Goal: Task Accomplishment & Management: Use online tool/utility

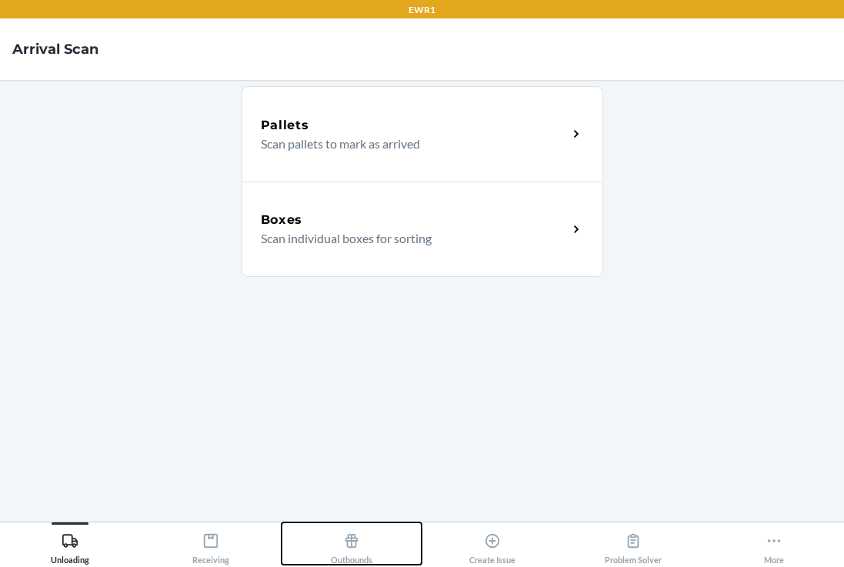
click at [348, 549] on div "Outbounds" at bounding box center [352, 545] width 42 height 38
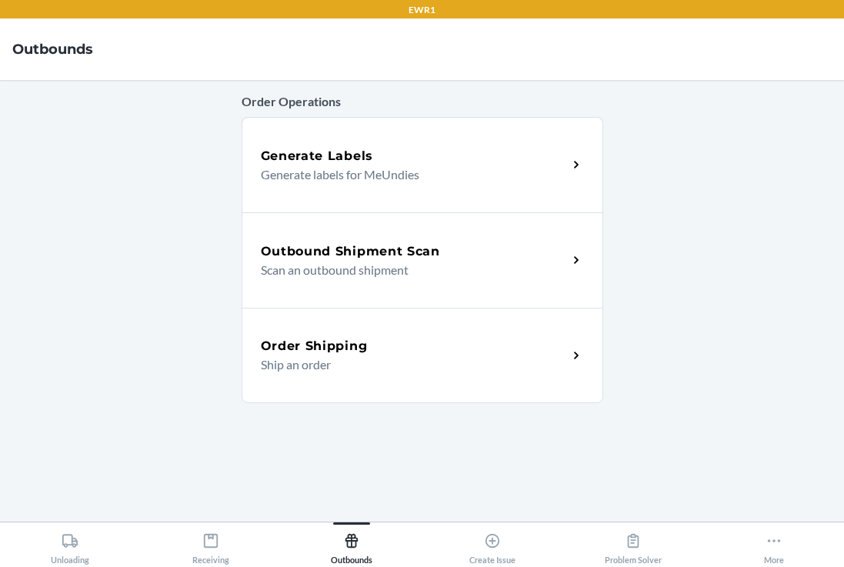
click at [368, 240] on div "Outbound Shipment Scan Scan an outbound shipment" at bounding box center [421, 259] width 361 height 95
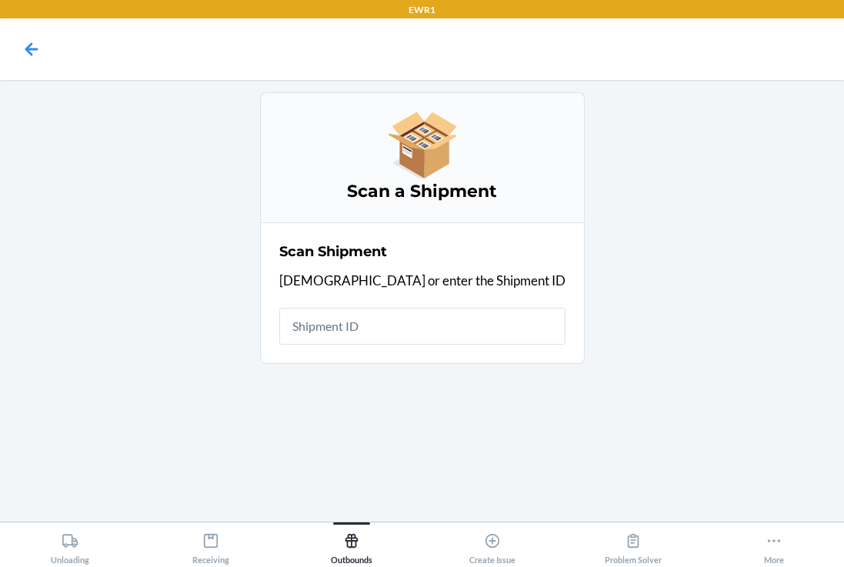
click at [430, 320] on input "text" at bounding box center [422, 326] width 286 height 37
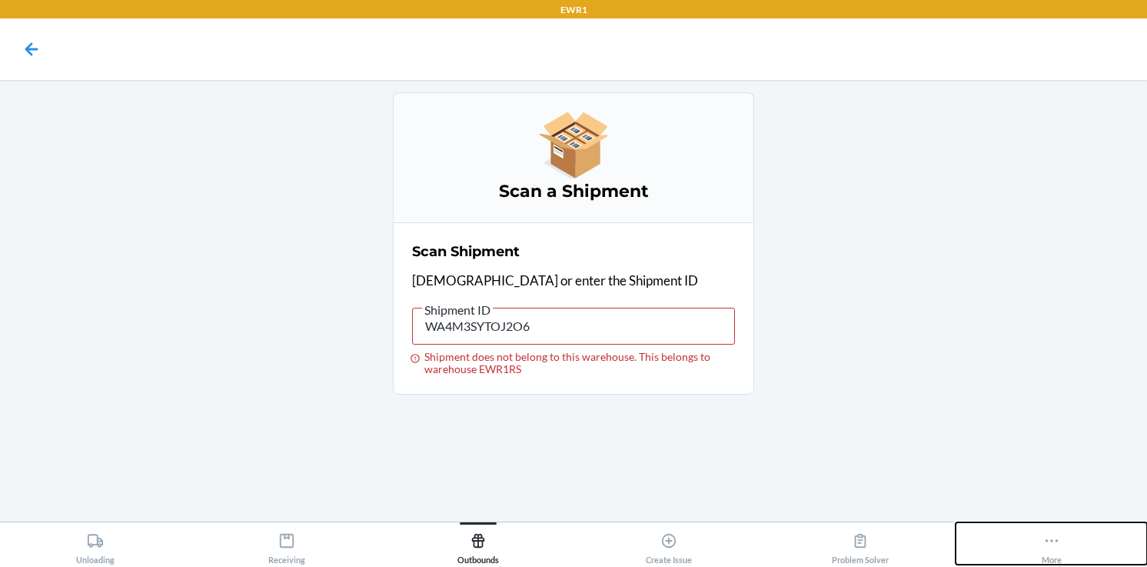
click at [843, 544] on icon at bounding box center [1052, 540] width 17 height 17
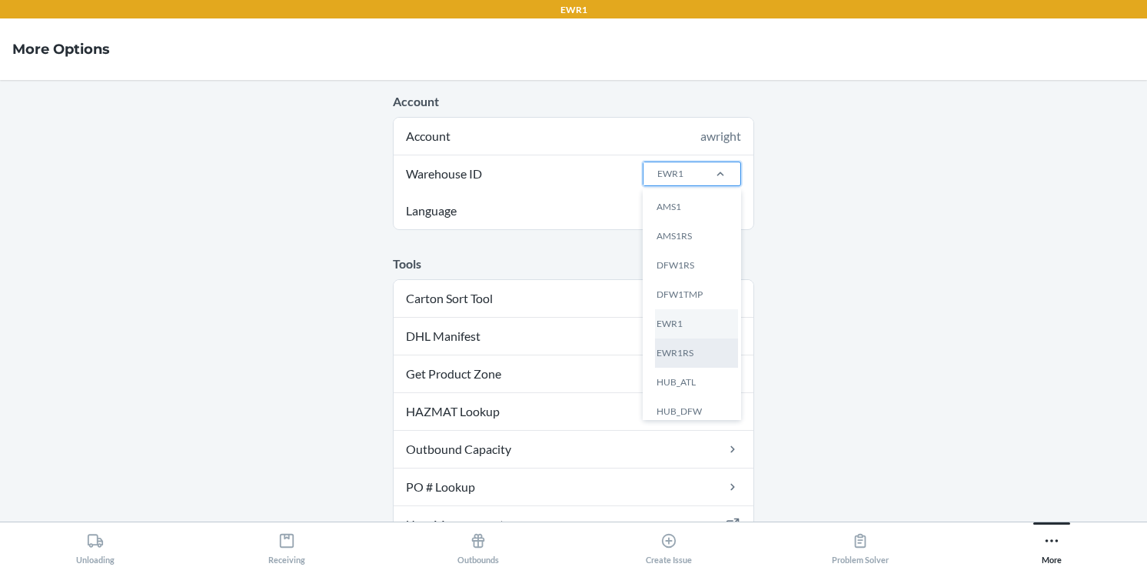
click at [691, 358] on div "EWR1RS" at bounding box center [696, 352] width 83 height 29
click at [657, 181] on input "Warehouse ID option EWR1RS focused, 6 of 25. 25 results available. Use Up and D…" at bounding box center [657, 174] width 2 height 14
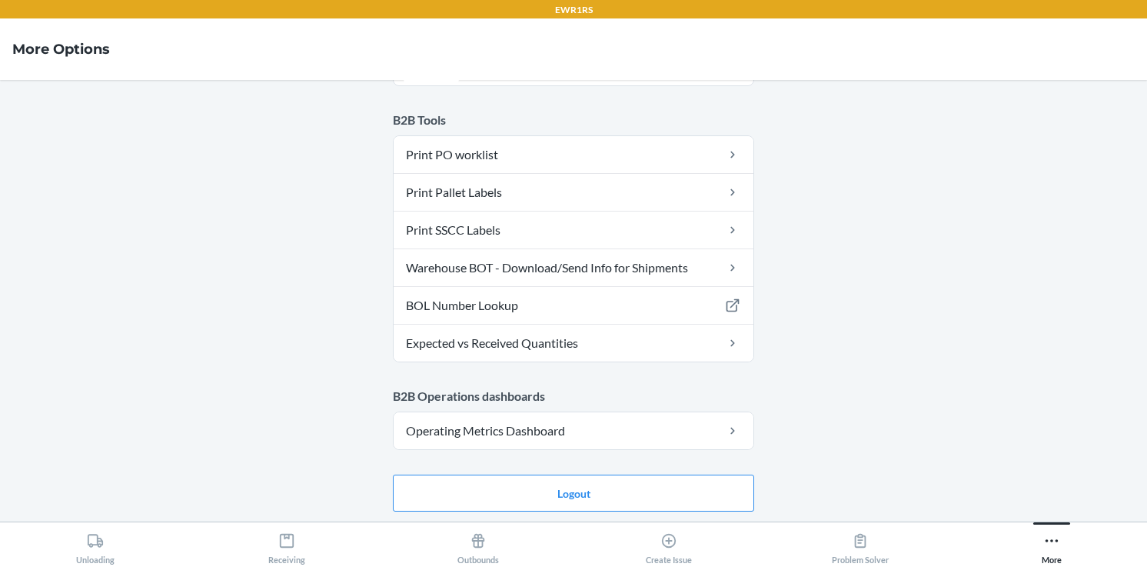
scroll to position [143, 0]
click at [478, 548] on icon at bounding box center [478, 540] width 17 height 17
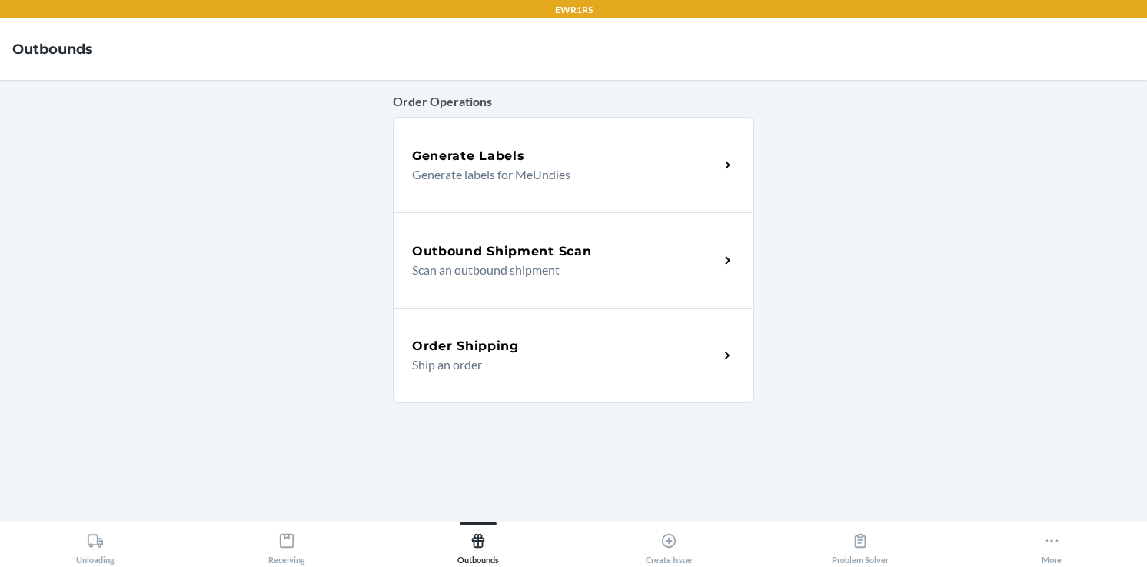
click at [561, 245] on h5 "Outbound Shipment Scan" at bounding box center [501, 251] width 179 height 18
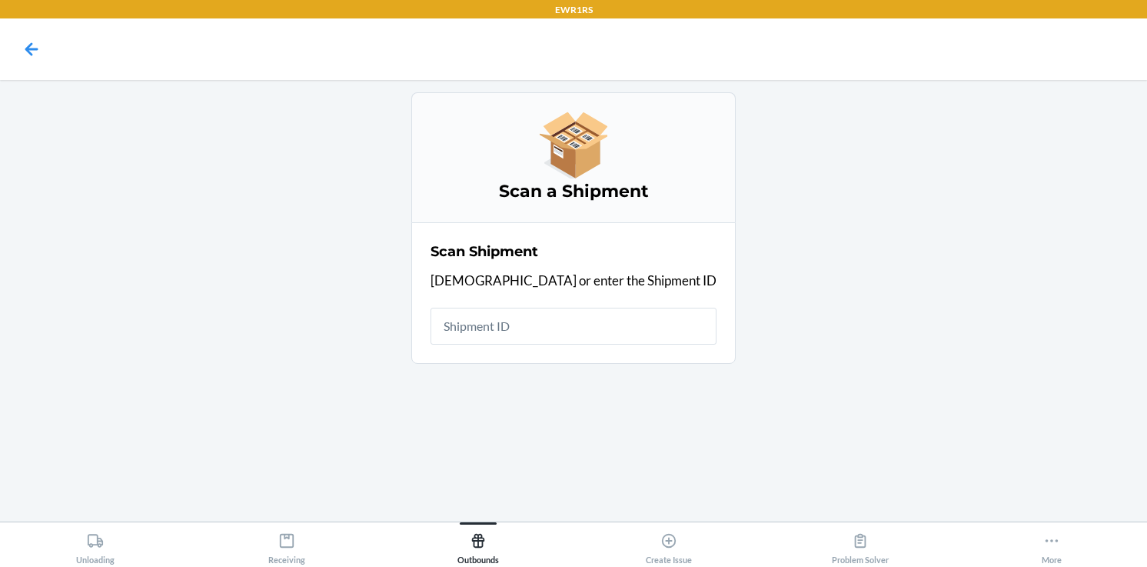
click at [557, 350] on section "Scan Shipment Scan or enter the Shipment ID" at bounding box center [573, 292] width 325 height 141
click at [559, 329] on input "text" at bounding box center [574, 326] width 286 height 37
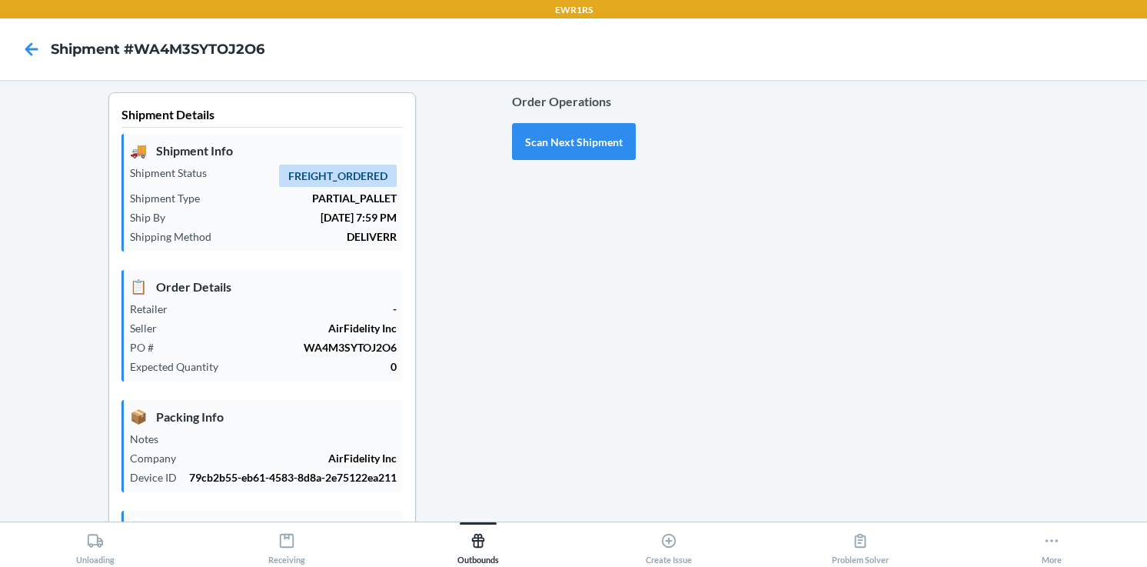
scroll to position [360, 0]
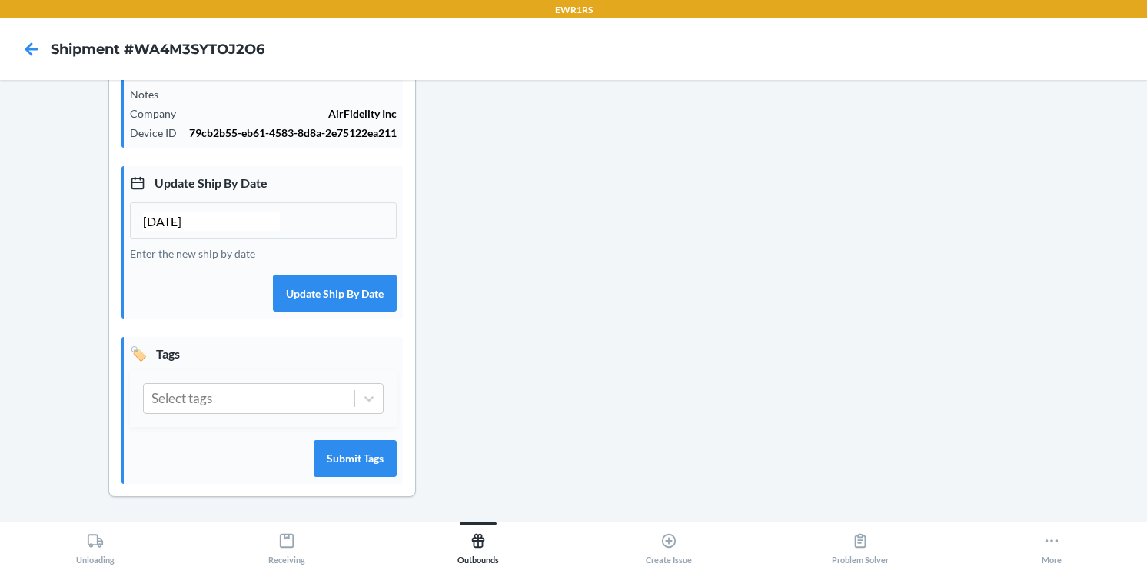
click at [152, 218] on input "[DATE]" at bounding box center [211, 221] width 137 height 18
click at [170, 218] on input "[DATE]" at bounding box center [211, 221] width 137 height 18
click at [167, 217] on input "[DATE]" at bounding box center [211, 221] width 137 height 18
type input "10/05/2025"
click at [346, 290] on button "Update Ship By Date" at bounding box center [335, 293] width 124 height 37
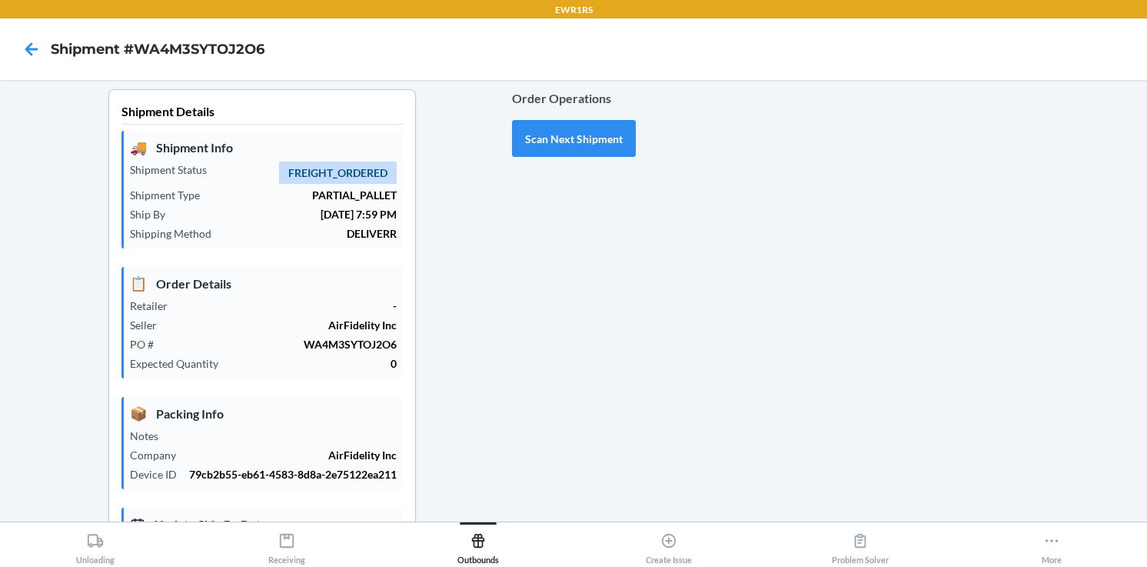
scroll to position [0, 0]
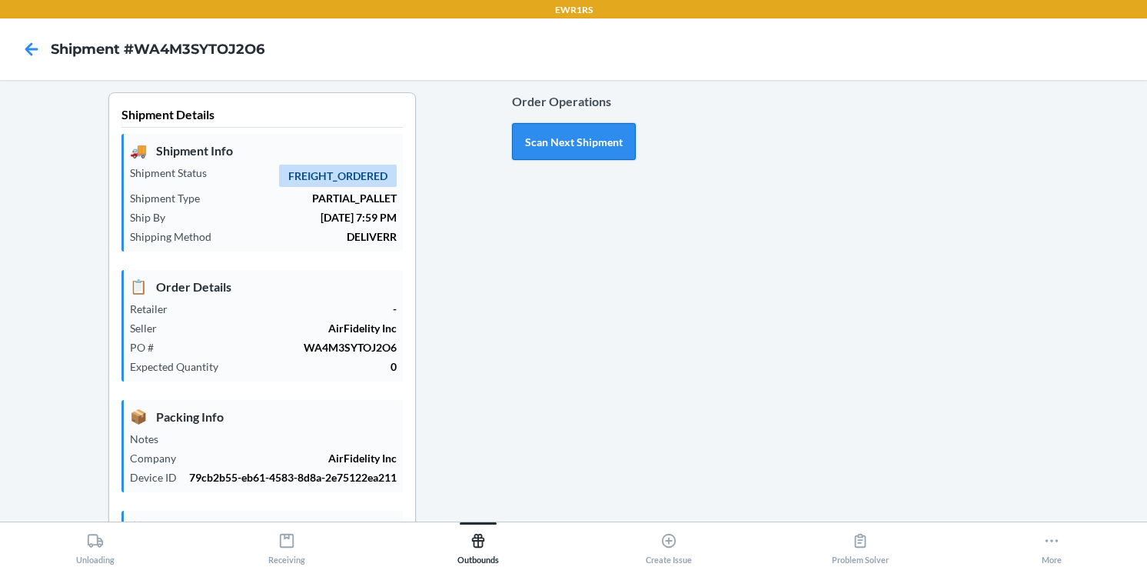
click at [559, 144] on button "Scan Next Shipment" at bounding box center [574, 141] width 124 height 37
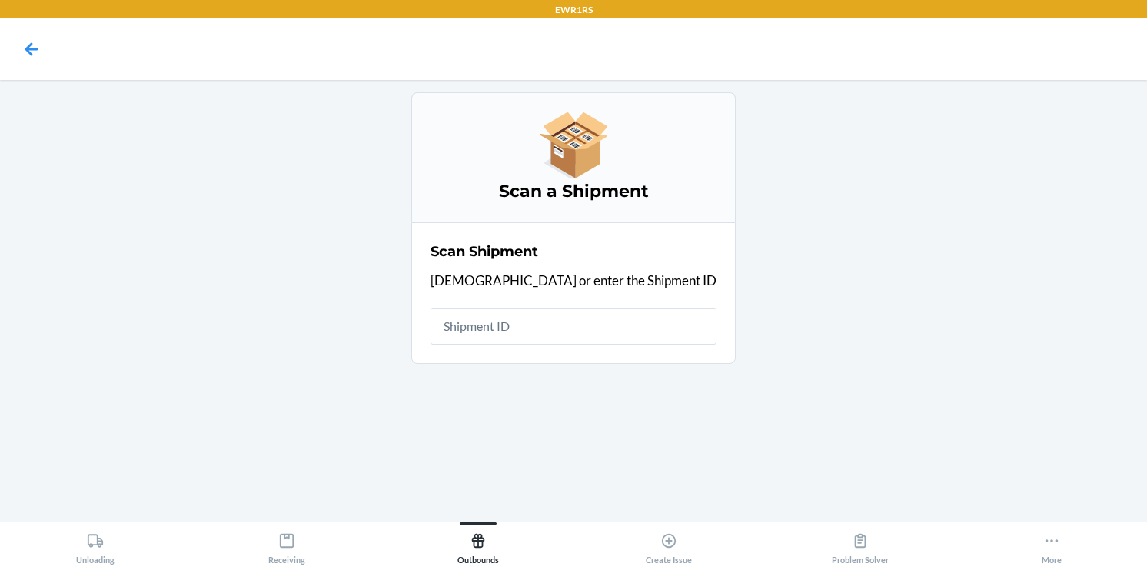
click at [538, 325] on input "text" at bounding box center [574, 326] width 286 height 37
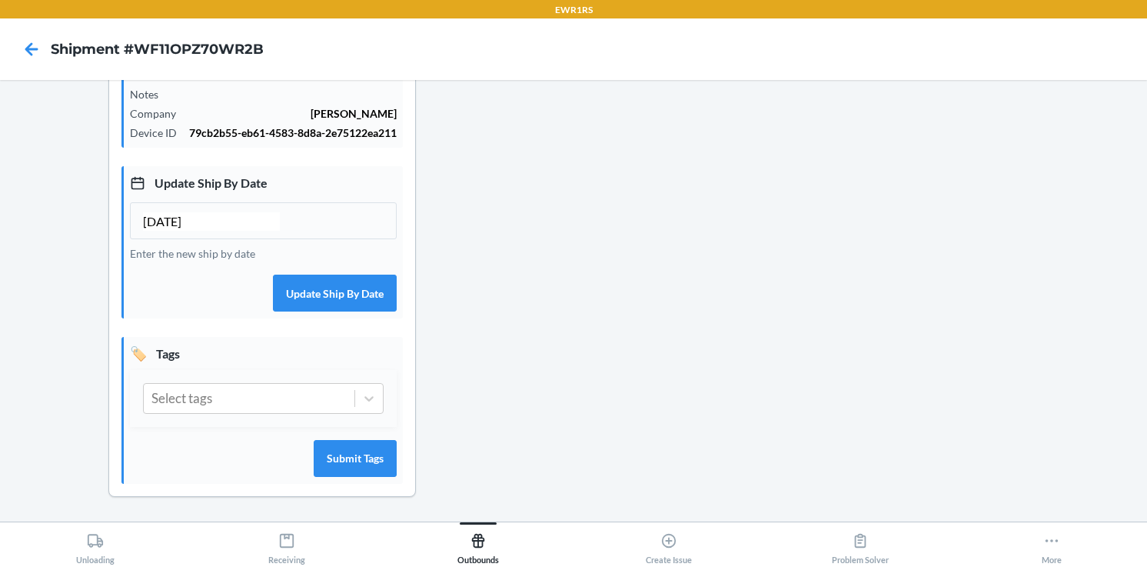
scroll to position [360, 0]
click at [362, 398] on icon at bounding box center [368, 398] width 15 height 15
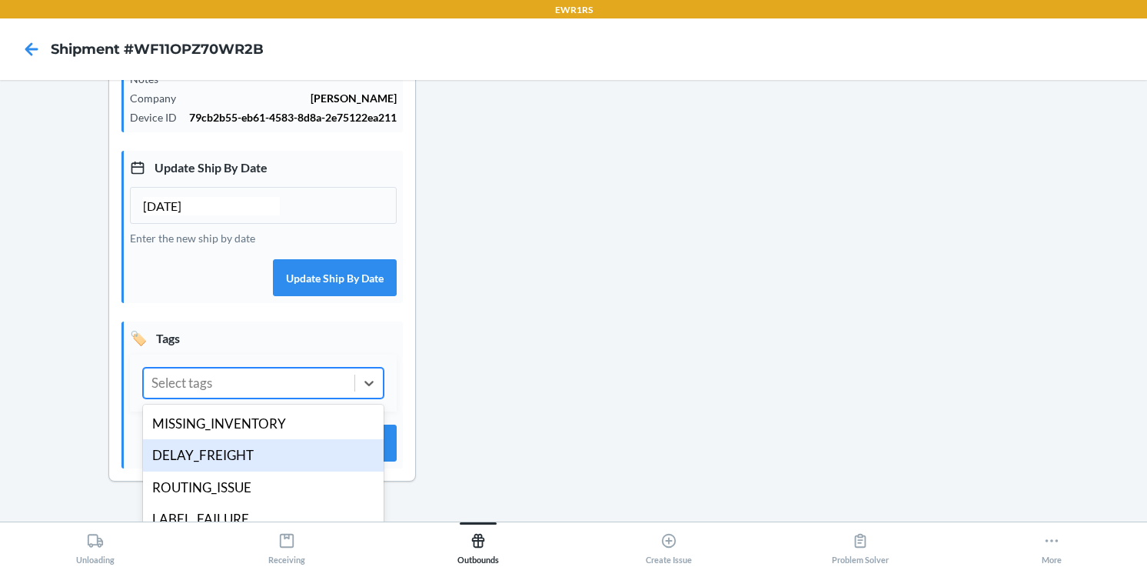
click at [275, 471] on div "DELAY_FREIGHT" at bounding box center [263, 455] width 241 height 32
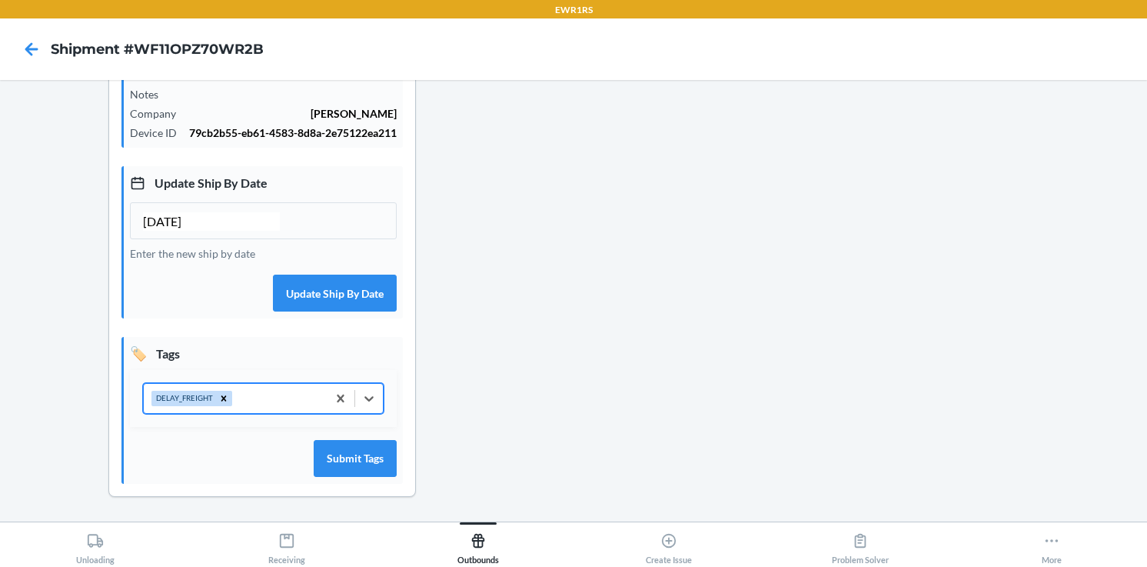
click at [152, 217] on input "[DATE]" at bounding box center [211, 221] width 137 height 18
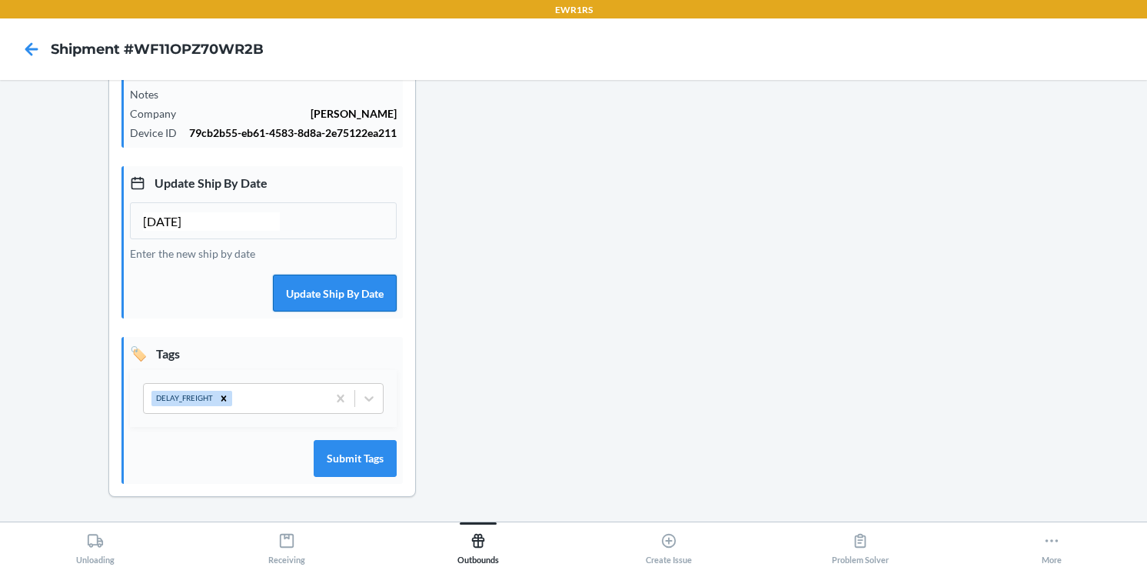
type input "10/05/2025"
click at [349, 290] on button "Update Ship By Date" at bounding box center [335, 293] width 124 height 37
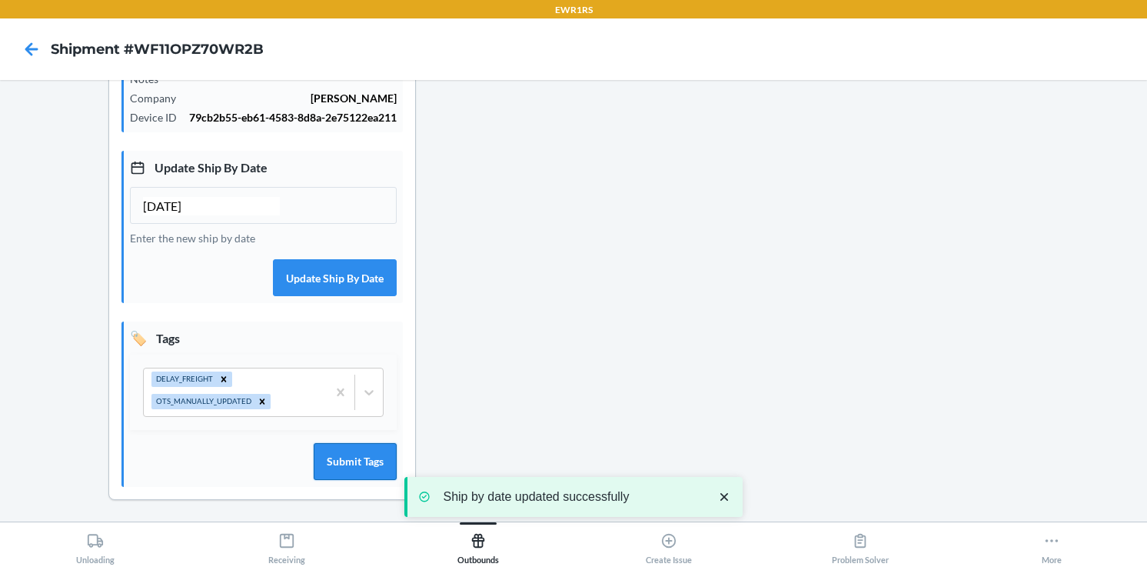
click at [358, 475] on button "Submit Tags" at bounding box center [355, 461] width 83 height 37
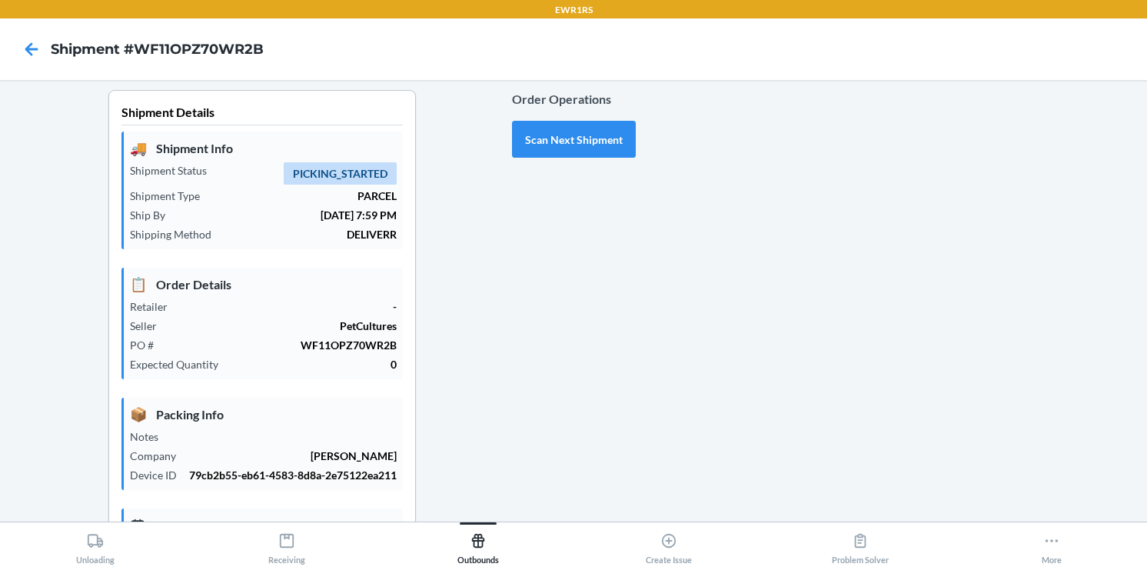
scroll to position [0, 0]
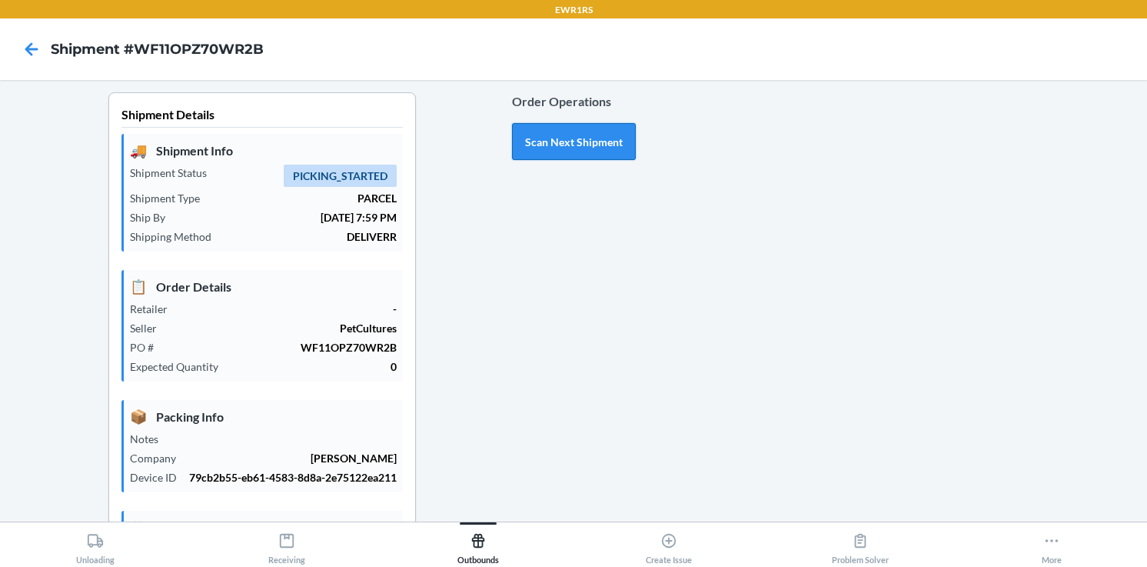
click at [550, 142] on button "Scan Next Shipment" at bounding box center [574, 141] width 124 height 37
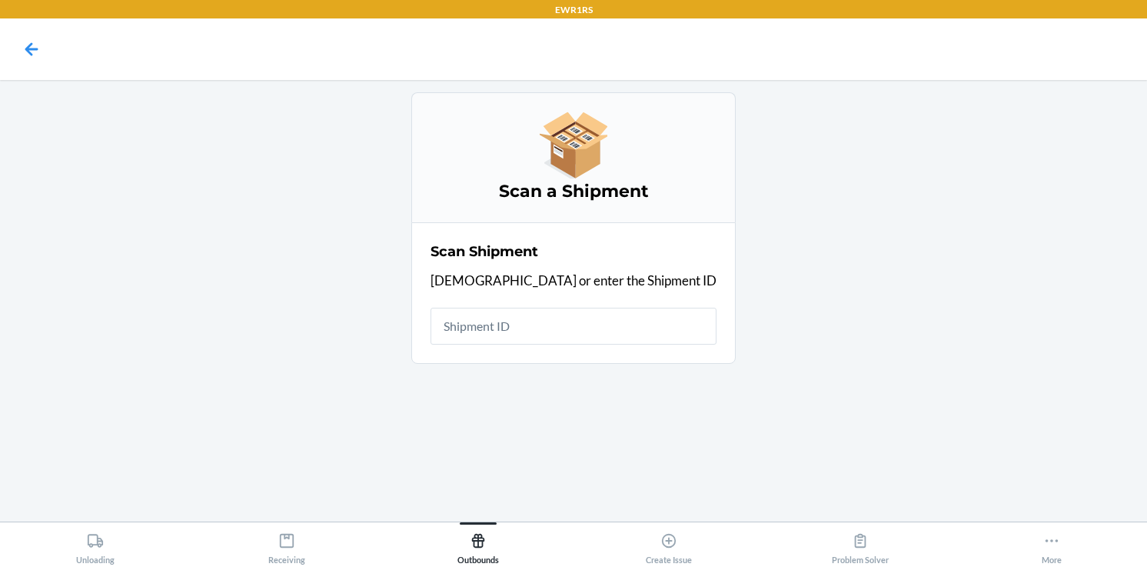
click at [541, 325] on input "text" at bounding box center [574, 326] width 286 height 37
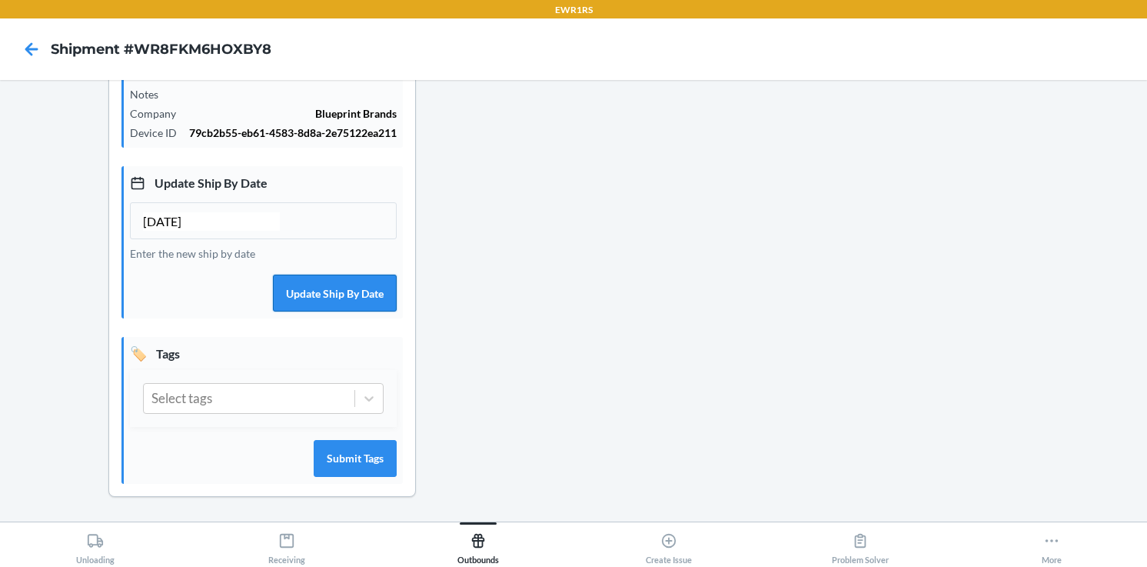
scroll to position [360, 0]
click at [155, 215] on input "[DATE]" at bounding box center [211, 221] width 137 height 18
click at [165, 221] on input "10/25/2025" at bounding box center [211, 221] width 137 height 18
click at [267, 218] on input "10/05/2025" at bounding box center [211, 221] width 137 height 18
type input "10/05/2025"
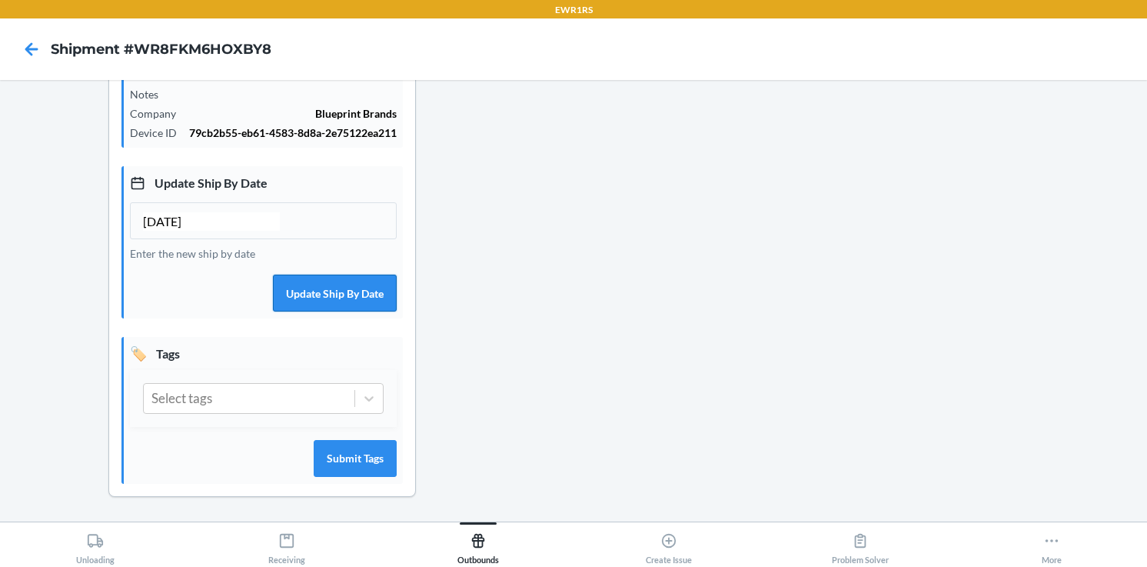
click at [306, 292] on button "Update Ship By Date" at bounding box center [335, 293] width 124 height 37
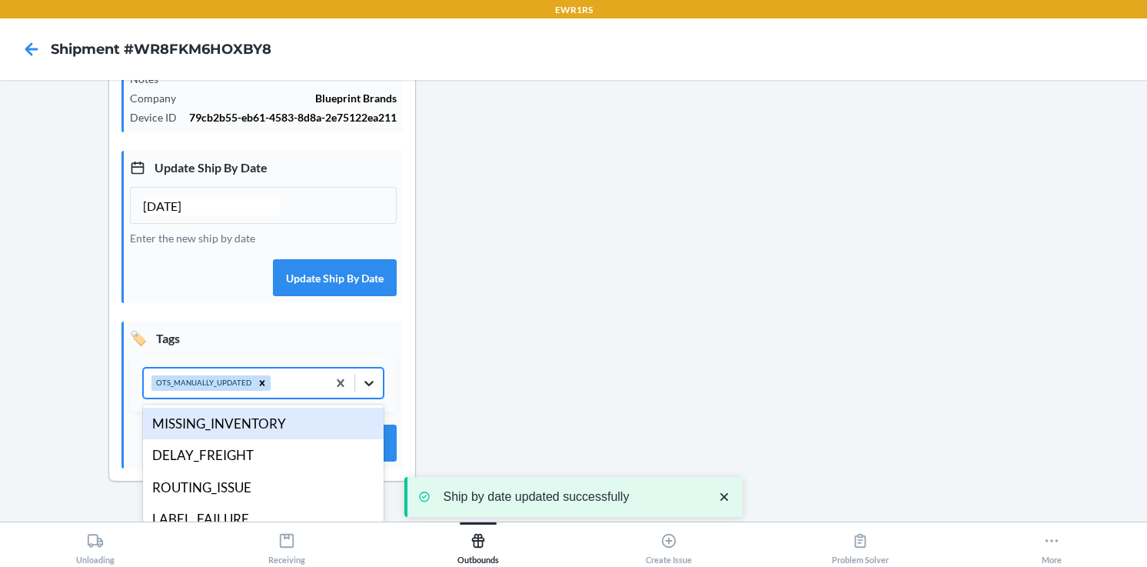
click at [372, 391] on icon at bounding box center [368, 382] width 15 height 15
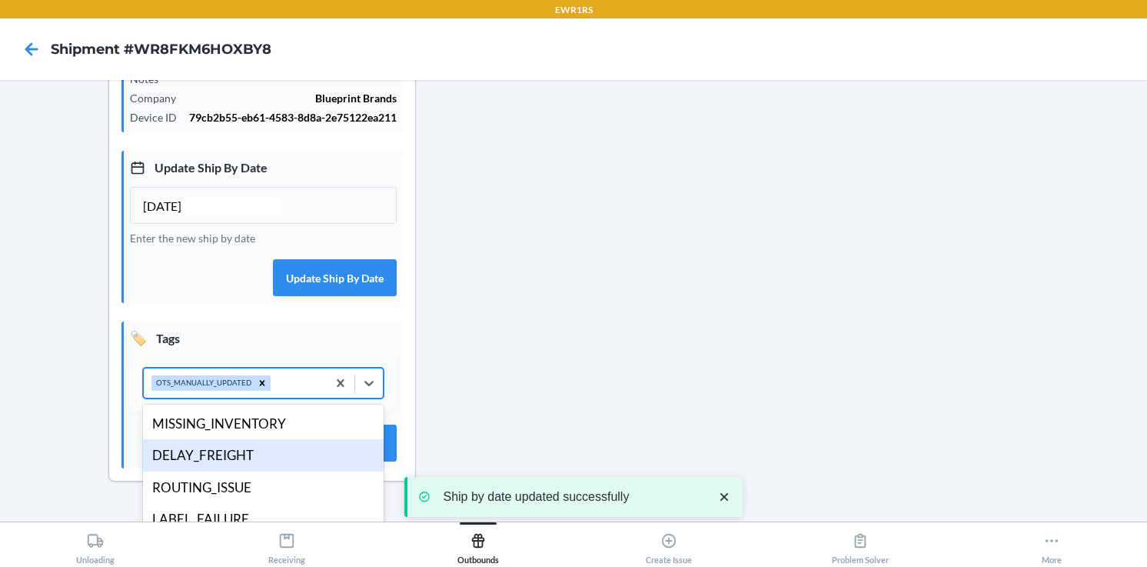
click at [271, 467] on div "DELAY_FREIGHT" at bounding box center [263, 455] width 241 height 32
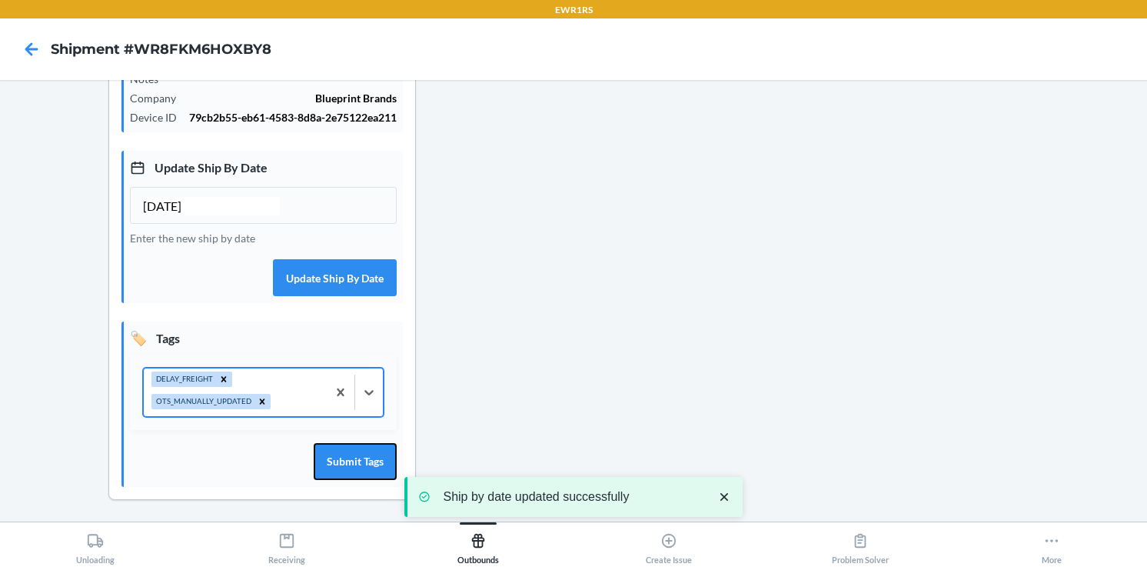
click at [343, 468] on button "Submit Tags" at bounding box center [355, 461] width 83 height 37
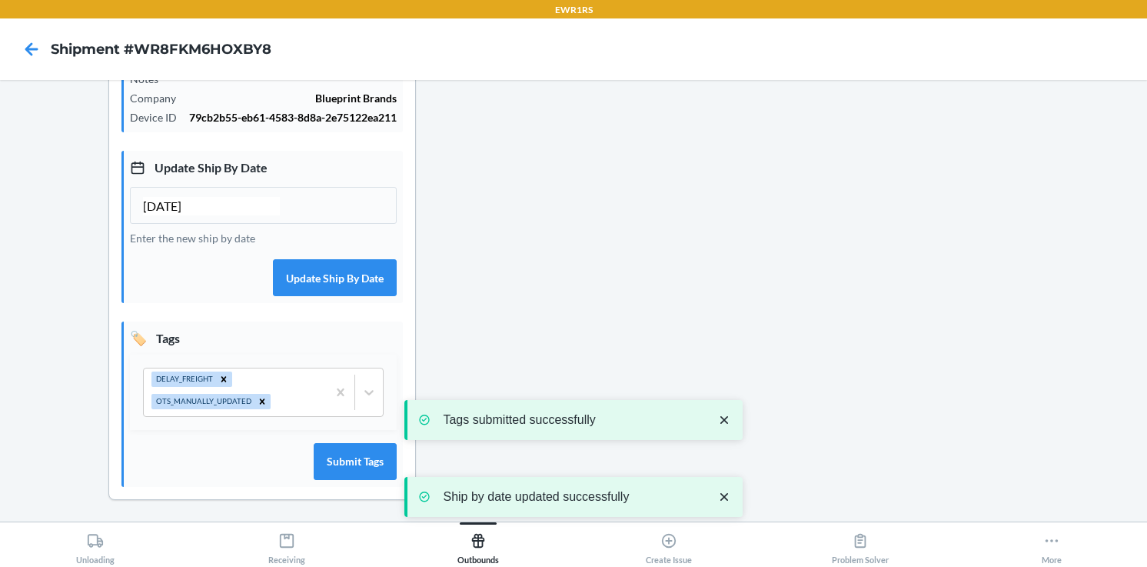
click at [620, 205] on div "Order Operations Scan Next Shipment" at bounding box center [574, 128] width 124 height 792
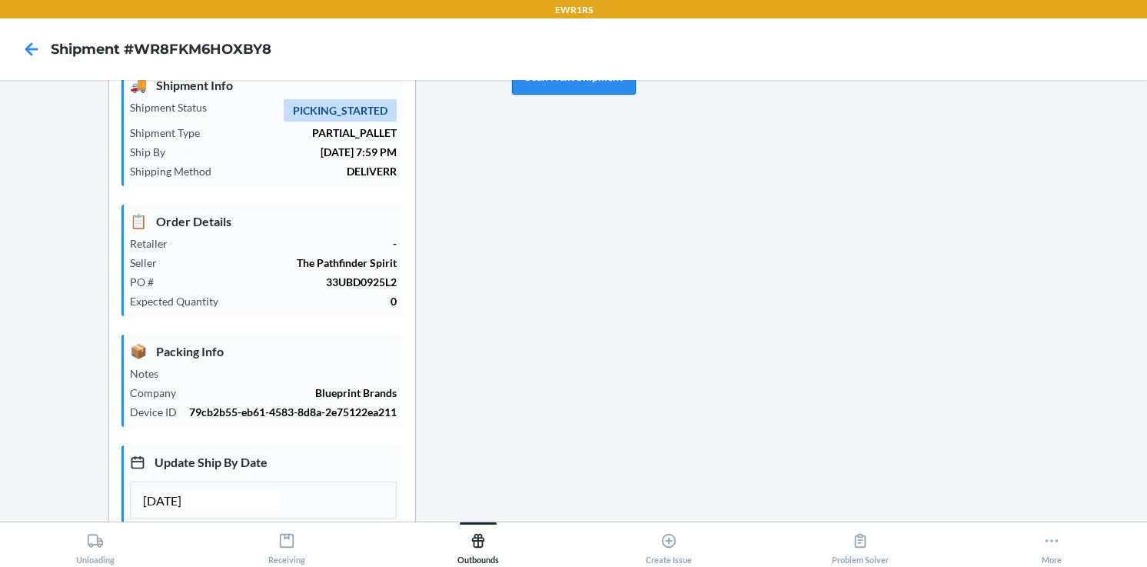
scroll to position [0, 0]
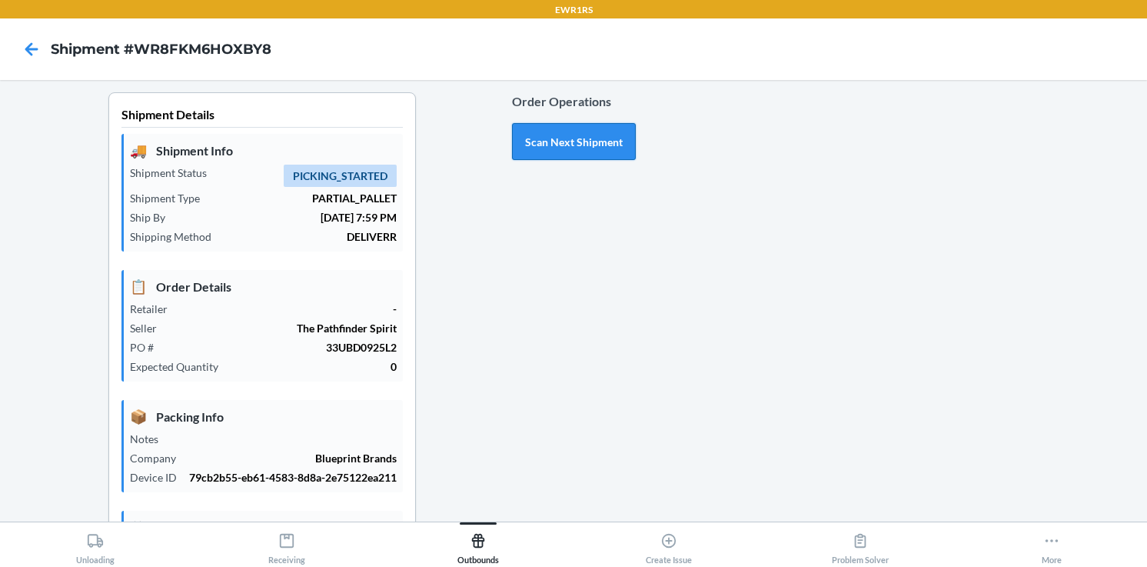
click at [576, 142] on button "Scan Next Shipment" at bounding box center [574, 141] width 124 height 37
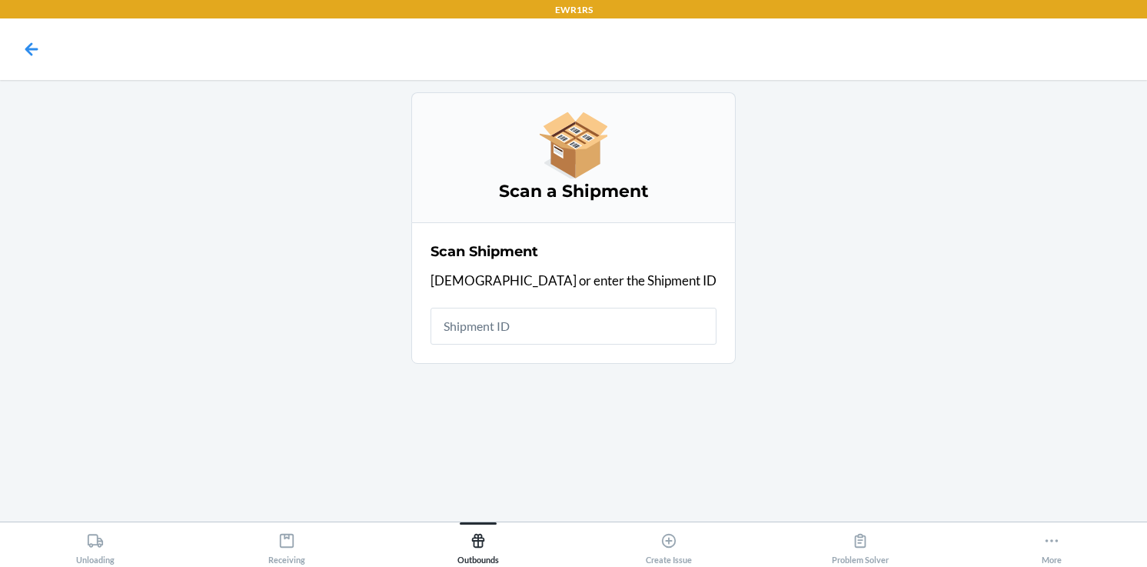
click at [521, 328] on input "text" at bounding box center [574, 326] width 286 height 37
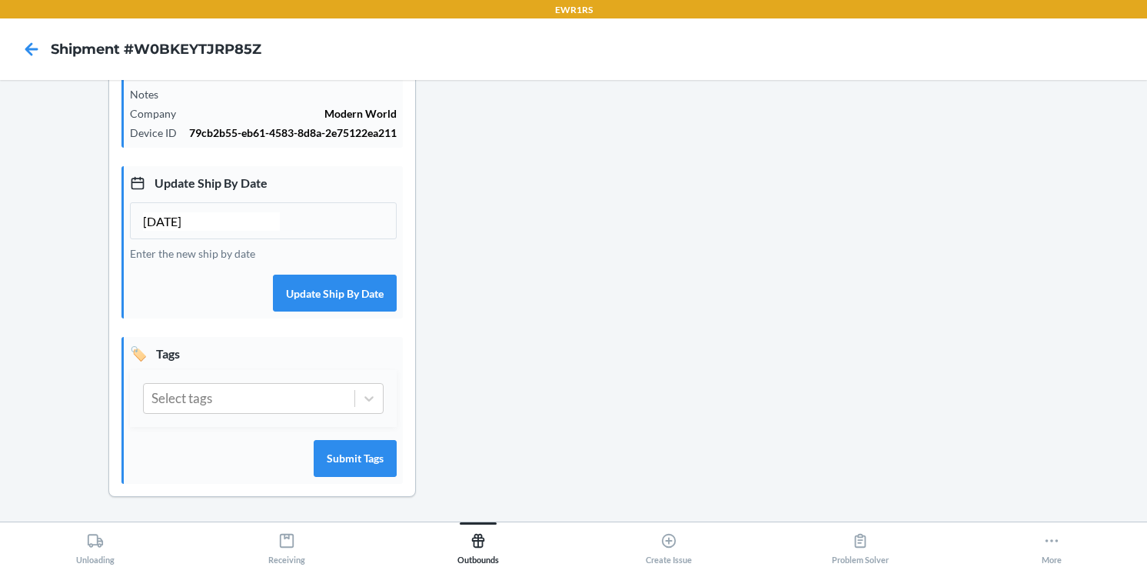
scroll to position [354, 0]
click at [152, 225] on input "[DATE]" at bounding box center [211, 221] width 137 height 18
type input "10/05/2025"
click at [355, 300] on button "Update Ship By Date" at bounding box center [335, 293] width 124 height 37
click at [365, 404] on icon at bounding box center [368, 398] width 15 height 15
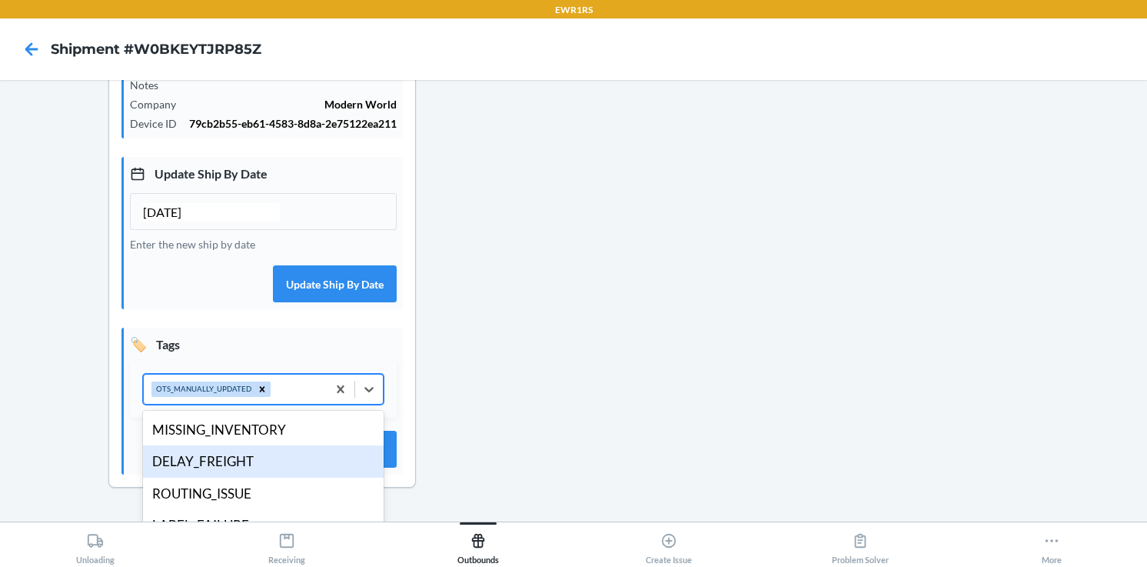
click at [281, 464] on div "DELAY_FREIGHT" at bounding box center [263, 461] width 241 height 32
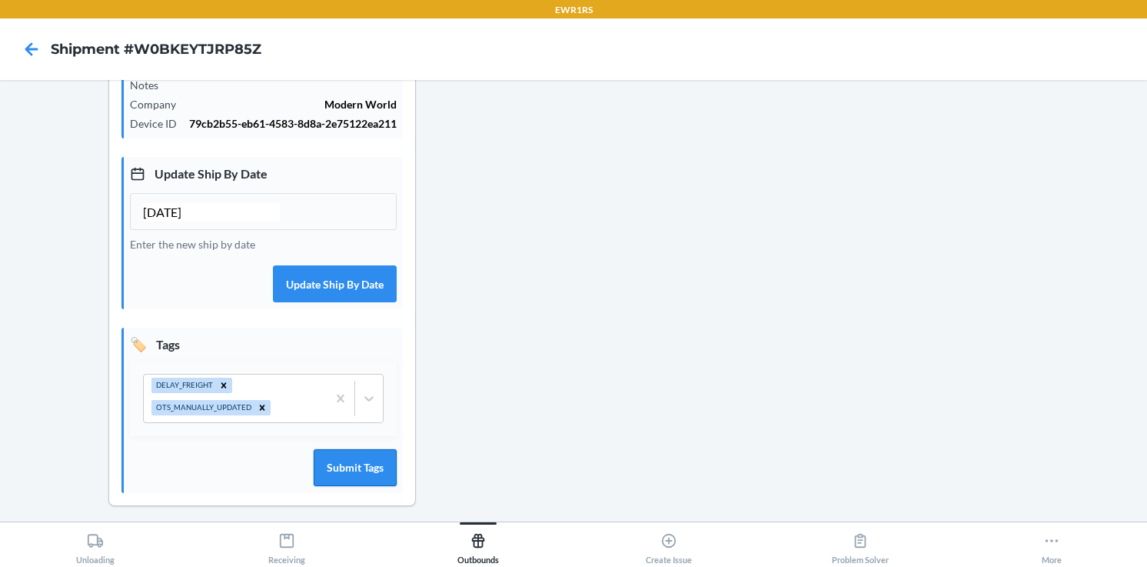
click at [360, 474] on button "Submit Tags" at bounding box center [355, 467] width 83 height 37
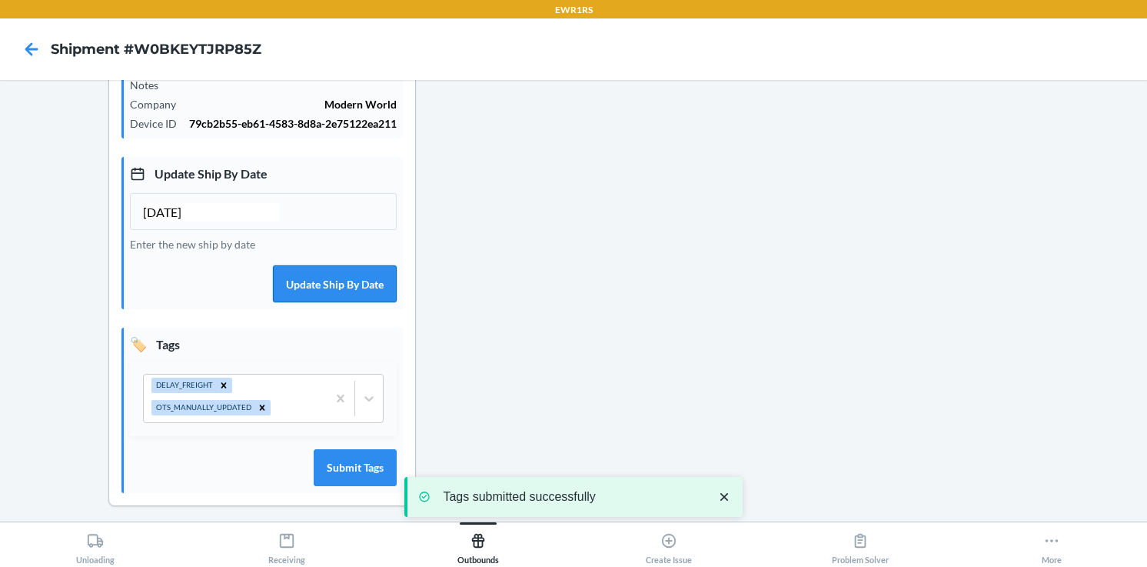
click at [355, 302] on button "Update Ship By Date" at bounding box center [335, 283] width 124 height 37
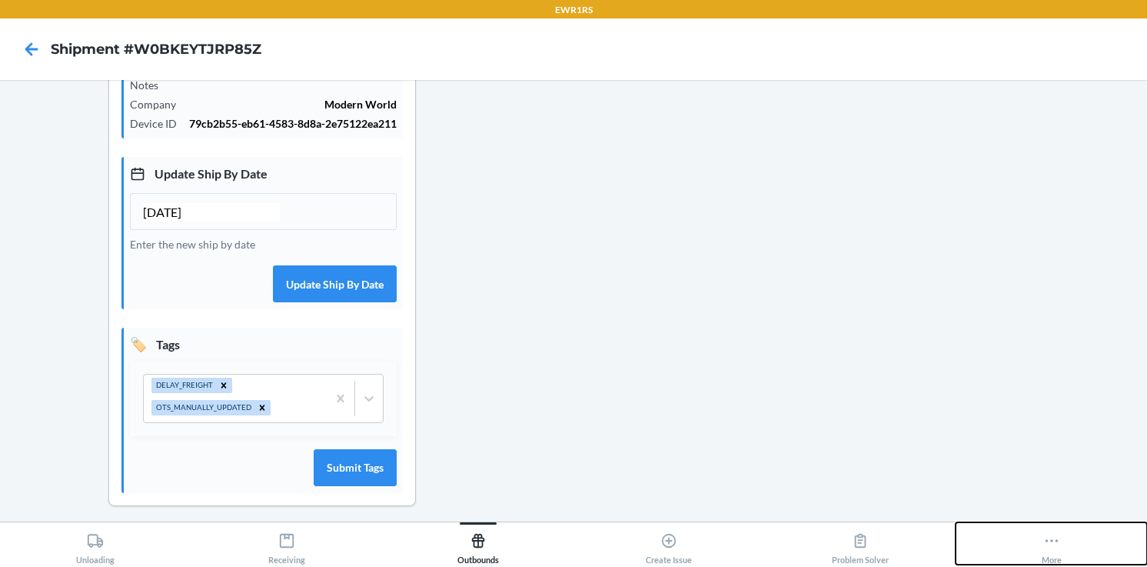
click at [843, 545] on icon at bounding box center [1052, 540] width 17 height 17
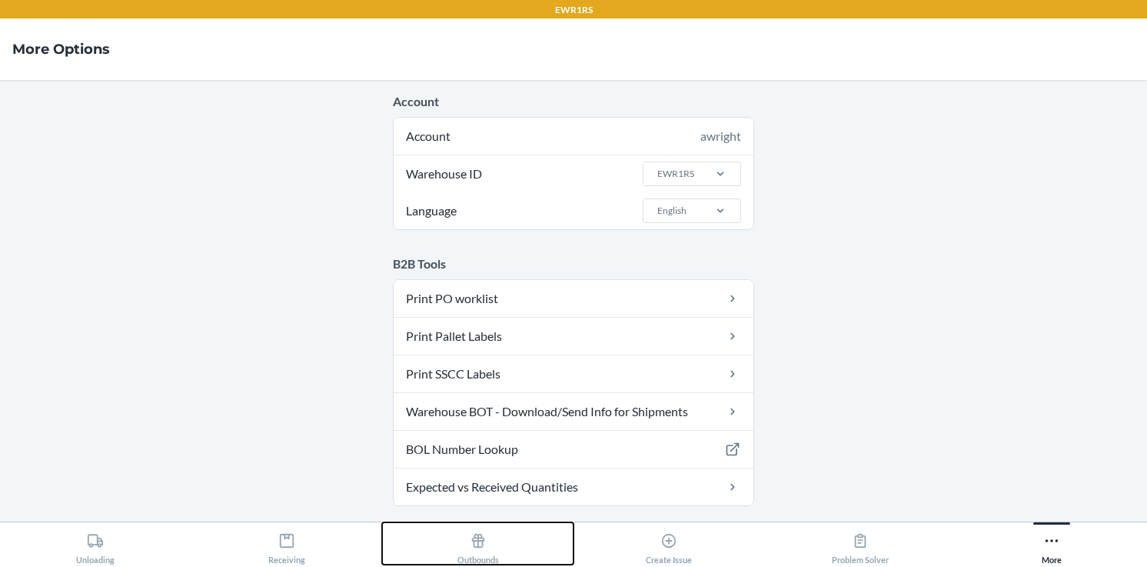
click at [474, 550] on div "Outbounds" at bounding box center [479, 545] width 42 height 38
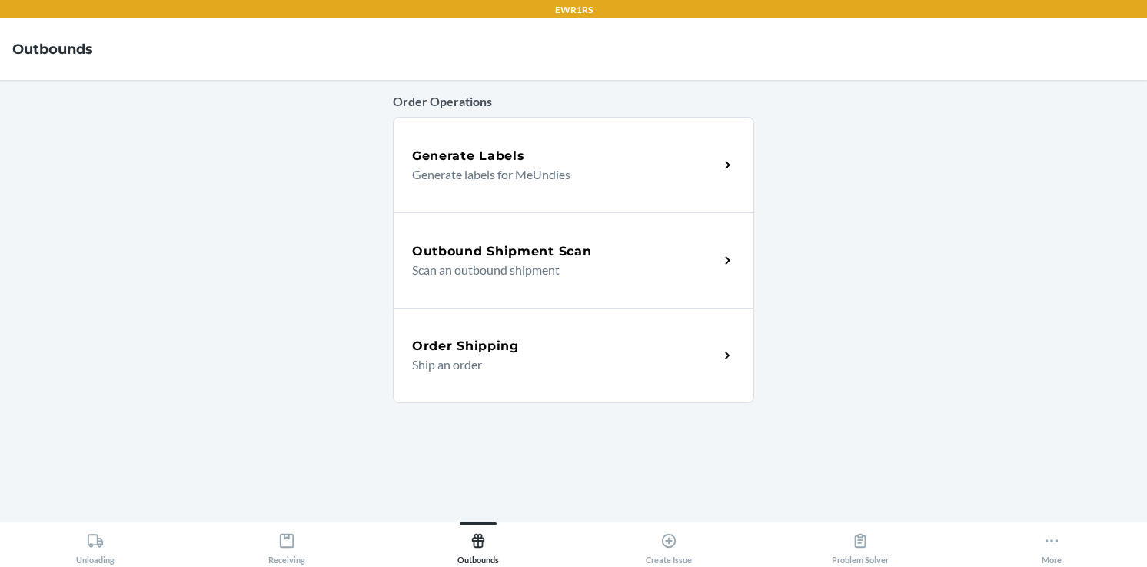
click at [531, 241] on div "Outbound Shipment Scan Scan an outbound shipment" at bounding box center [573, 259] width 361 height 95
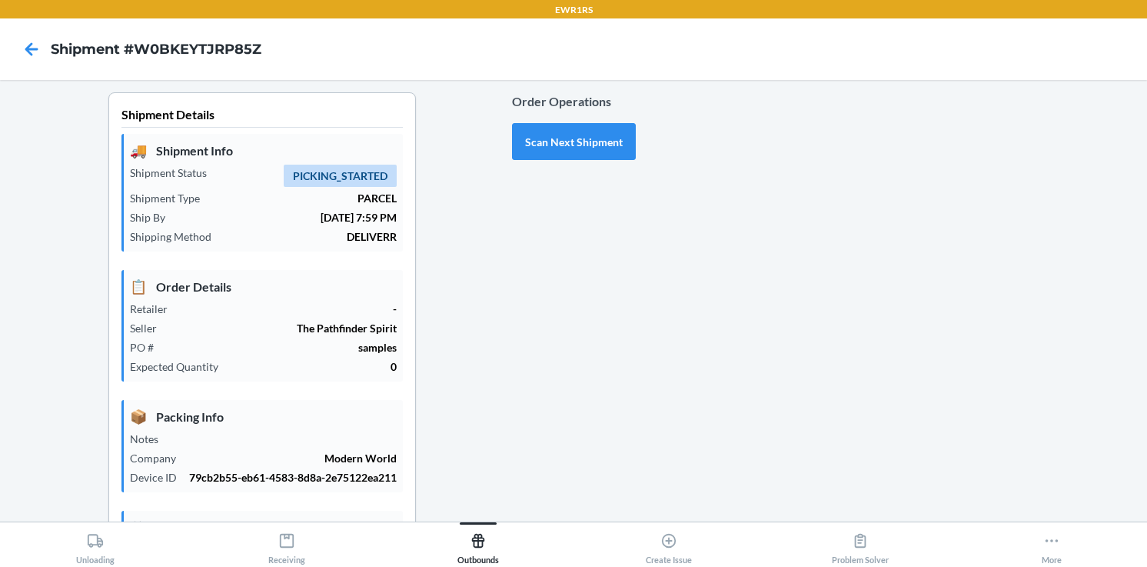
type input "10/05/2025"
click at [567, 143] on button "Scan Next Shipment" at bounding box center [574, 141] width 124 height 37
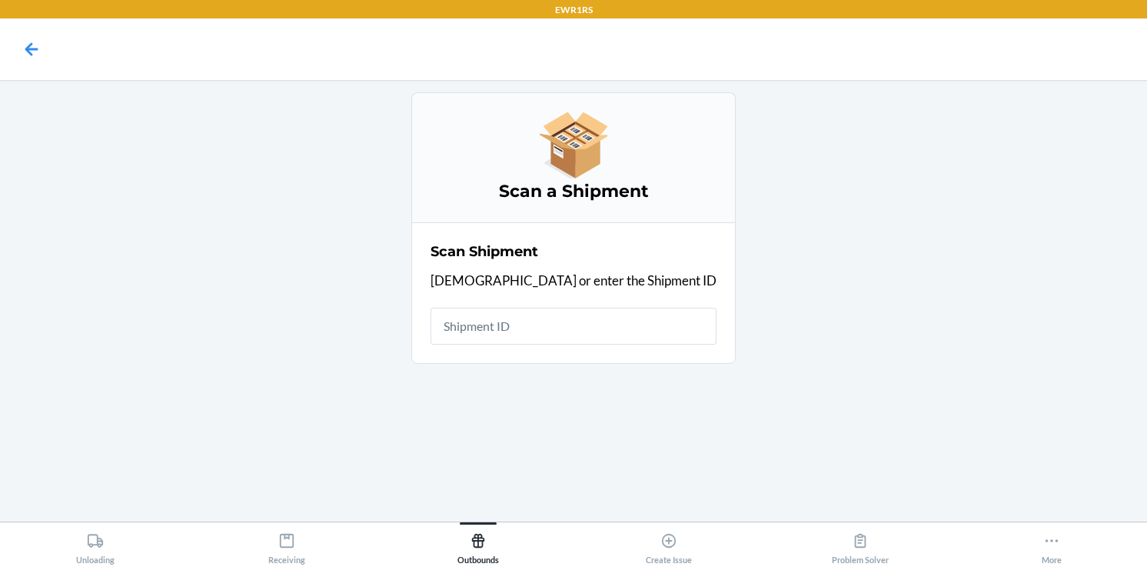
click at [542, 321] on input "text" at bounding box center [574, 326] width 286 height 37
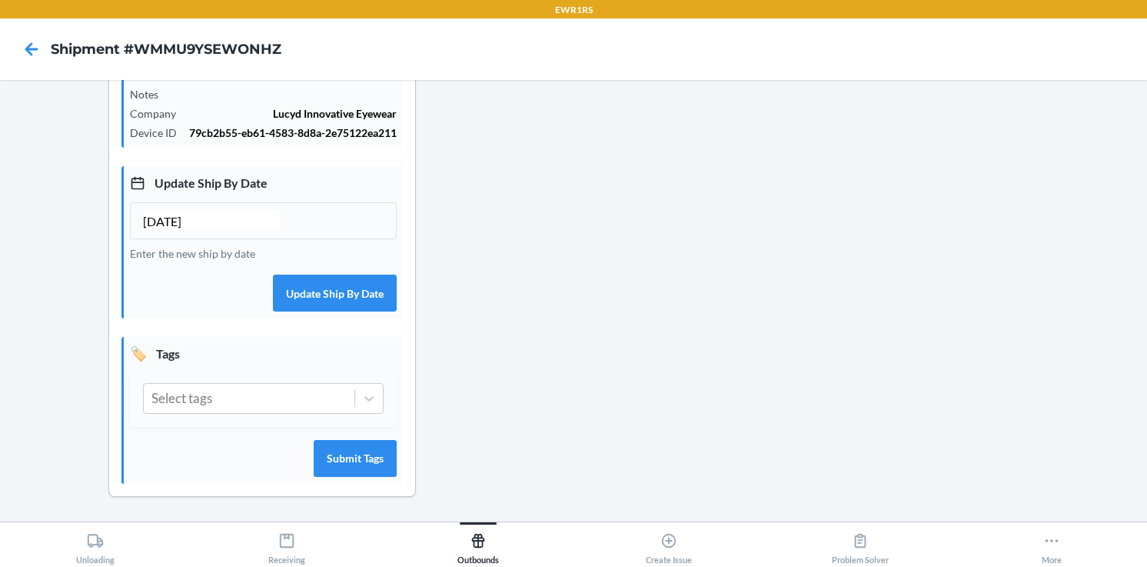
scroll to position [346, 0]
click at [155, 231] on input "[DATE]" at bounding box center [211, 221] width 137 height 18
click at [166, 231] on input "10/25/2025" at bounding box center [211, 221] width 137 height 18
type input "10/05/2025"
click at [278, 413] on div "Select tags" at bounding box center [249, 398] width 211 height 29
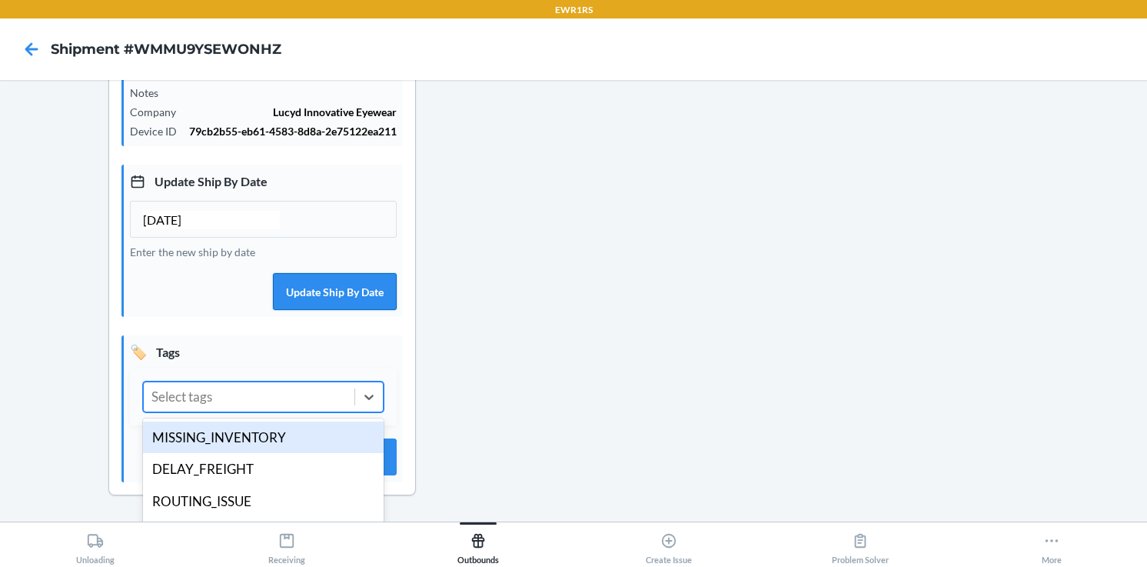
click at [339, 305] on button "Update Ship By Date" at bounding box center [335, 291] width 124 height 37
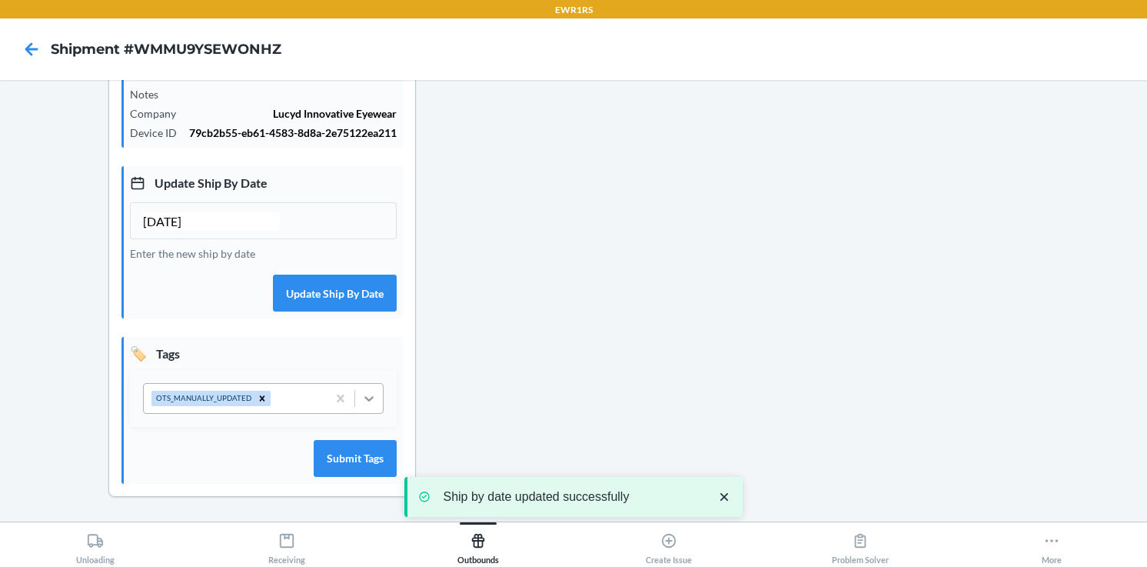
click at [365, 406] on icon at bounding box center [368, 398] width 15 height 15
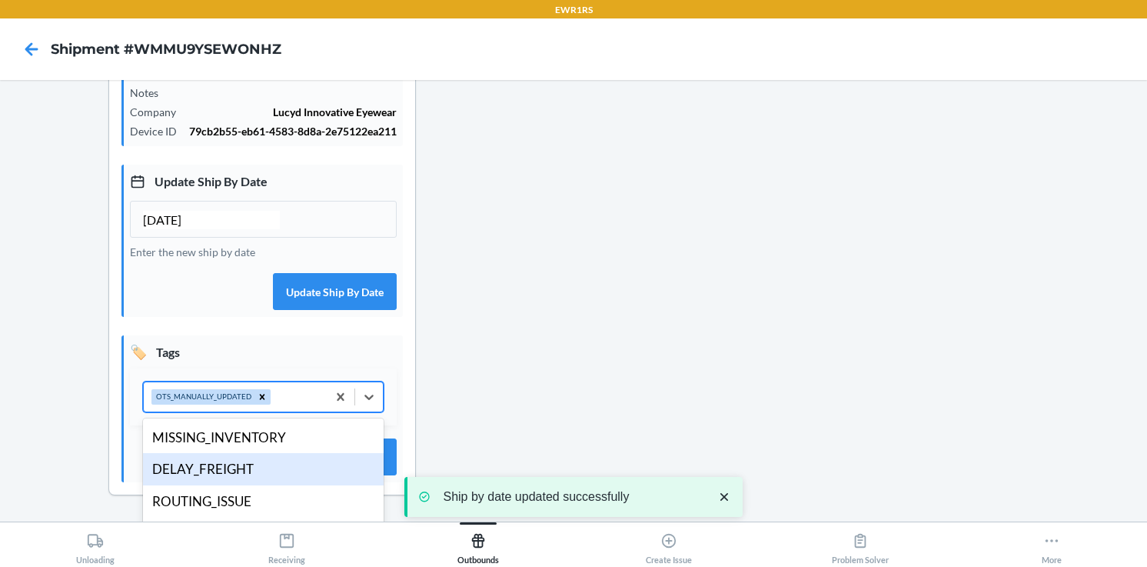
click at [261, 476] on div "DELAY_FREIGHT" at bounding box center [263, 469] width 241 height 32
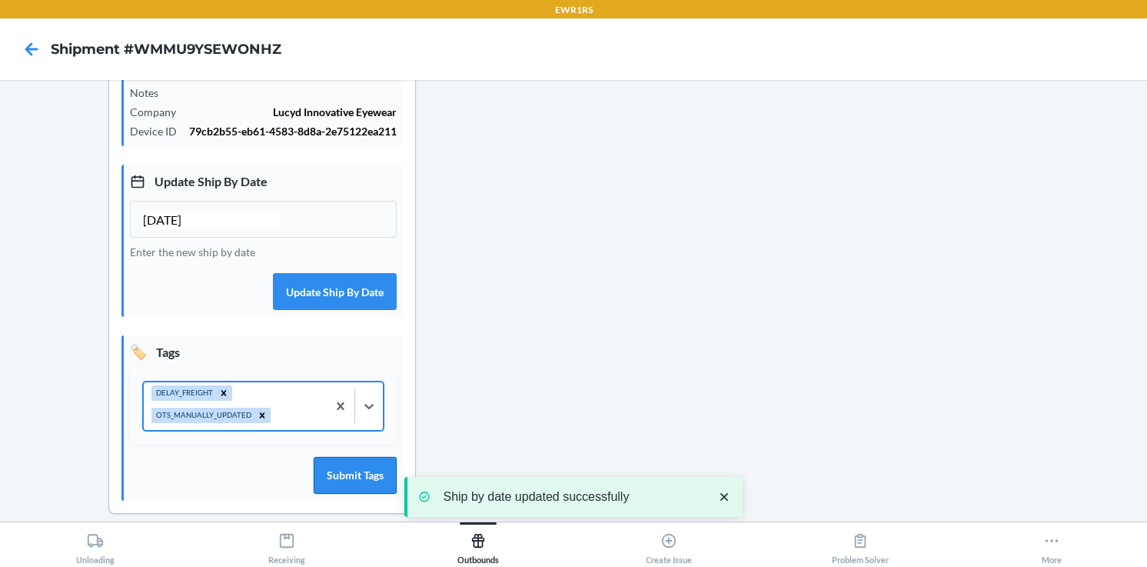
click at [335, 478] on button "Submit Tags" at bounding box center [355, 475] width 83 height 37
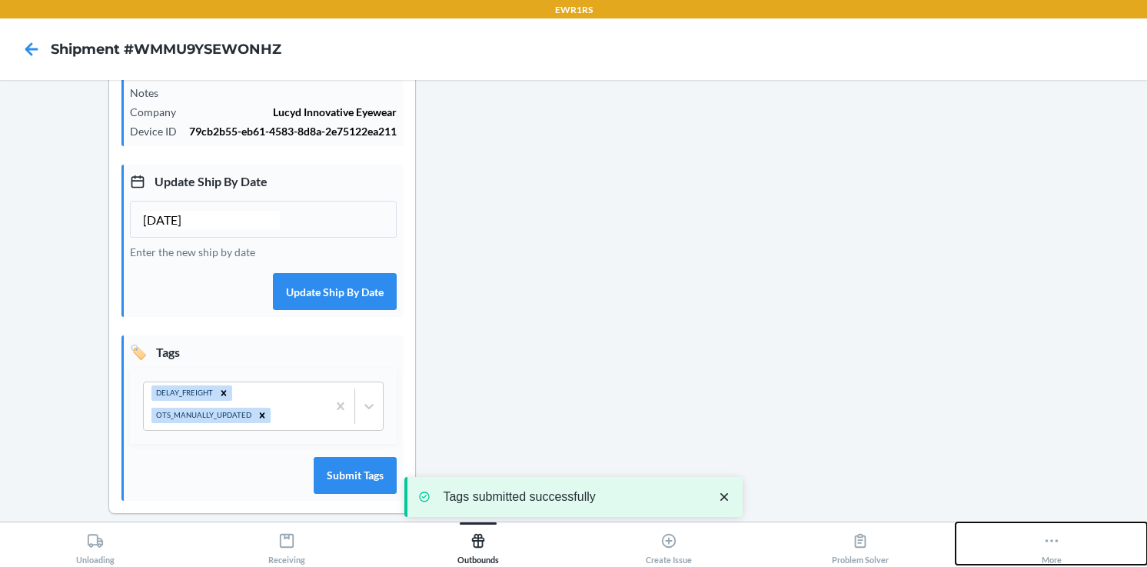
click at [843, 542] on icon at bounding box center [1052, 540] width 17 height 17
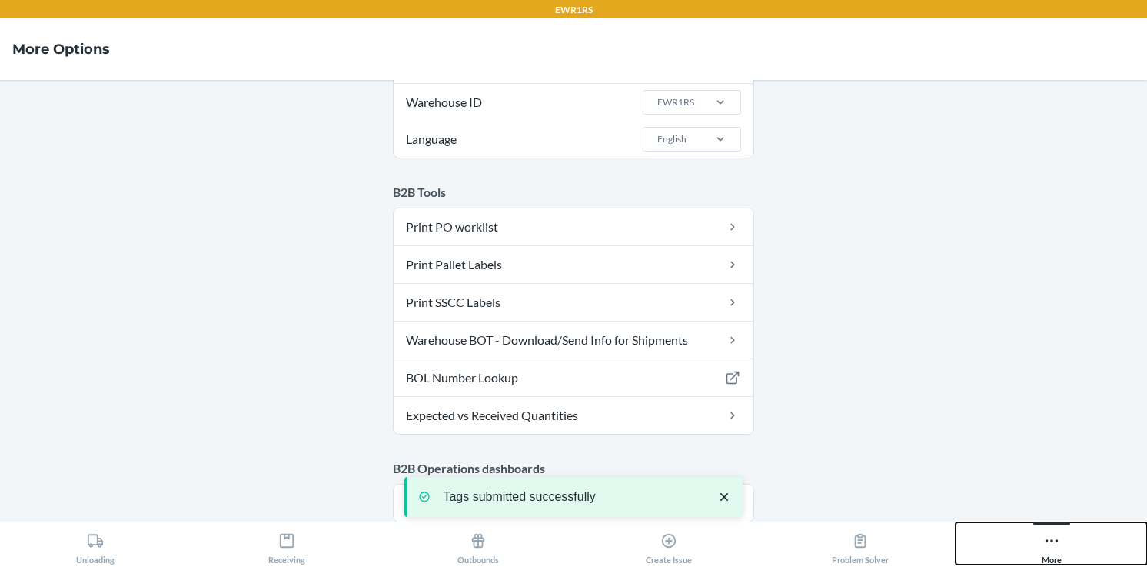
scroll to position [146, 0]
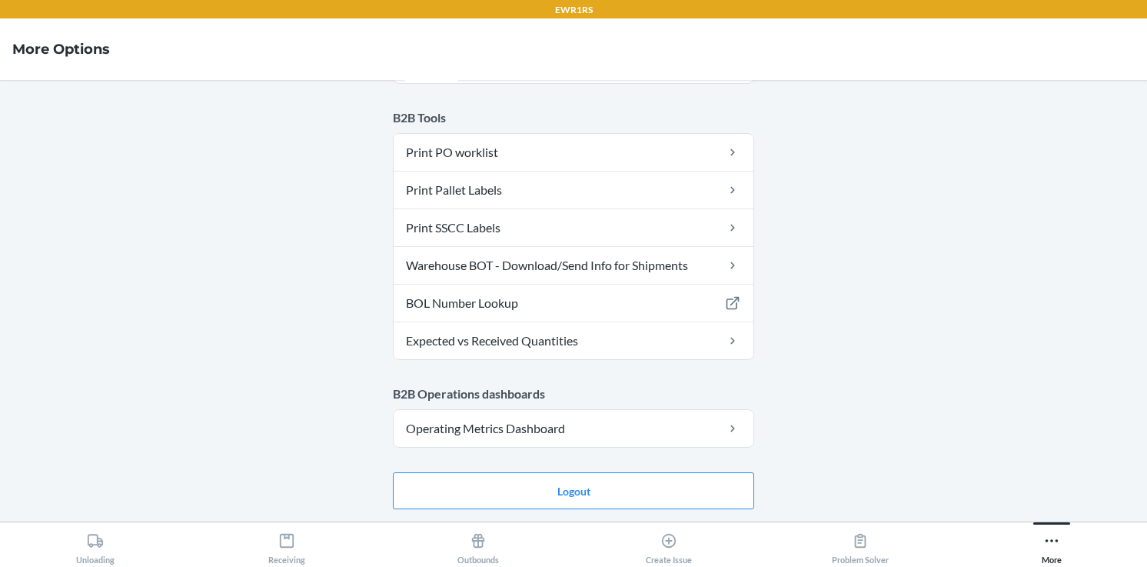
click at [461, 554] on div "Tags submitted successfully" at bounding box center [573, 554] width 338 height 0
click at [478, 544] on icon at bounding box center [478, 540] width 17 height 17
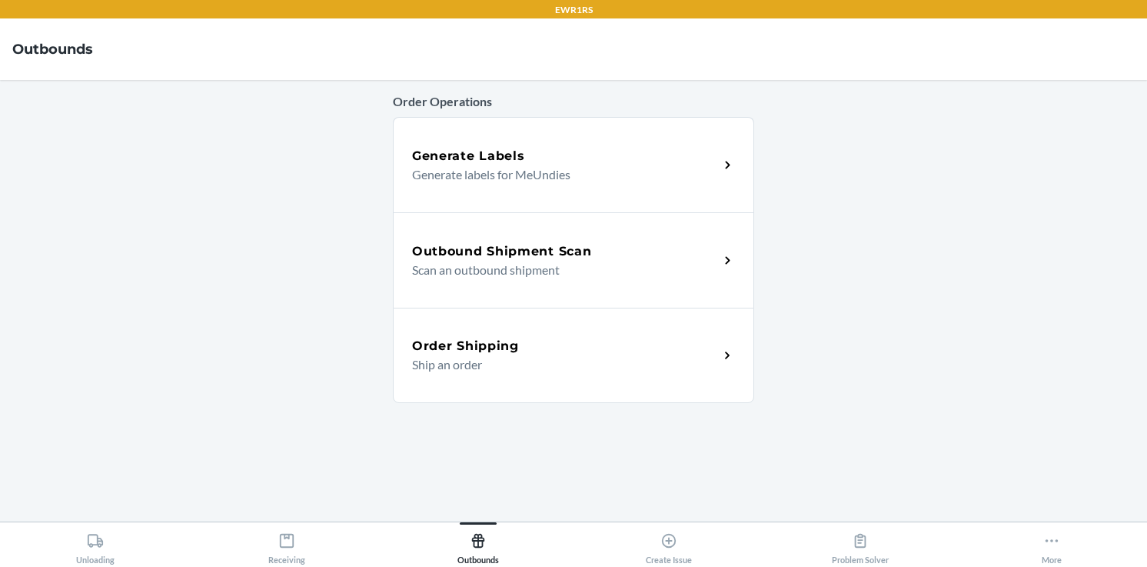
click at [590, 248] on h5 "Outbound Shipment Scan" at bounding box center [501, 251] width 179 height 18
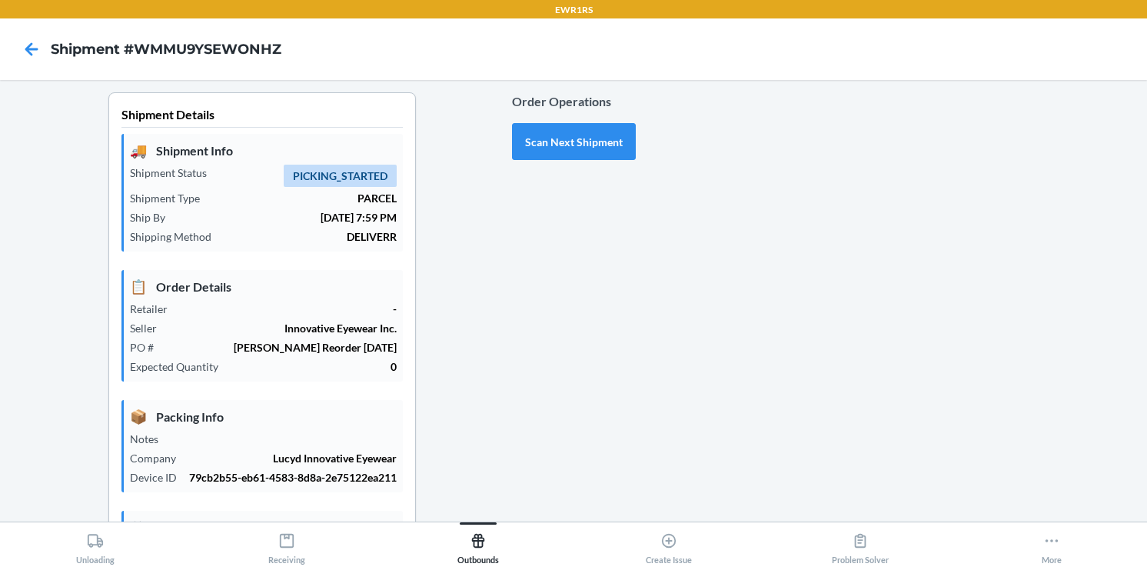
type input "10/05/2025"
click at [571, 136] on button "Scan Next Shipment" at bounding box center [574, 141] width 124 height 37
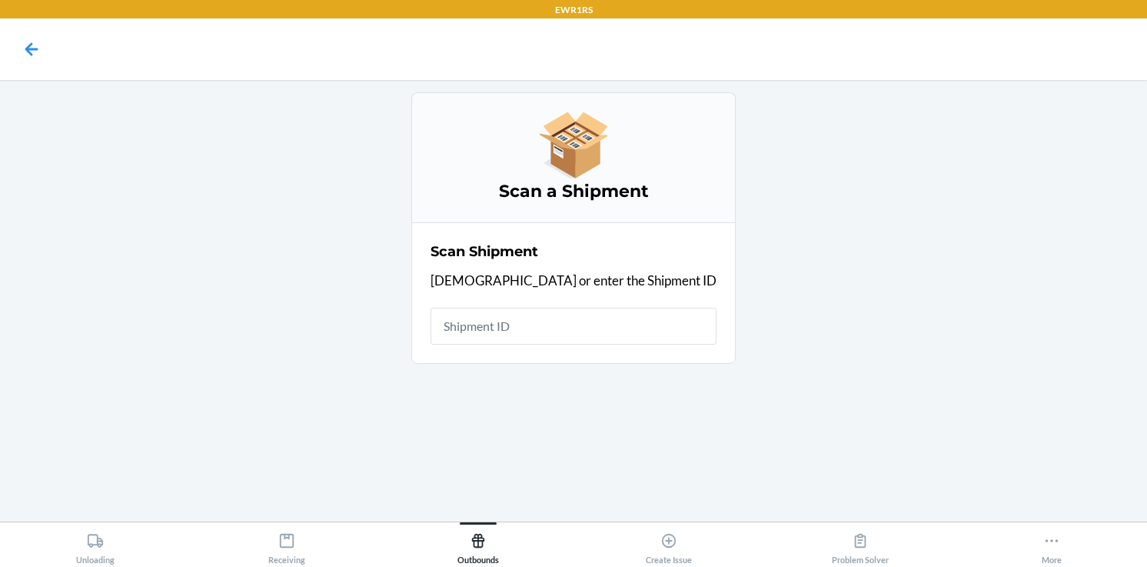
click at [540, 335] on input "text" at bounding box center [574, 326] width 286 height 37
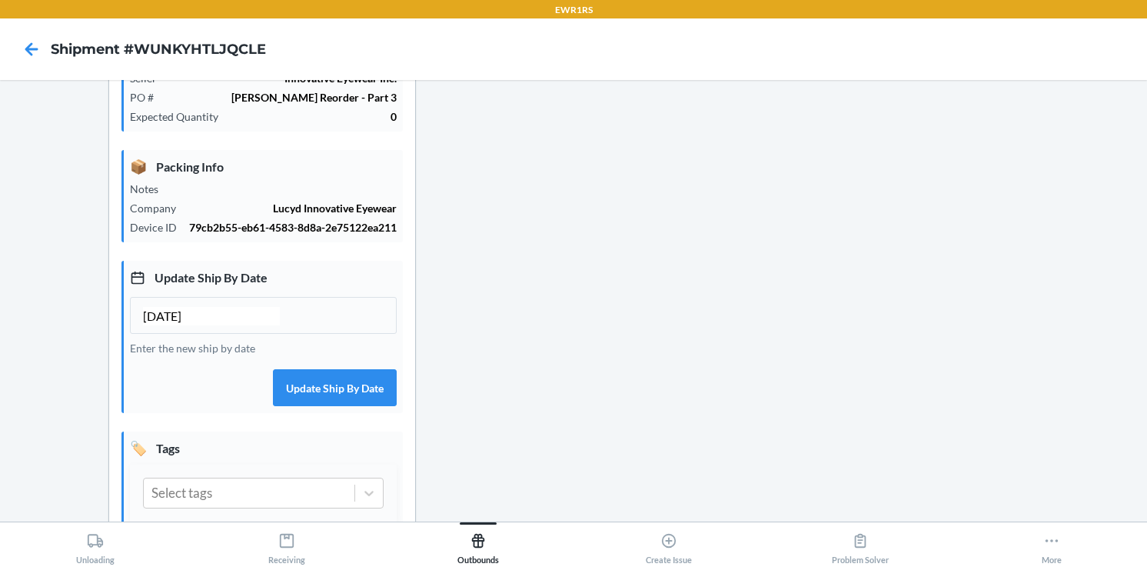
scroll to position [360, 0]
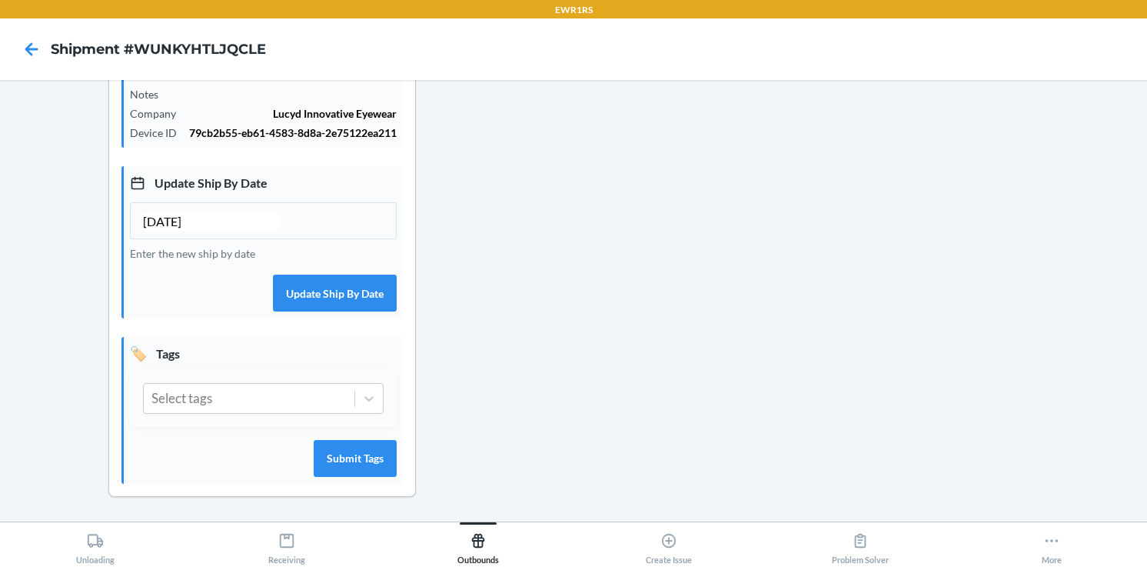
click at [154, 221] on input "[DATE]" at bounding box center [211, 221] width 137 height 18
type input "10/05/2025"
click at [372, 399] on icon at bounding box center [368, 398] width 15 height 15
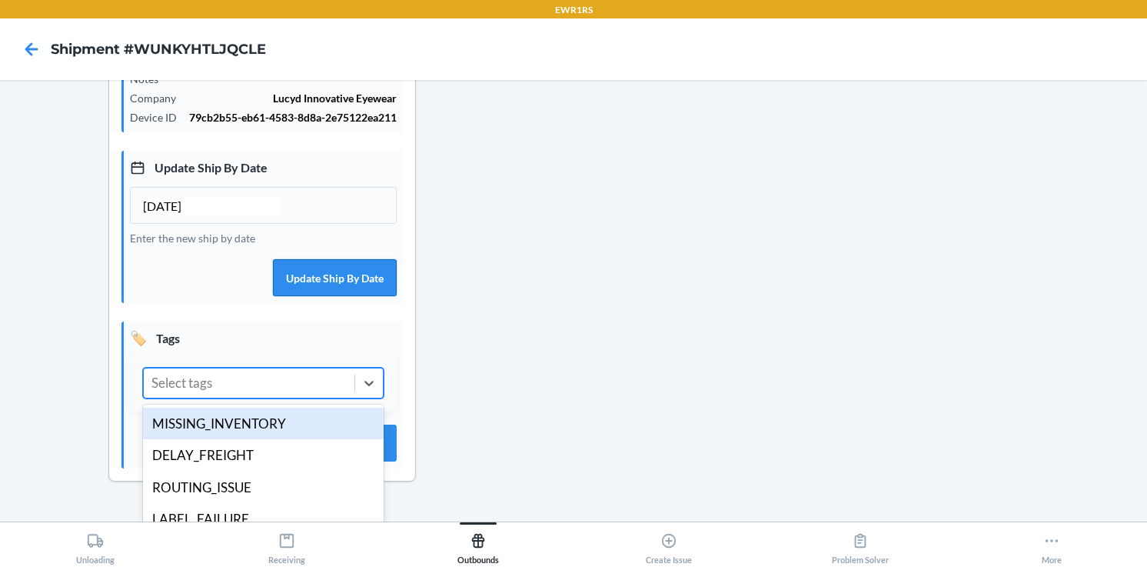
click at [334, 288] on button "Update Ship By Date" at bounding box center [335, 277] width 124 height 37
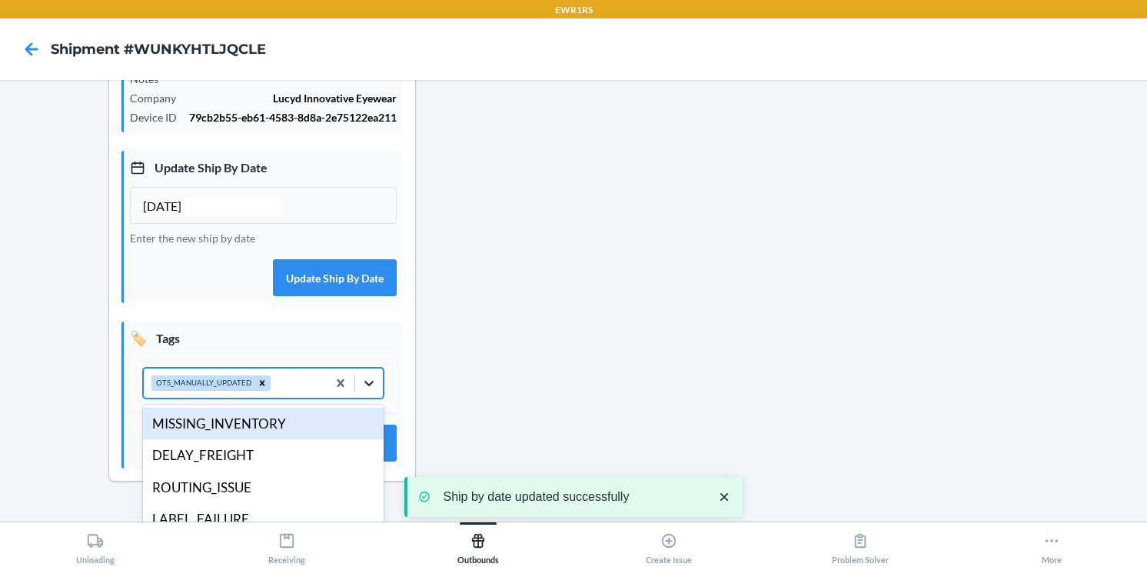
click at [372, 391] on icon at bounding box center [368, 382] width 15 height 15
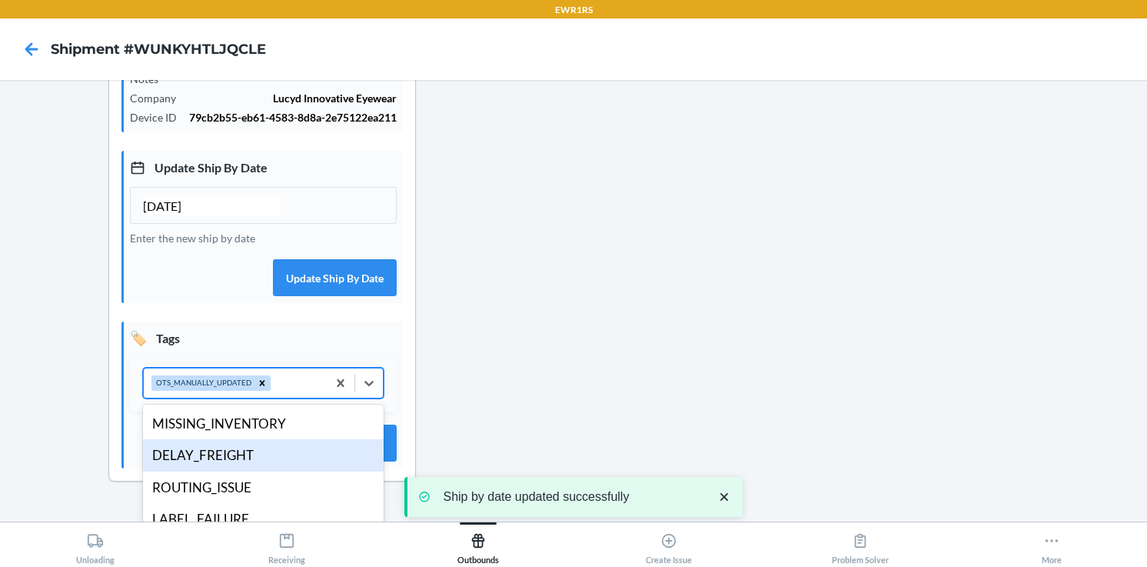
click at [295, 466] on div "DELAY_FREIGHT" at bounding box center [263, 455] width 241 height 32
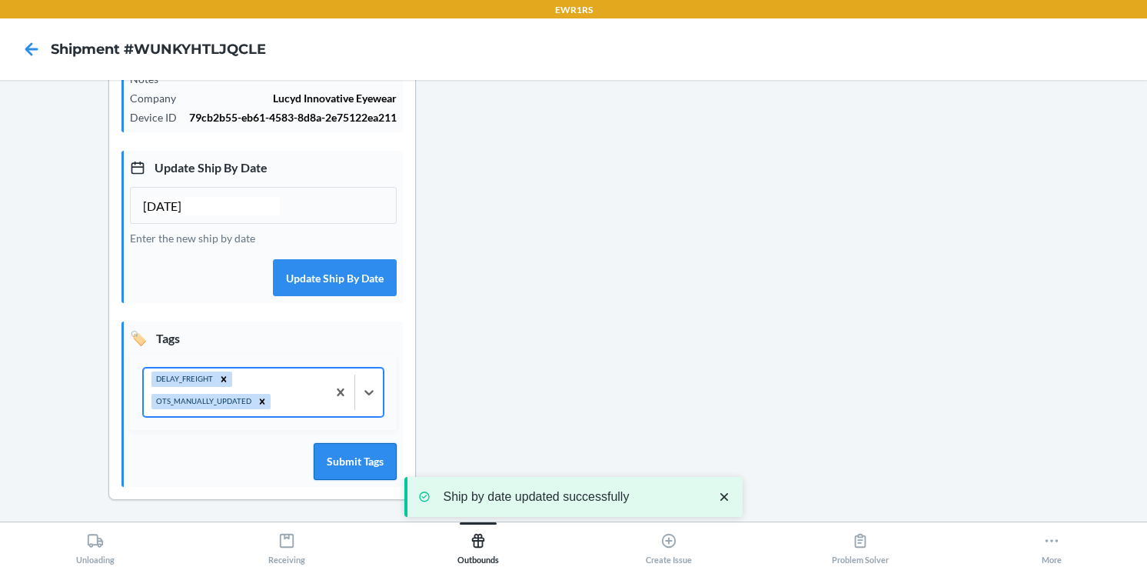
click at [360, 477] on button "Submit Tags" at bounding box center [355, 461] width 83 height 37
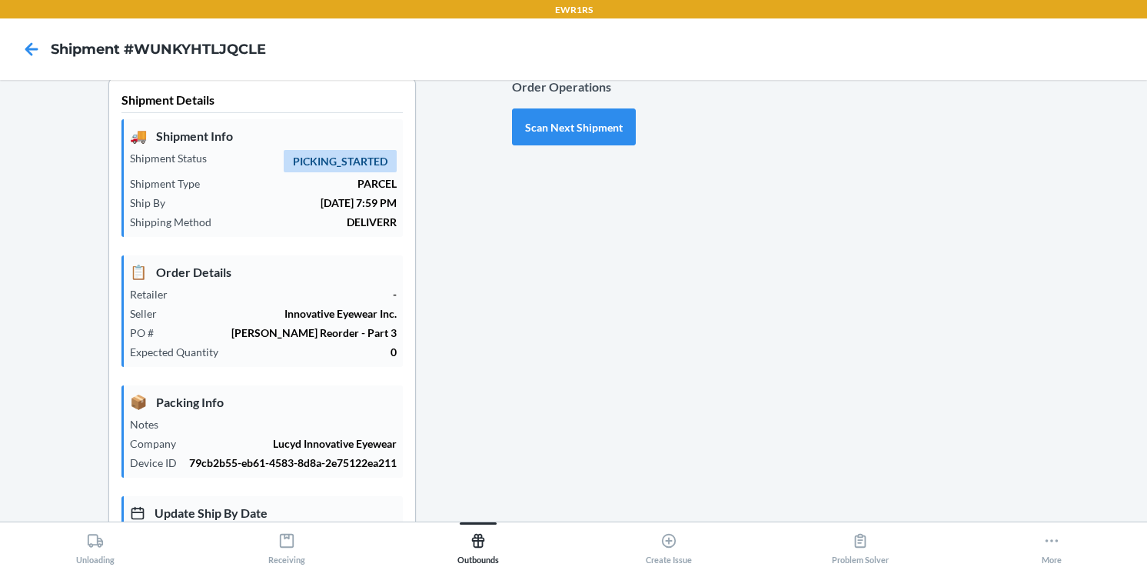
scroll to position [0, 0]
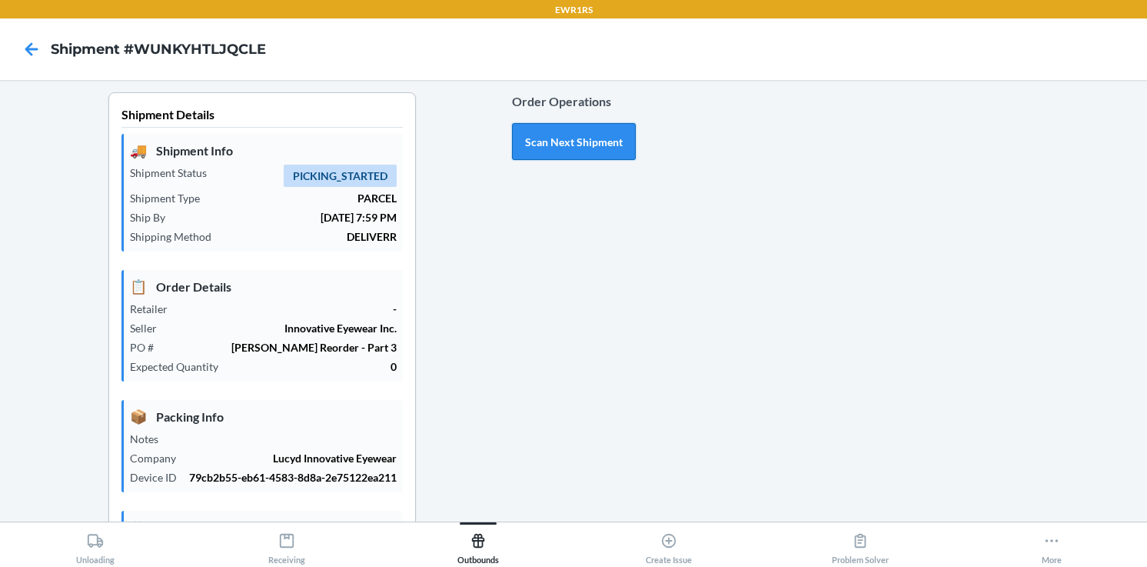
click at [566, 141] on button "Scan Next Shipment" at bounding box center [574, 141] width 124 height 37
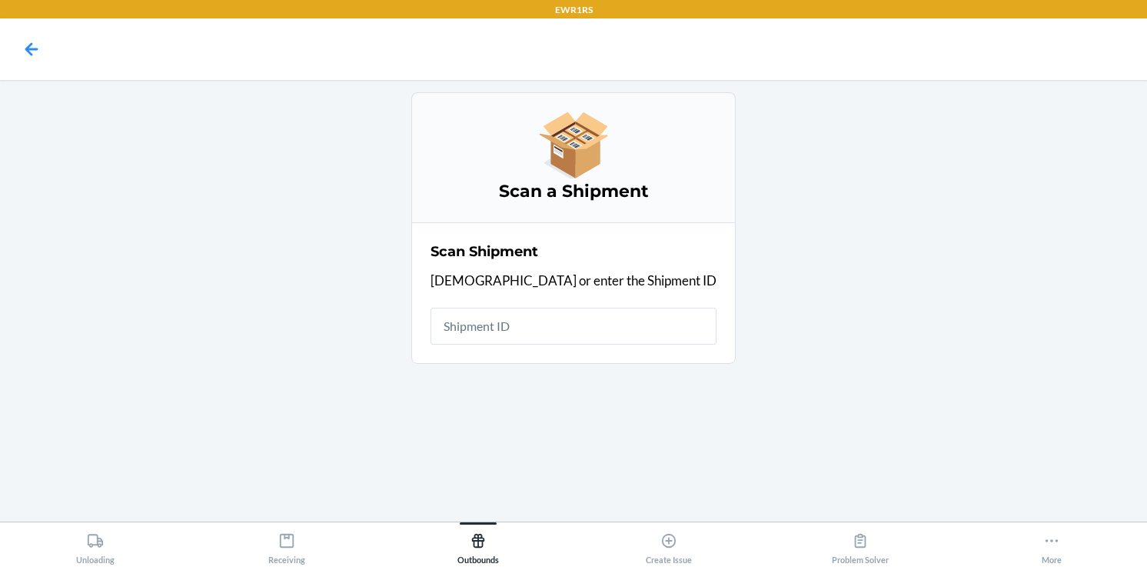
click at [535, 323] on input "text" at bounding box center [574, 326] width 286 height 37
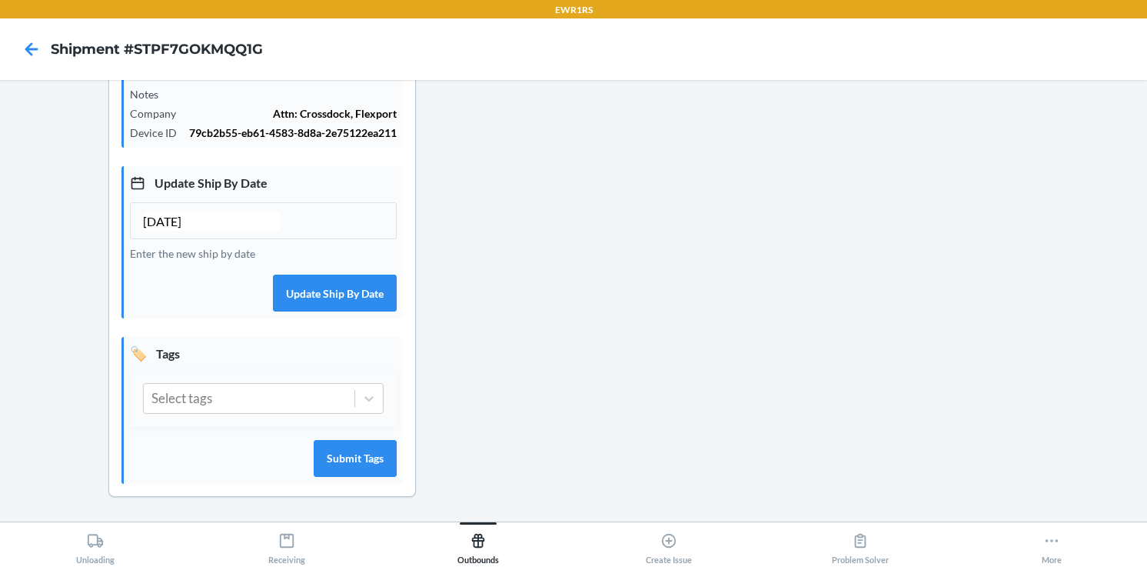
scroll to position [360, 0]
click at [153, 218] on input "[DATE]" at bounding box center [211, 221] width 137 height 18
type input "10/05/2025"
click at [355, 401] on span at bounding box center [355, 398] width 1 height 17
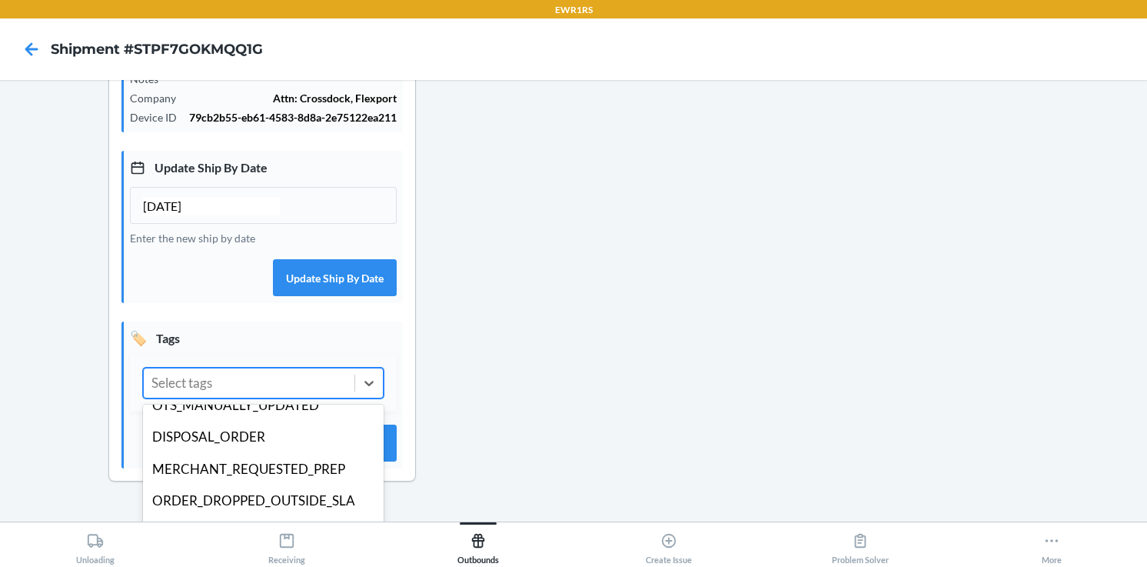
scroll to position [214, 0]
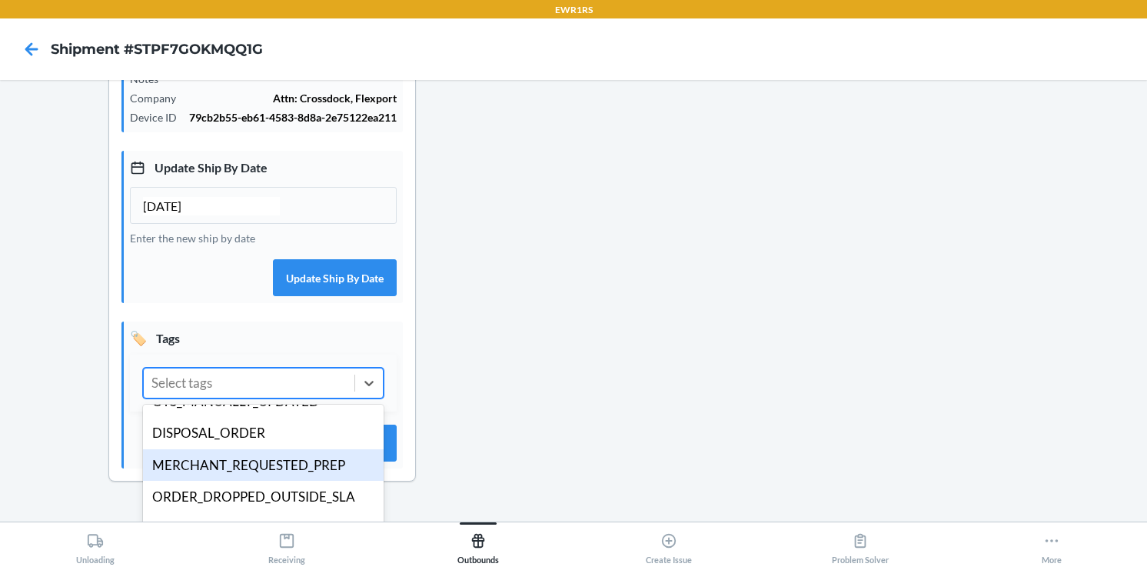
click at [261, 471] on div "MERCHANT_REQUESTED_PREP" at bounding box center [263, 465] width 241 height 32
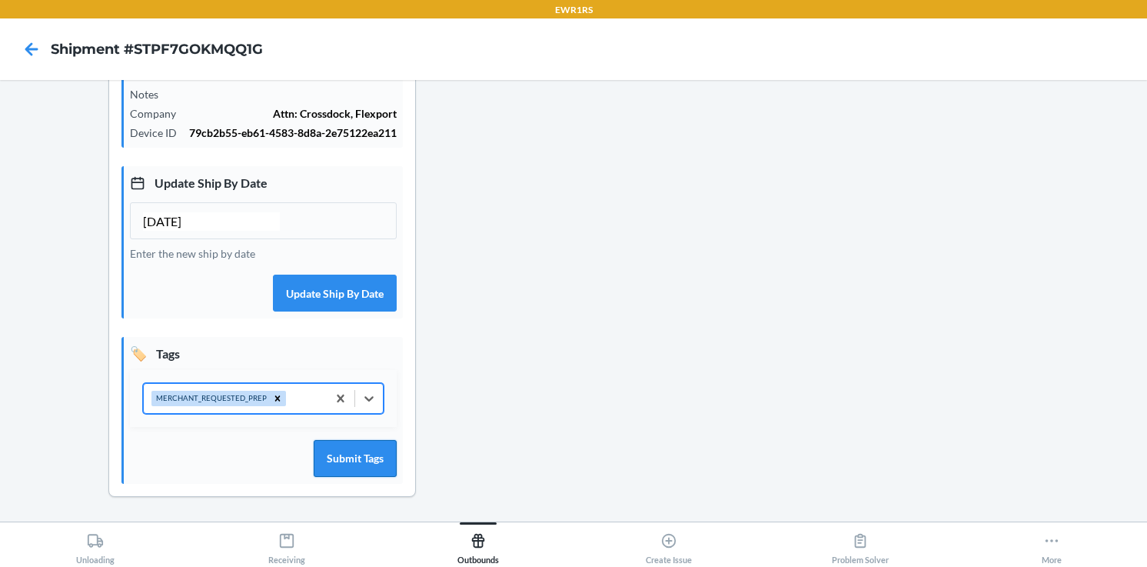
click at [354, 461] on button "Submit Tags" at bounding box center [355, 458] width 83 height 37
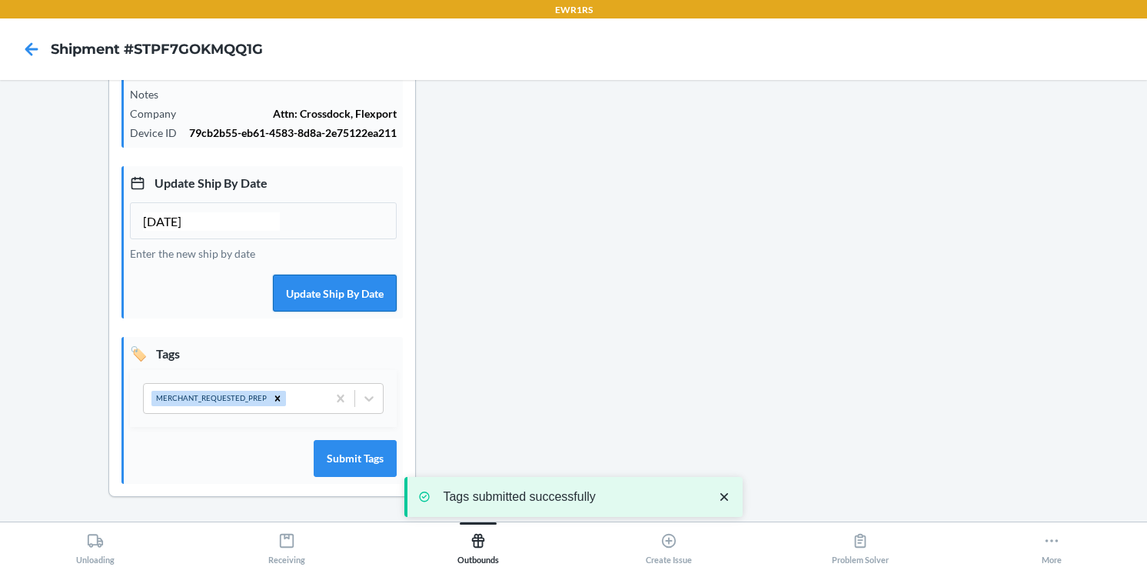
click at [315, 296] on button "Update Ship By Date" at bounding box center [335, 293] width 124 height 37
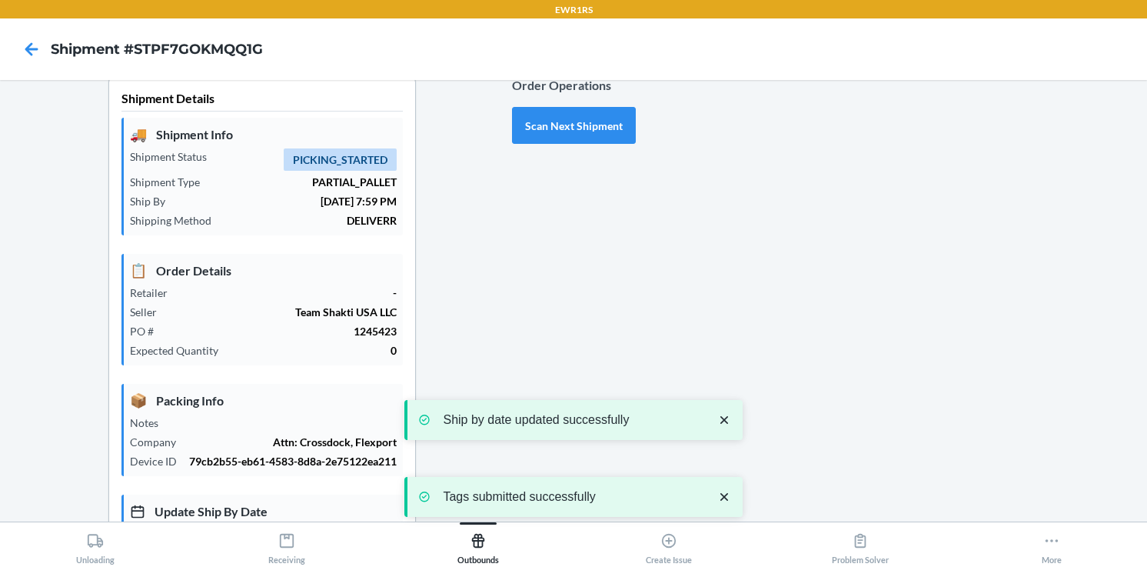
scroll to position [0, 0]
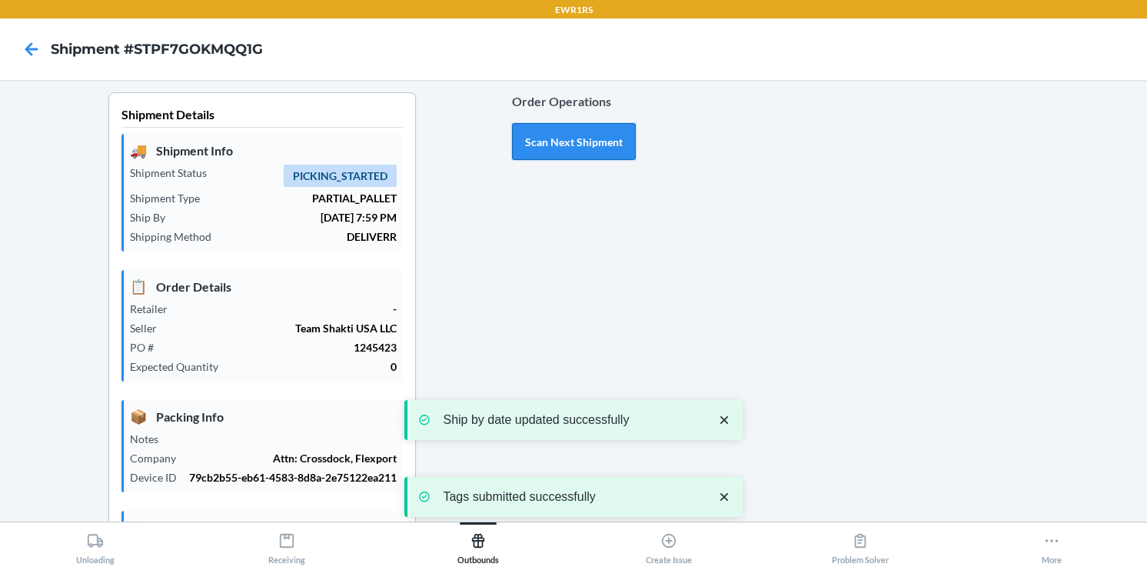
click at [578, 137] on button "Scan Next Shipment" at bounding box center [574, 141] width 124 height 37
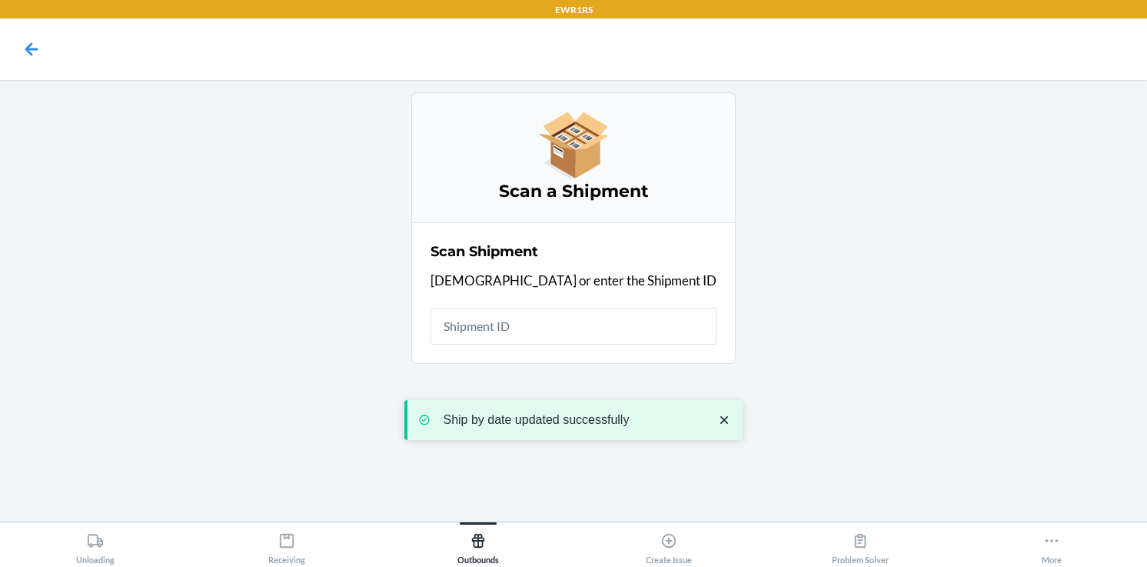
click at [539, 321] on input "text" at bounding box center [574, 326] width 286 height 37
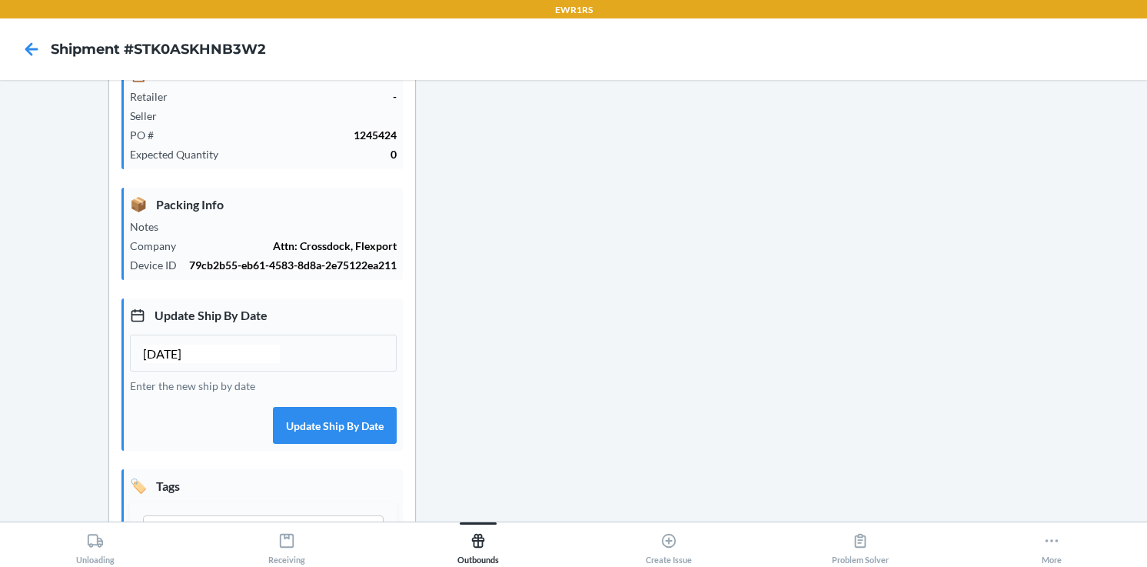
scroll to position [325, 0]
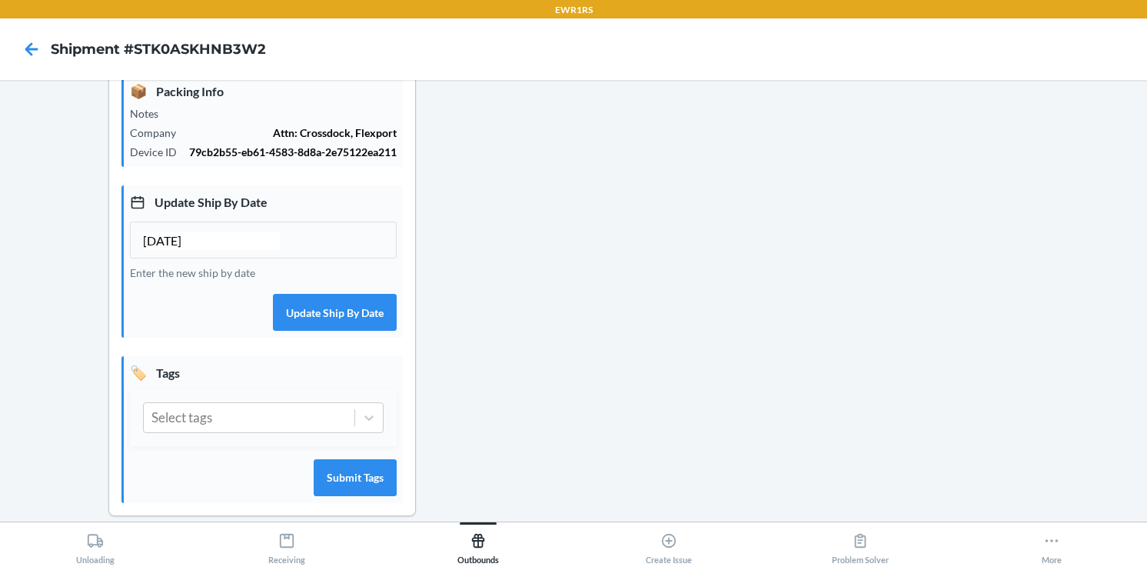
click at [152, 250] on input "[DATE]" at bounding box center [211, 240] width 137 height 18
type input "10/05/2025"
click at [353, 331] on button "Update Ship By Date" at bounding box center [335, 312] width 124 height 37
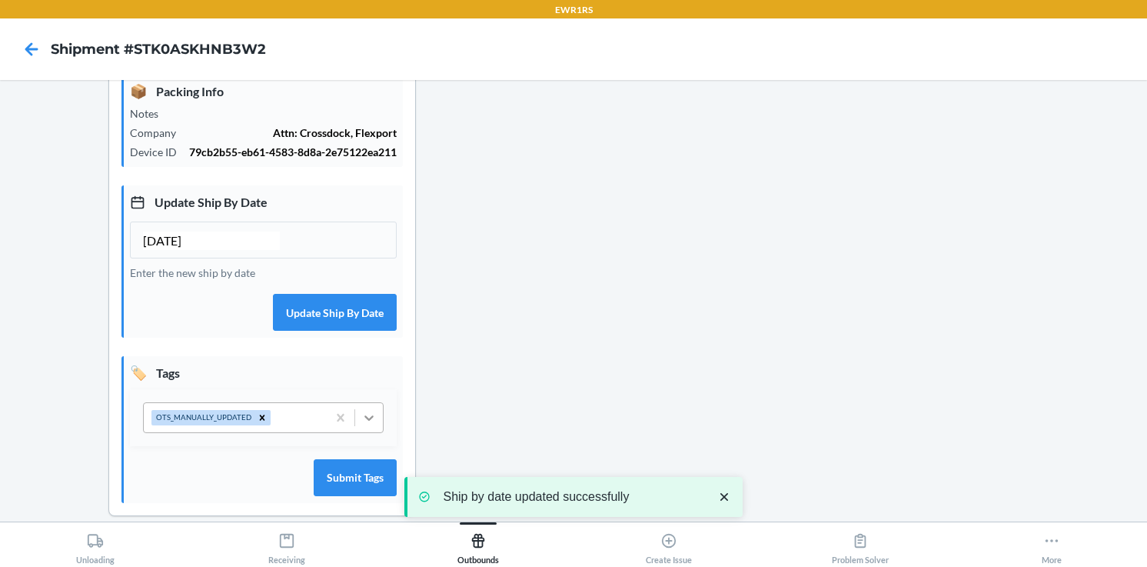
click at [365, 425] on icon at bounding box center [368, 417] width 15 height 15
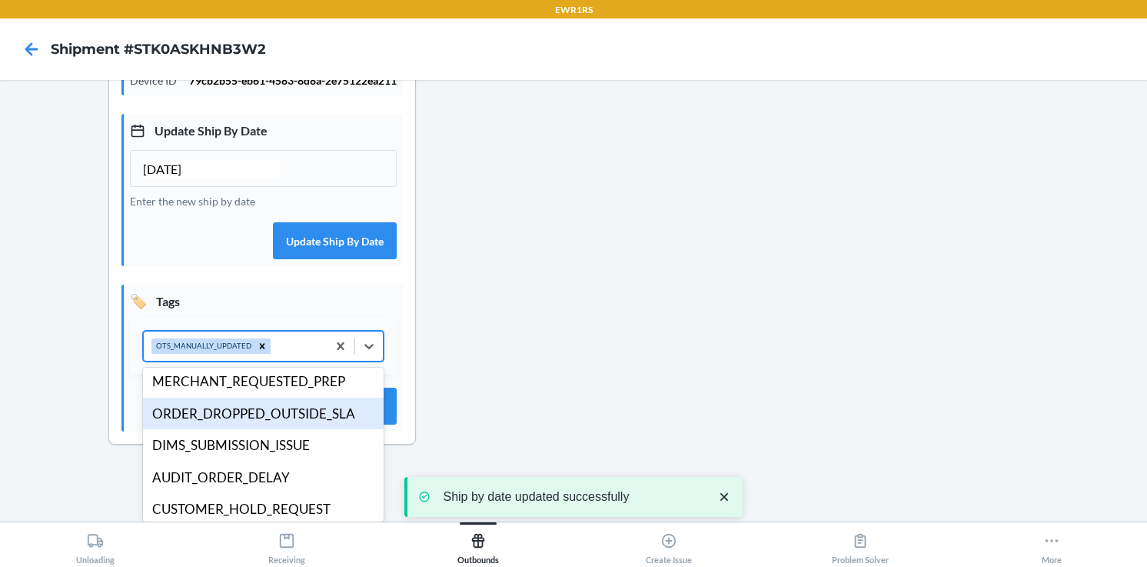
scroll to position [236, 0]
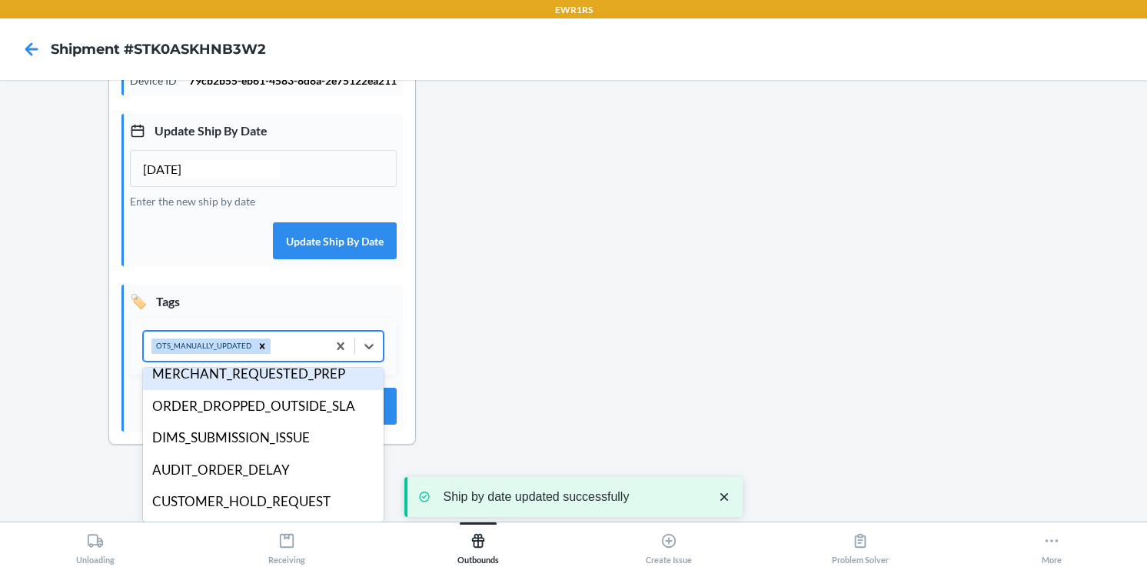
click at [283, 384] on div "MERCHANT_REQUESTED_PREP" at bounding box center [263, 374] width 241 height 32
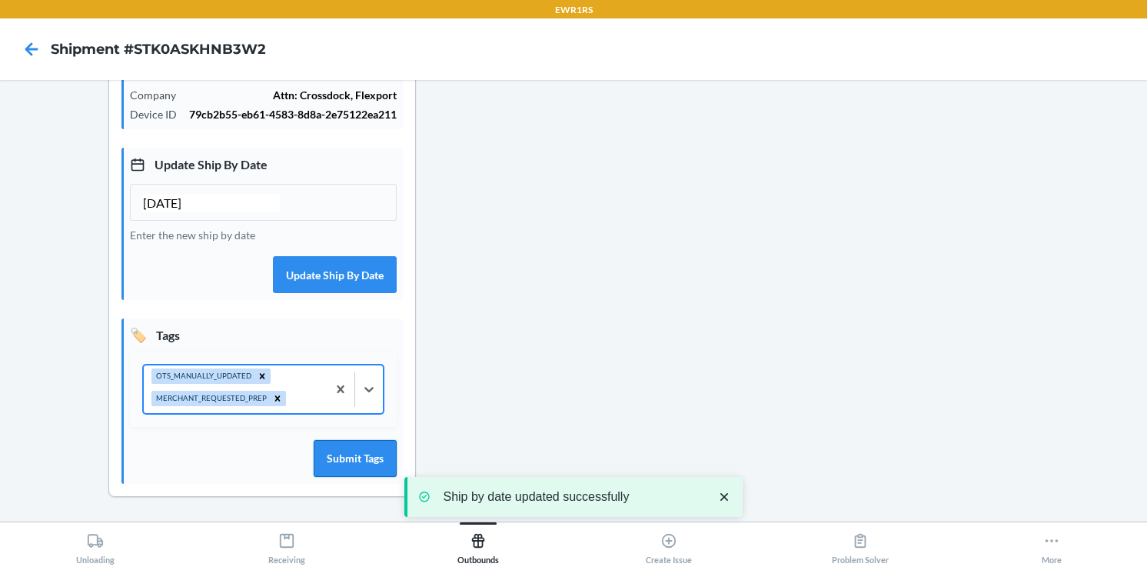
click at [355, 454] on button "Submit Tags" at bounding box center [355, 458] width 83 height 37
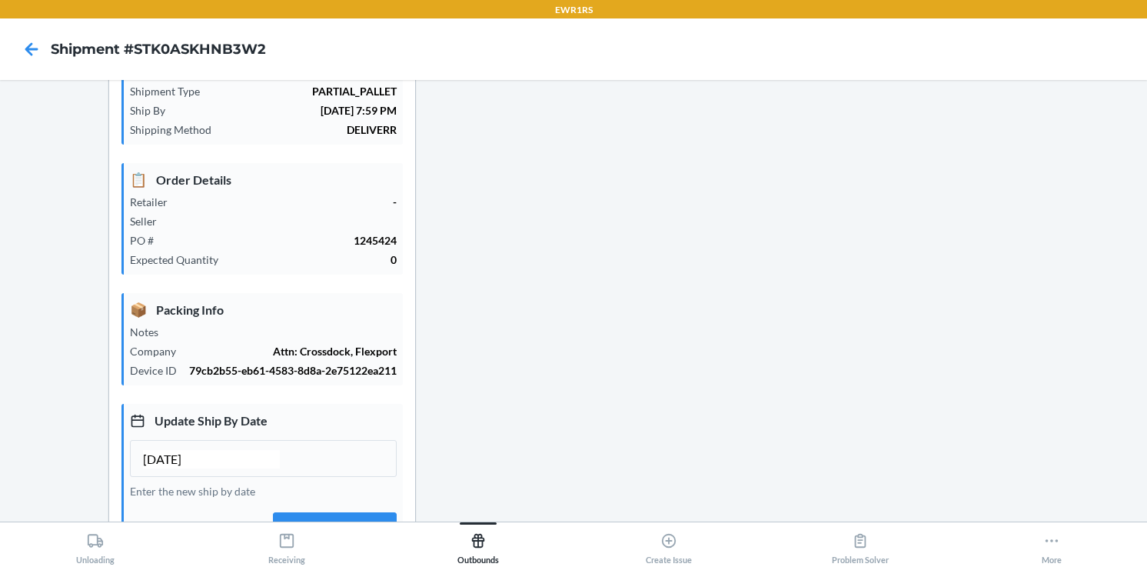
scroll to position [0, 0]
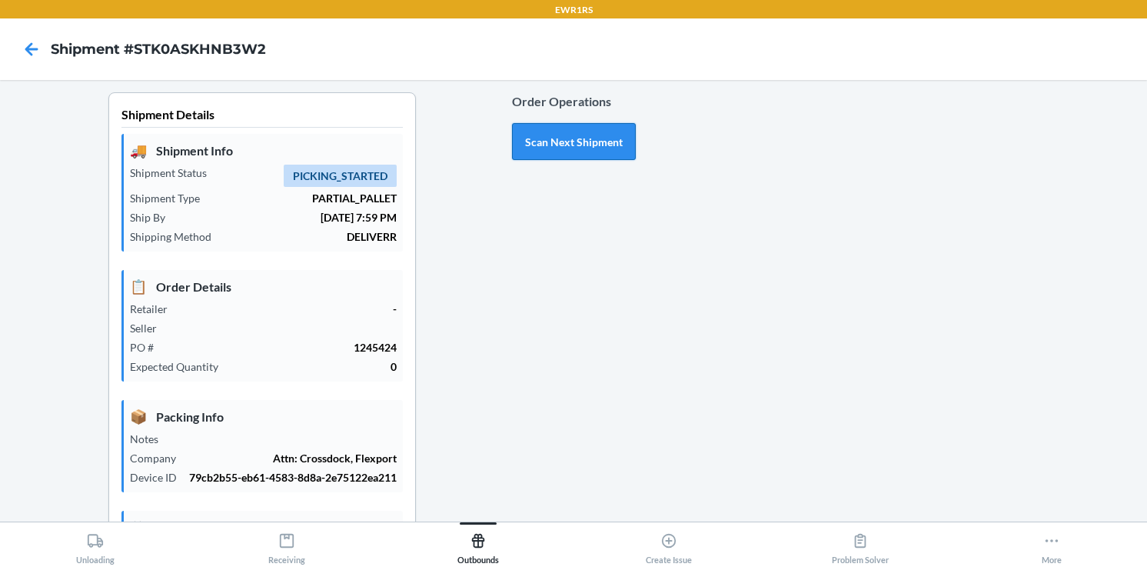
click at [578, 141] on button "Scan Next Shipment" at bounding box center [574, 141] width 124 height 37
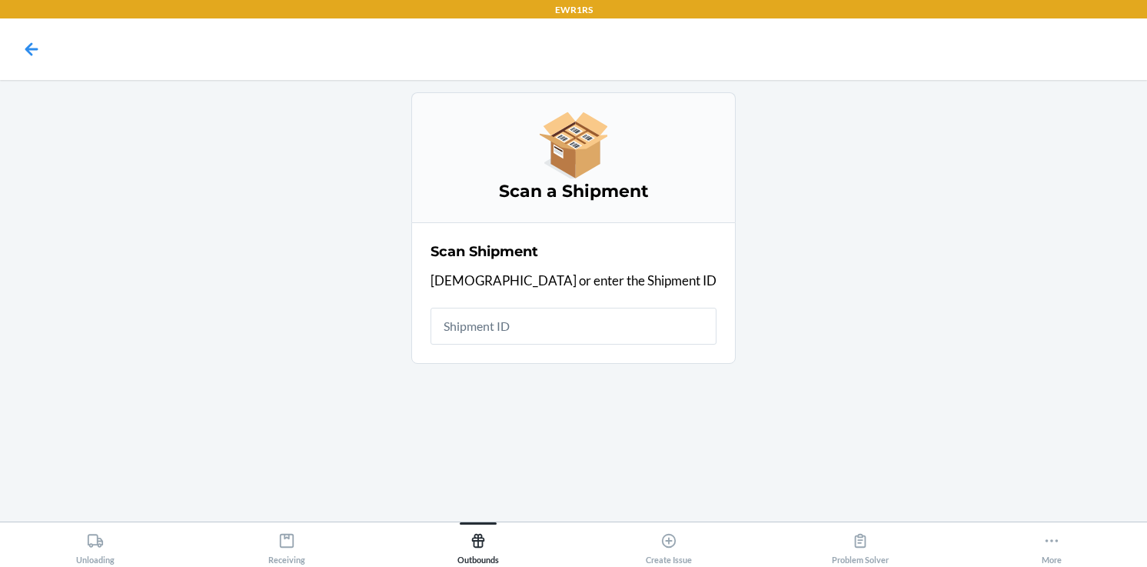
click at [525, 328] on input "text" at bounding box center [574, 326] width 286 height 37
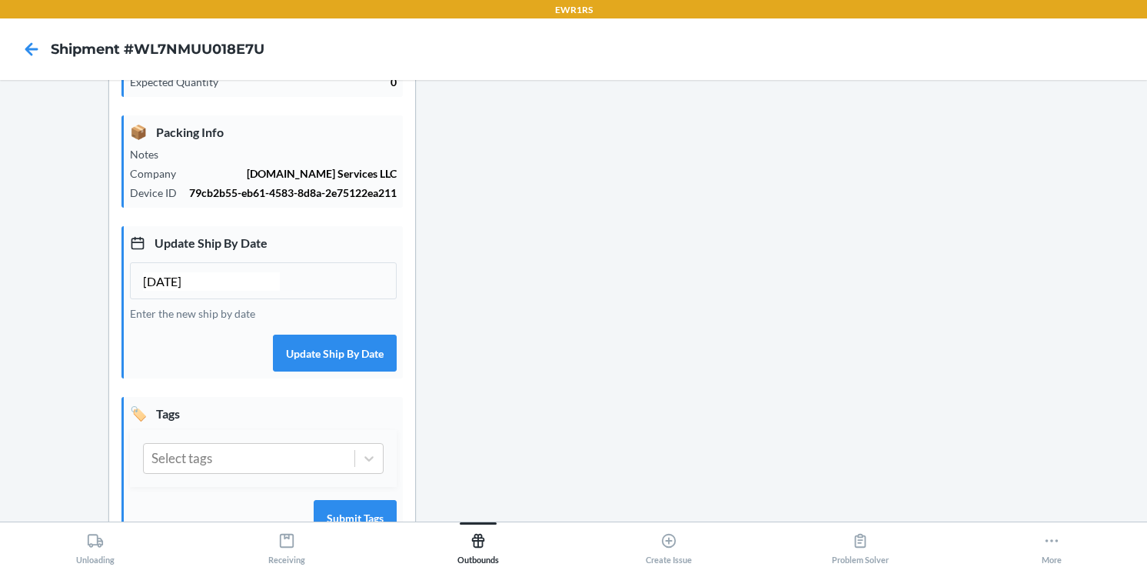
scroll to position [286, 0]
click at [152, 289] on input "[DATE]" at bounding box center [211, 280] width 137 height 18
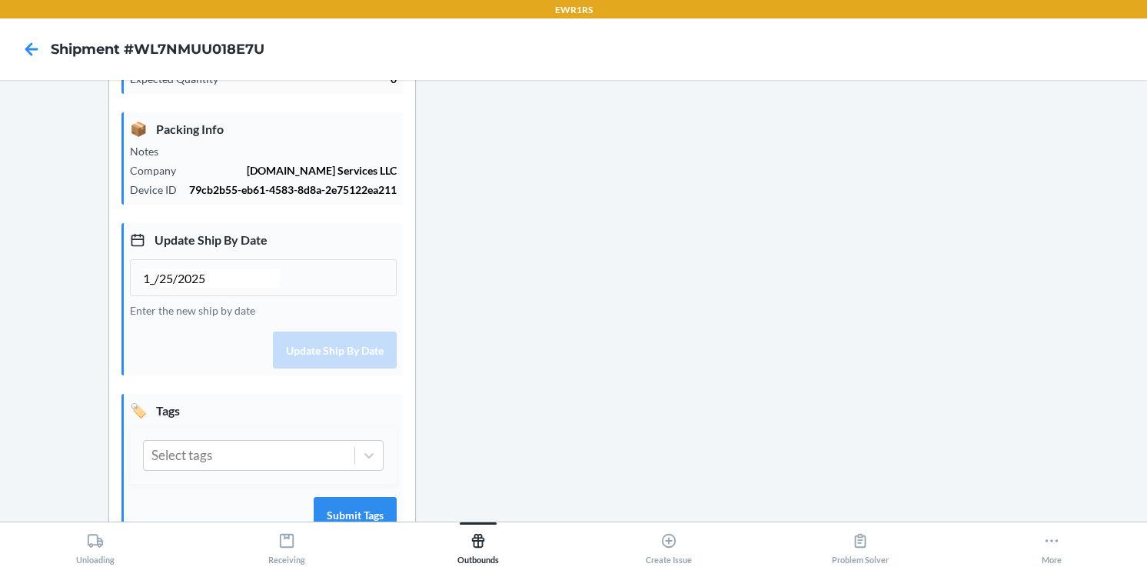
scroll to position [289, 0]
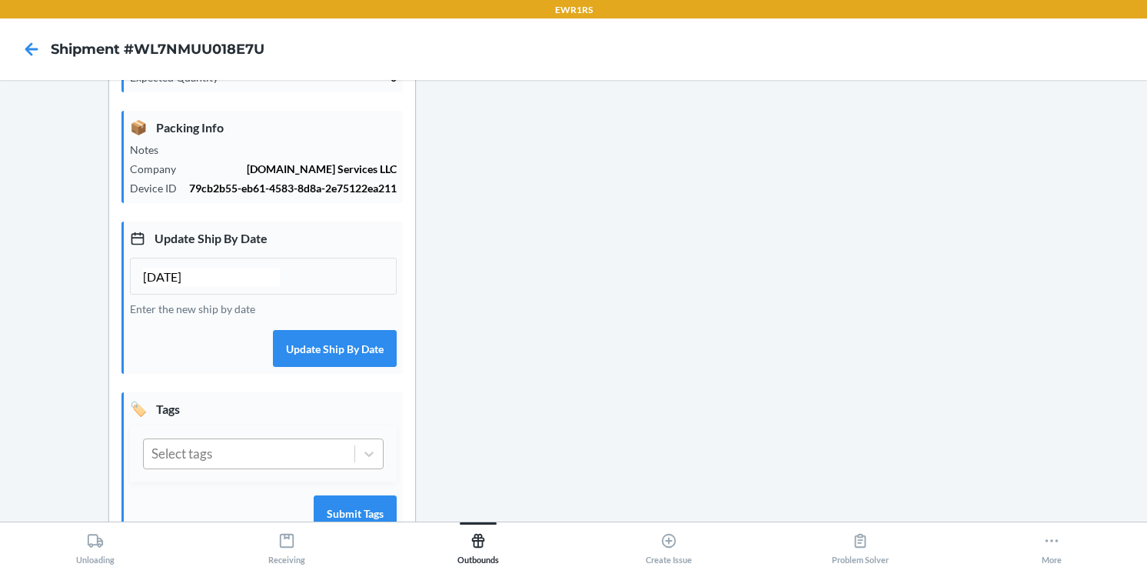
type input "10/05/2025"
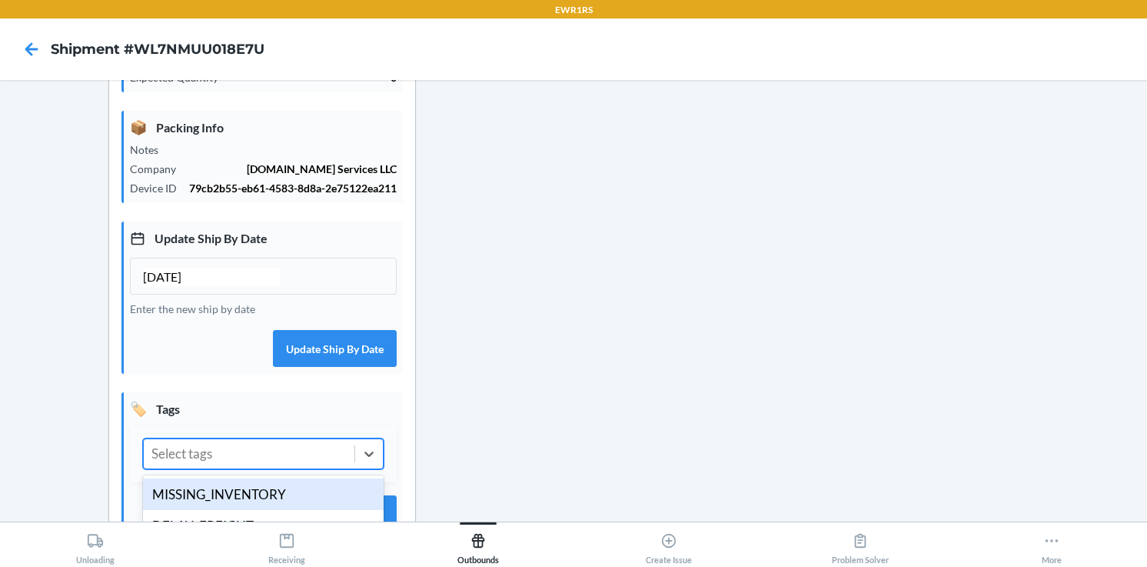
click at [255, 468] on div "Select tags" at bounding box center [249, 453] width 211 height 29
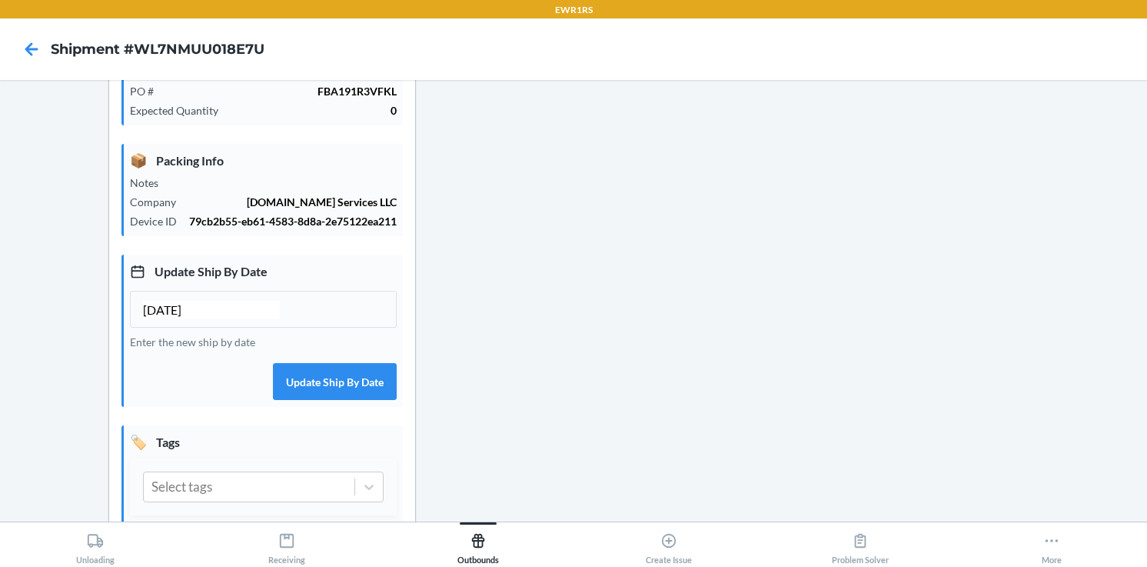
click at [533, 349] on div "Order Operations Scan Next Shipment" at bounding box center [574, 223] width 124 height 774
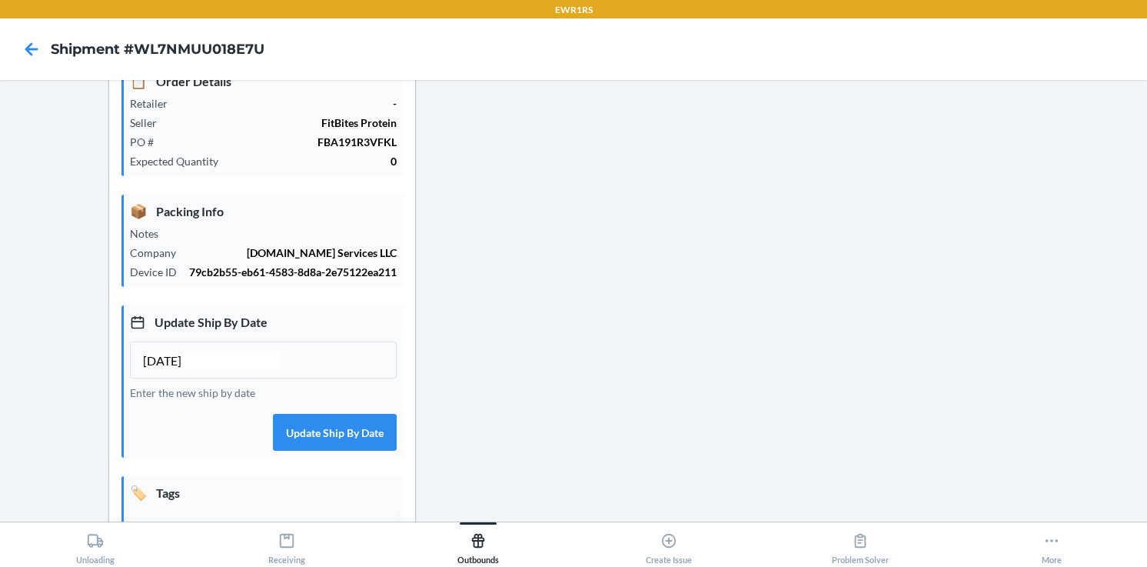
scroll to position [360, 0]
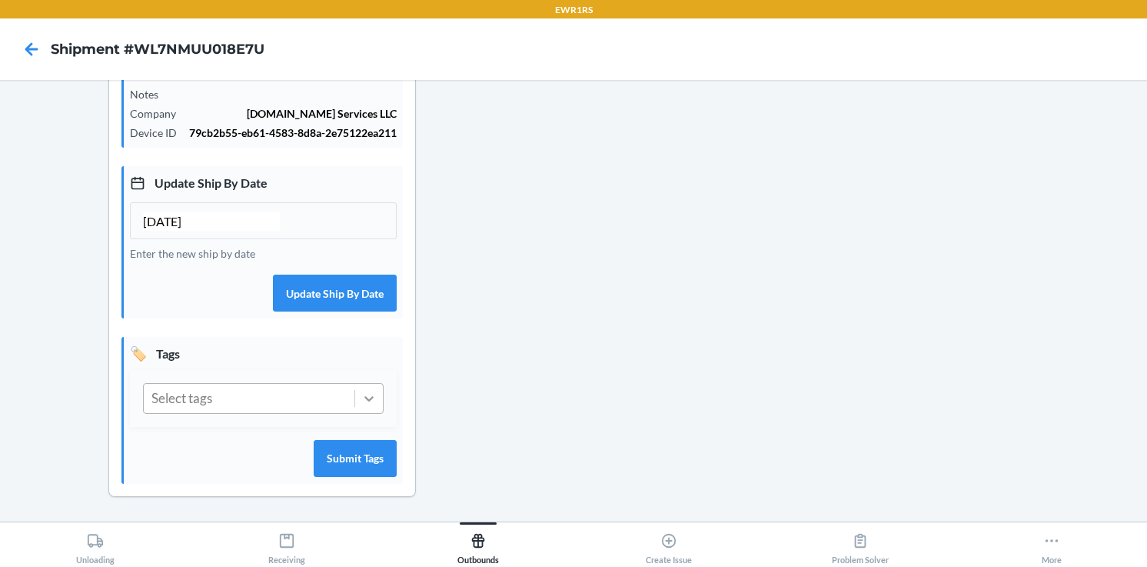
click at [372, 400] on icon at bounding box center [368, 398] width 15 height 15
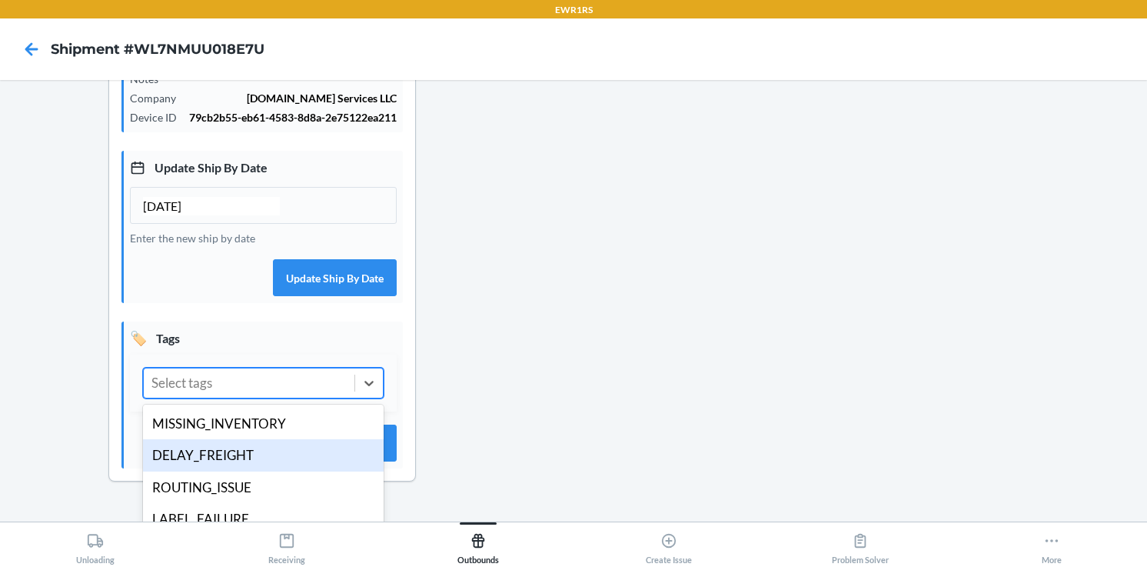
click at [290, 471] on div "DELAY_FREIGHT" at bounding box center [263, 455] width 241 height 32
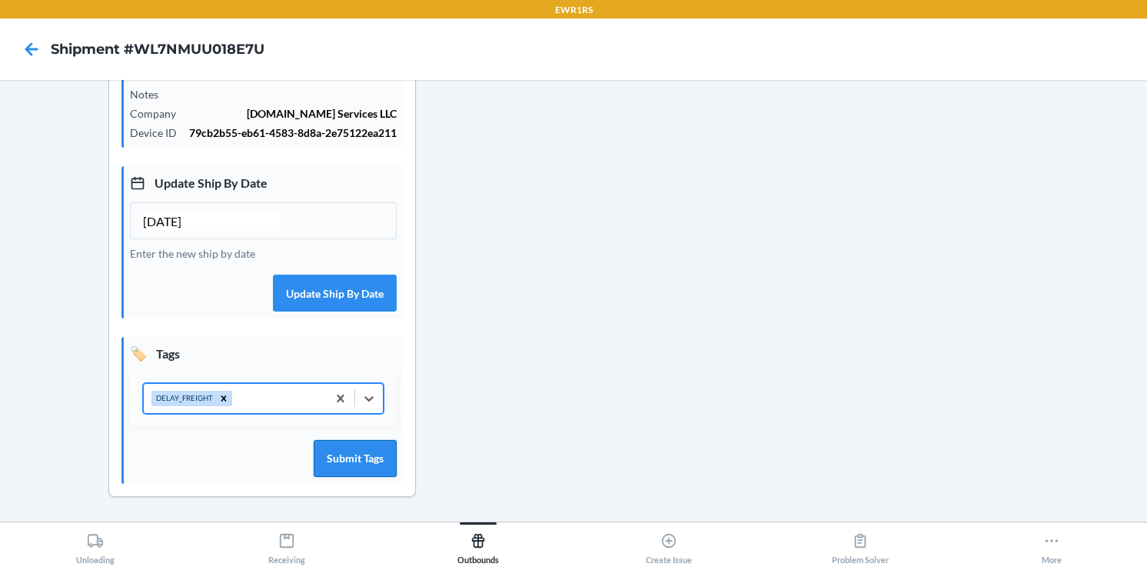
click at [355, 462] on button "Submit Tags" at bounding box center [355, 458] width 83 height 37
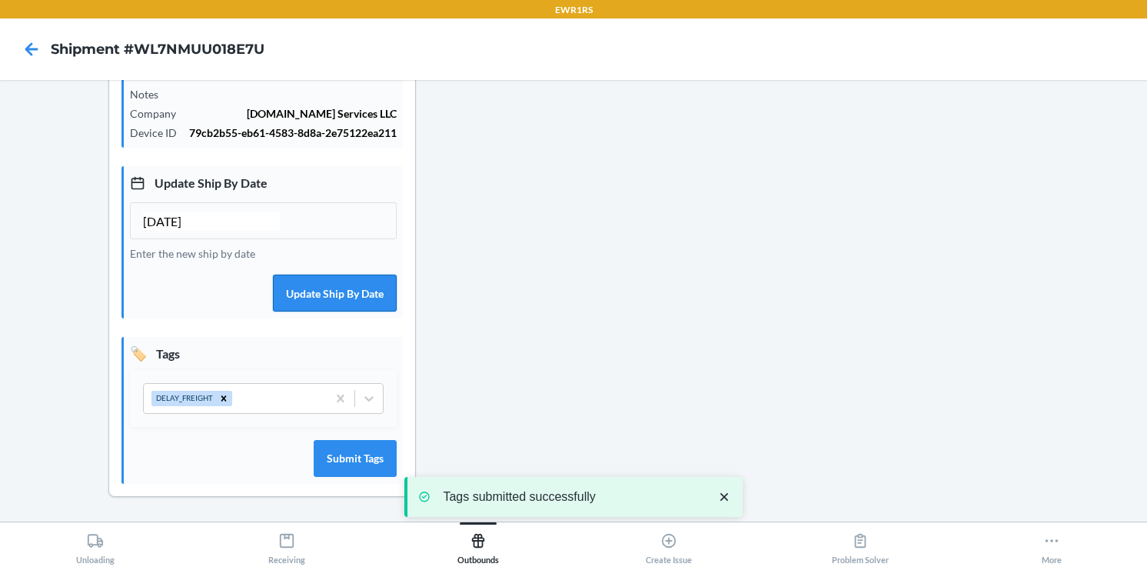
click at [351, 294] on button "Update Ship By Date" at bounding box center [335, 293] width 124 height 37
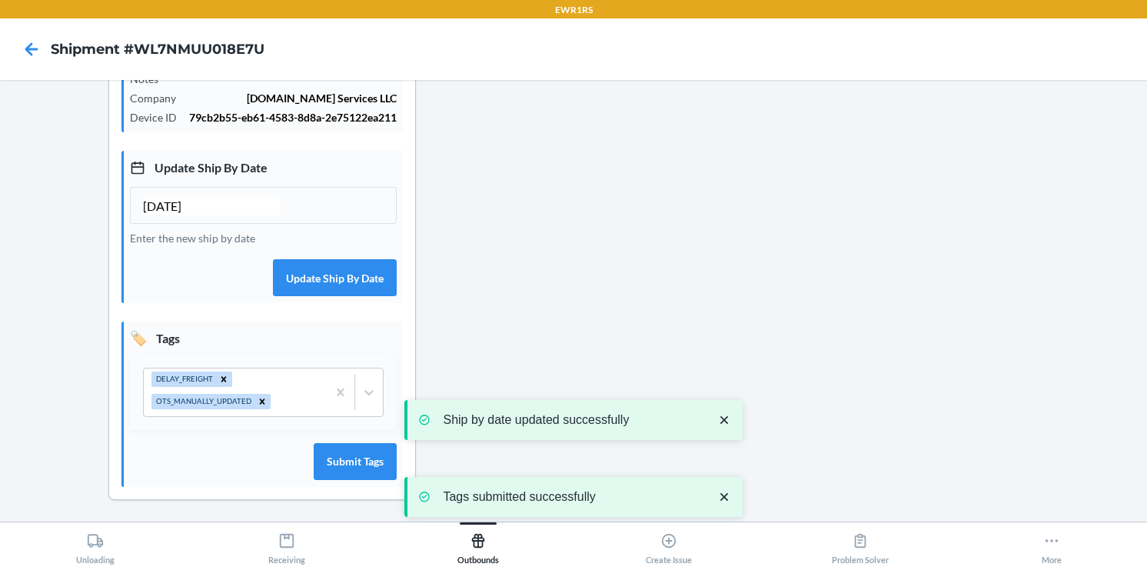
scroll to position [0, 0]
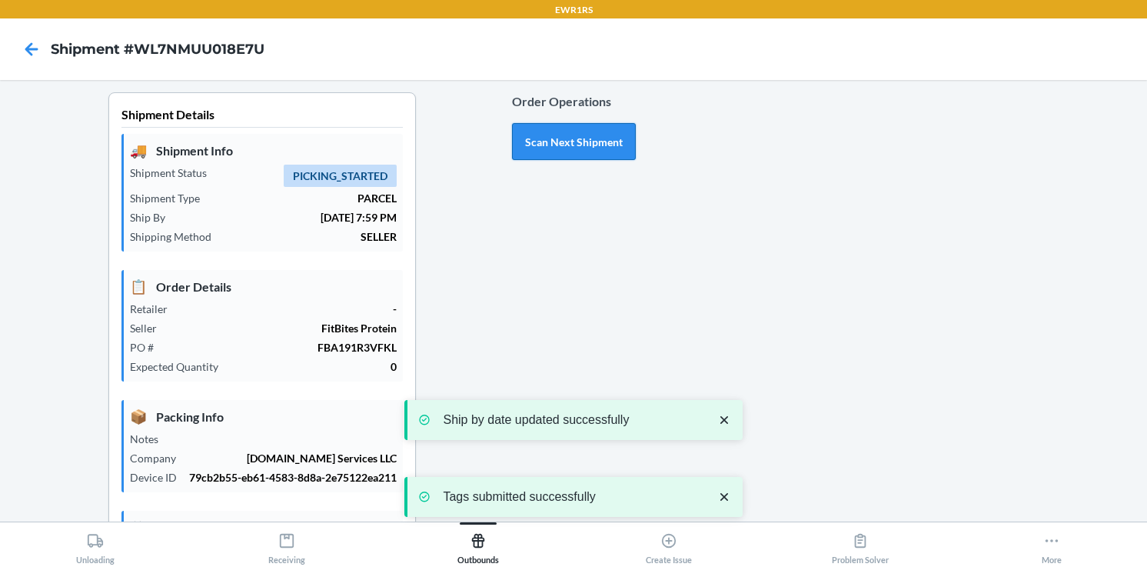
click at [572, 140] on button "Scan Next Shipment" at bounding box center [574, 141] width 124 height 37
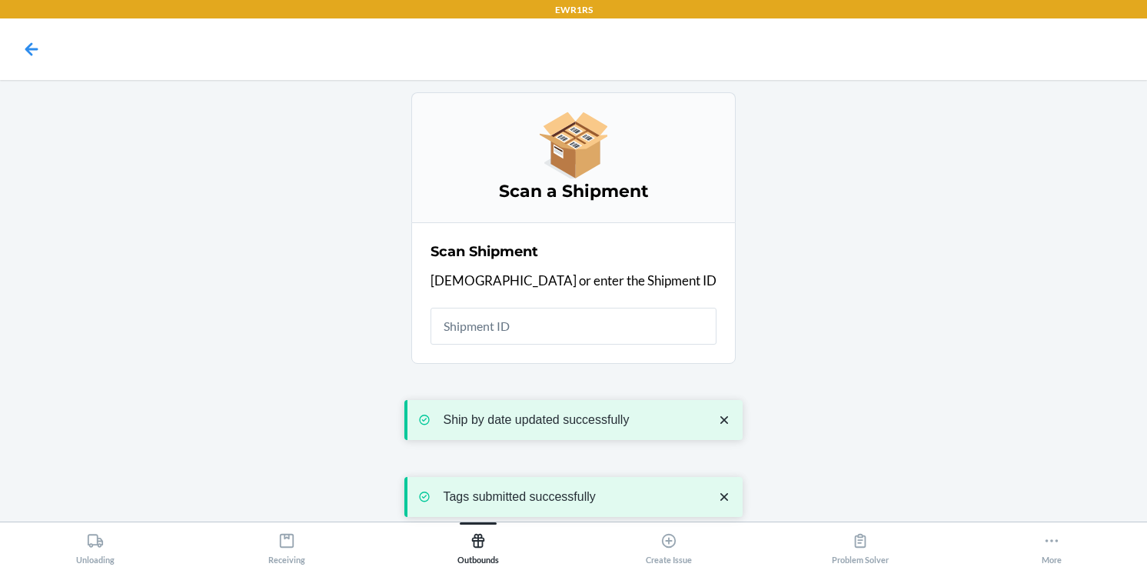
click at [548, 317] on input "text" at bounding box center [574, 326] width 286 height 37
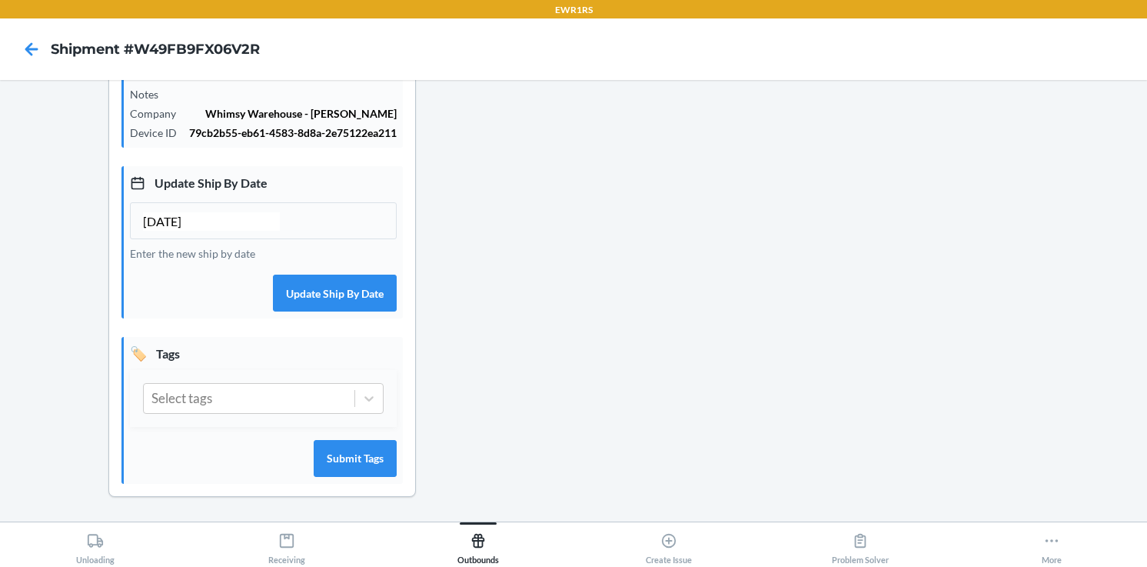
scroll to position [360, 0]
click at [156, 222] on input "[DATE]" at bounding box center [211, 221] width 137 height 18
type input "10/05/2025"
click at [324, 297] on button "Update Ship By Date" at bounding box center [335, 293] width 124 height 37
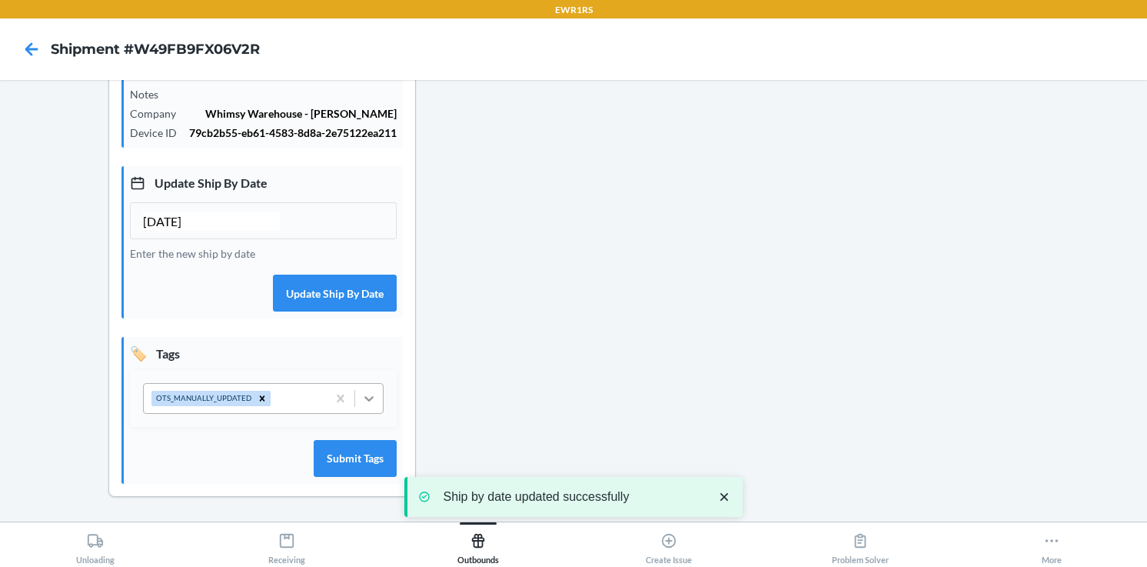
click at [365, 391] on icon at bounding box center [368, 398] width 15 height 15
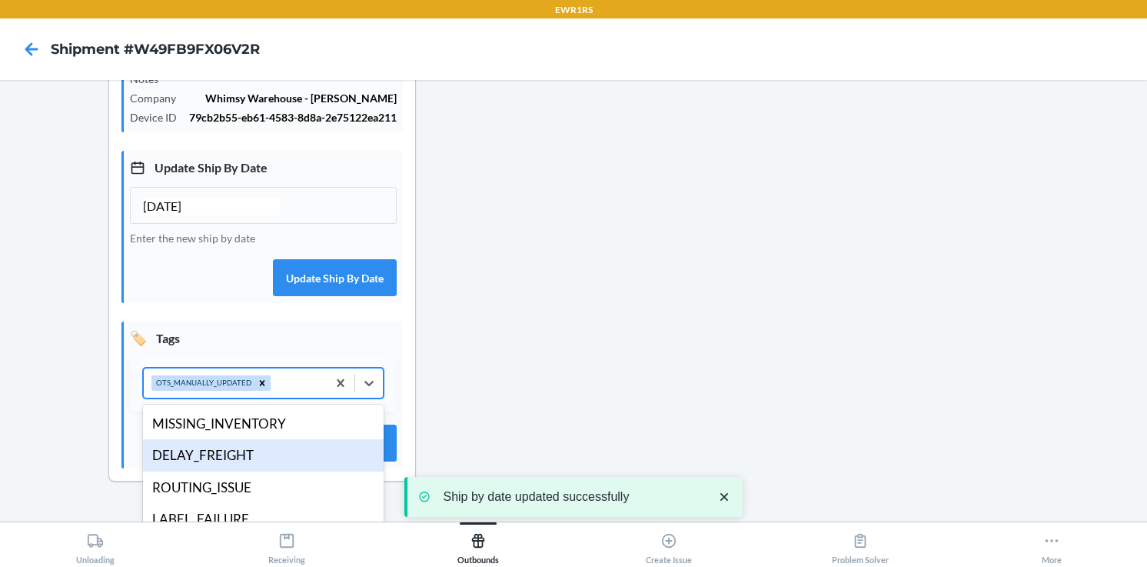
click at [287, 468] on div "DELAY_FREIGHT" at bounding box center [263, 455] width 241 height 32
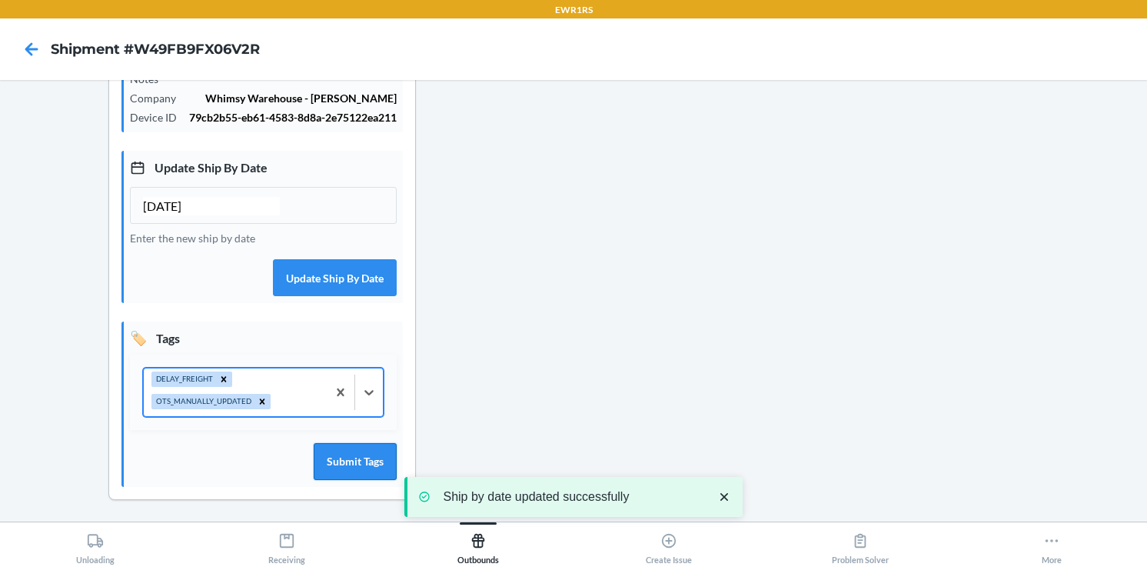
click at [351, 468] on button "Submit Tags" at bounding box center [355, 461] width 83 height 37
drag, startPoint x: 228, startPoint y: 225, endPoint x: 59, endPoint y: 215, distance: 168.7
click at [59, 215] on div "Shipment Details 🚚 Shipment Info Shipment Status PICKING_STARTED Shipment Type …" at bounding box center [262, 128] width 500 height 792
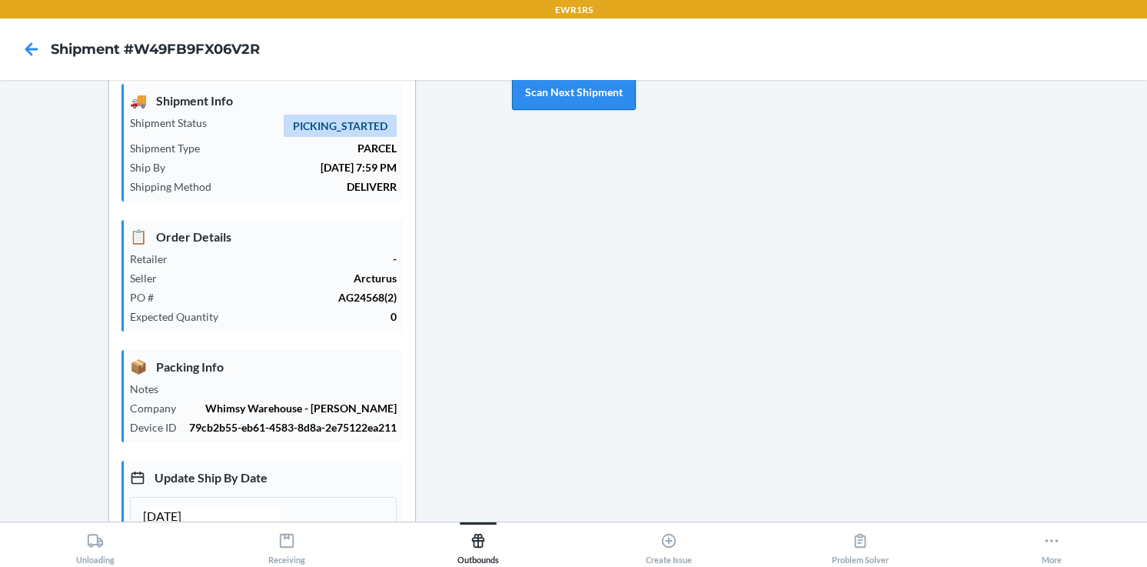
scroll to position [52, 0]
click at [538, 93] on button "Scan Next Shipment" at bounding box center [574, 90] width 124 height 37
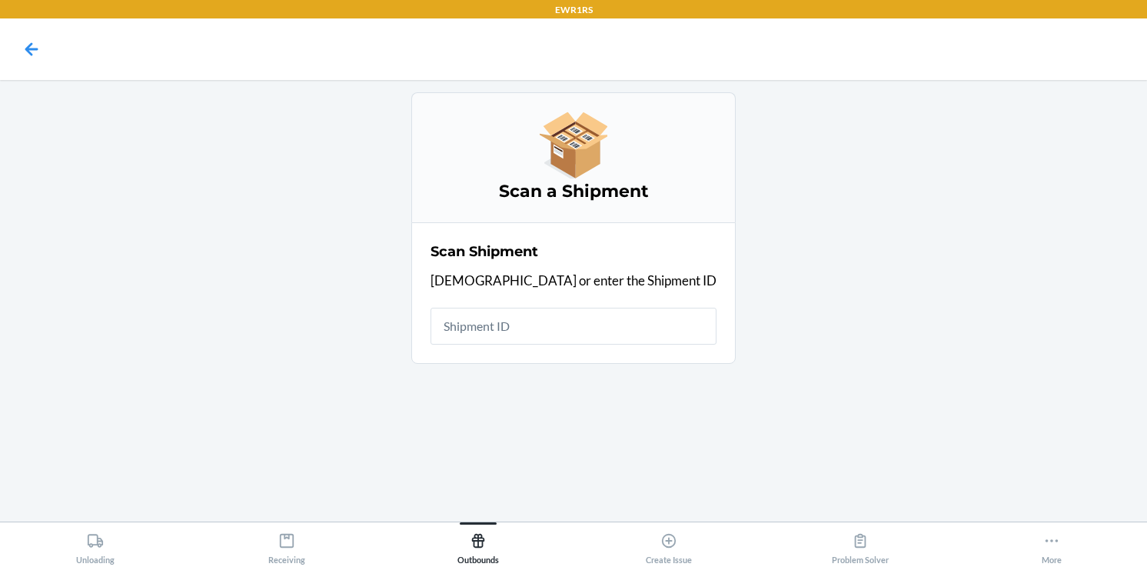
click at [543, 325] on input "text" at bounding box center [574, 326] width 286 height 37
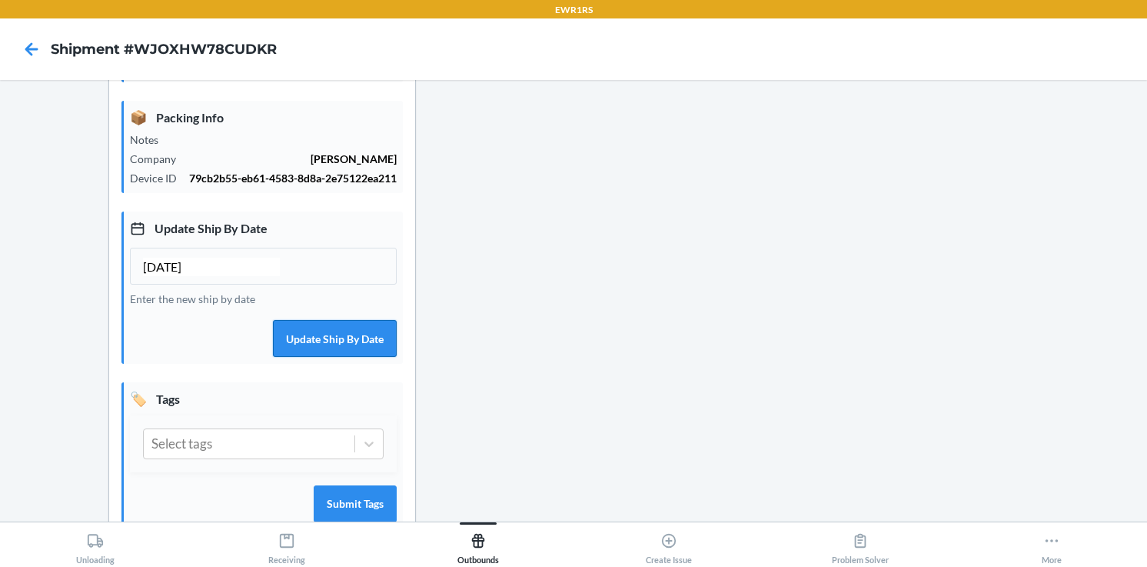
scroll to position [309, 0]
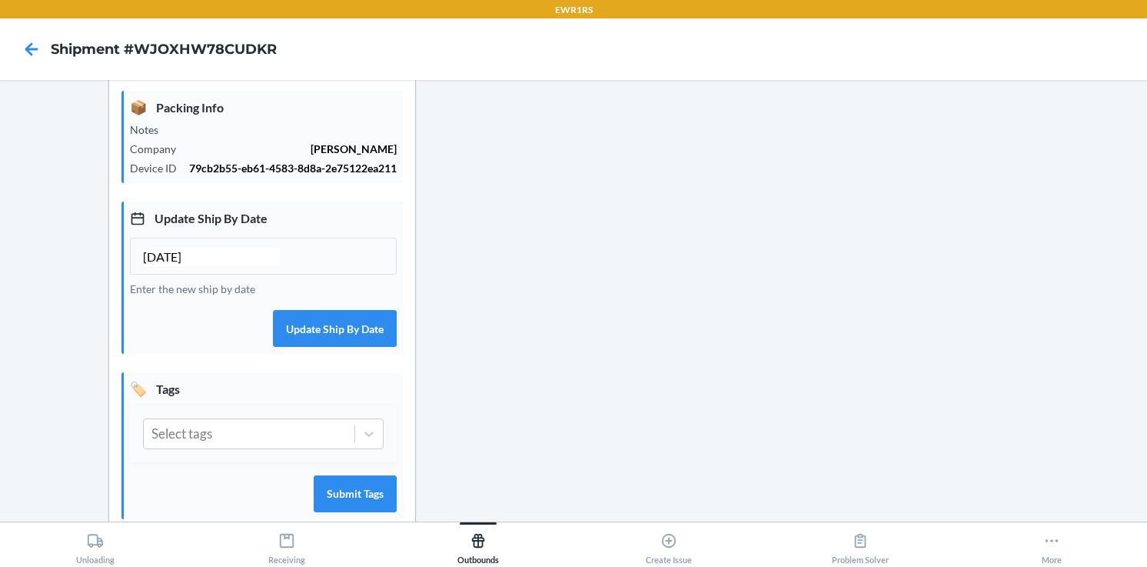
click at [155, 266] on input "[DATE]" at bounding box center [211, 257] width 137 height 18
type input "10/05/2025"
click at [355, 448] on div at bounding box center [369, 434] width 28 height 28
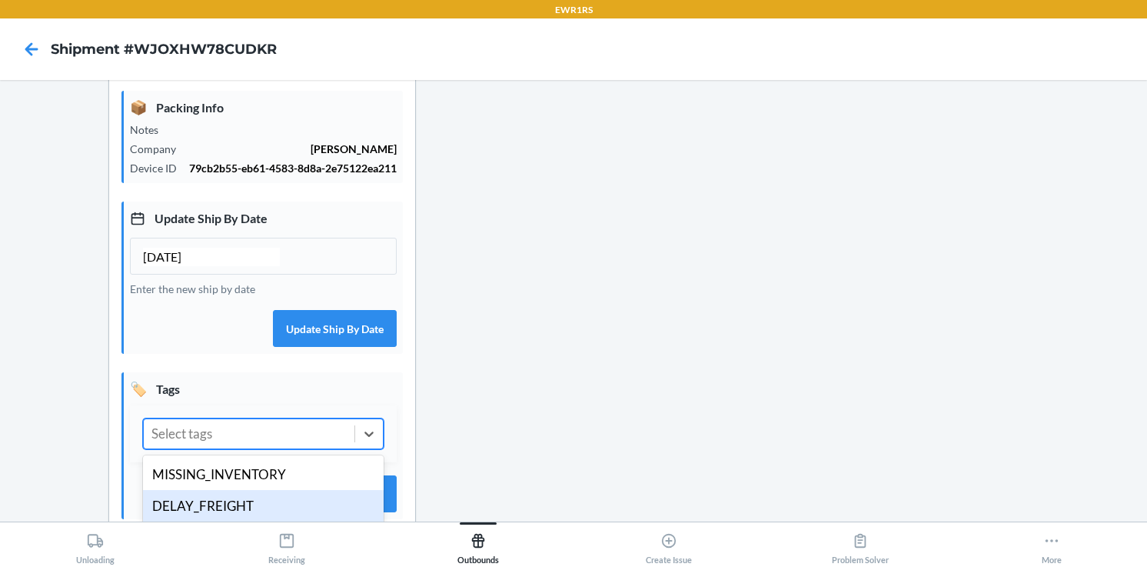
click at [253, 512] on div "DELAY_FREIGHT" at bounding box center [263, 506] width 241 height 32
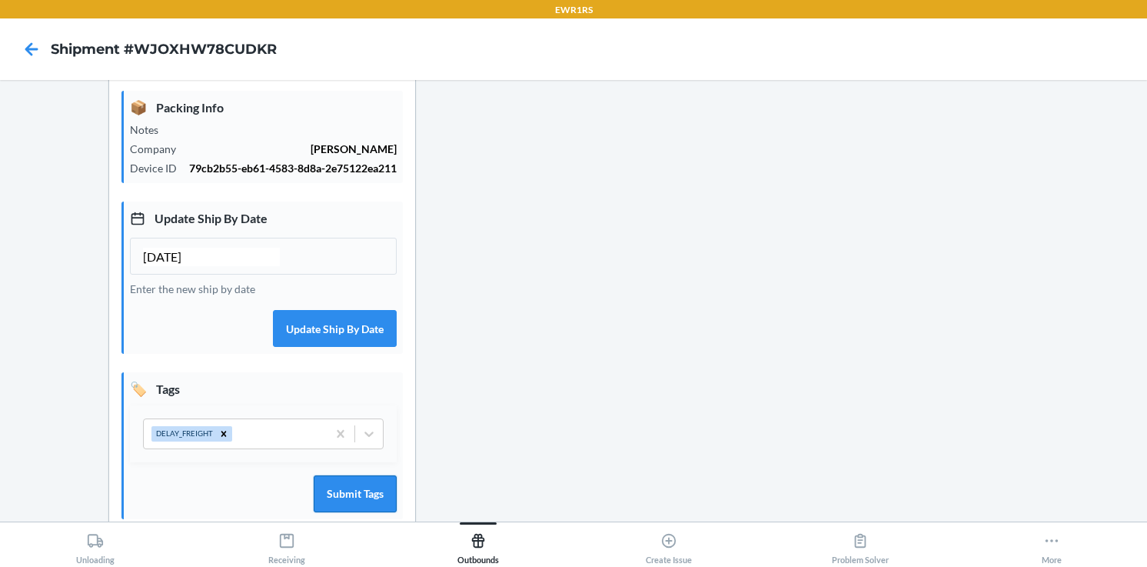
click at [362, 505] on button "Submit Tags" at bounding box center [355, 493] width 83 height 37
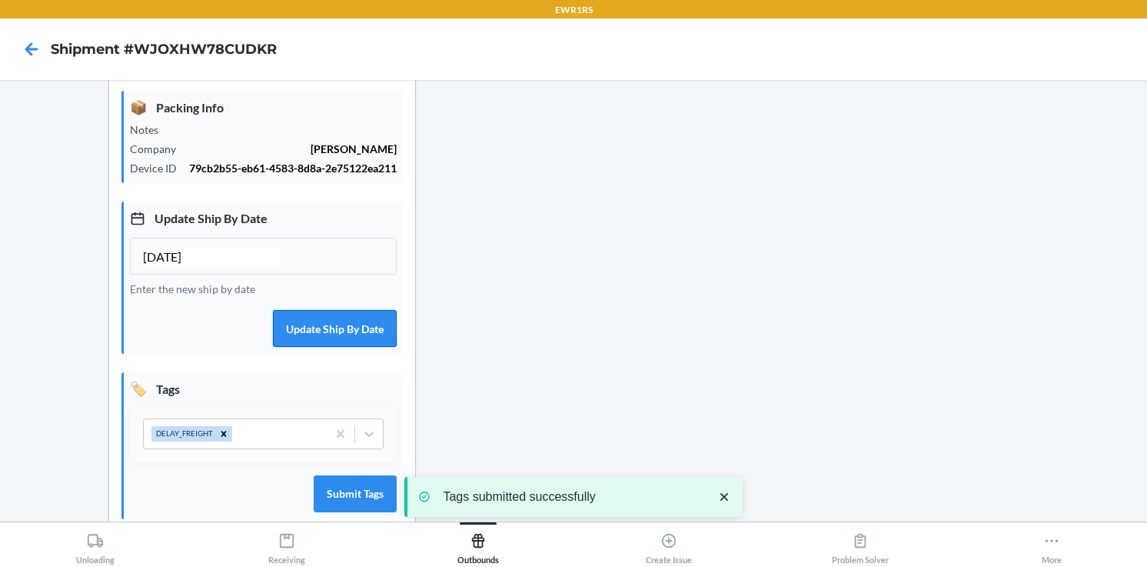
click at [341, 346] on button "Update Ship By Date" at bounding box center [335, 328] width 124 height 37
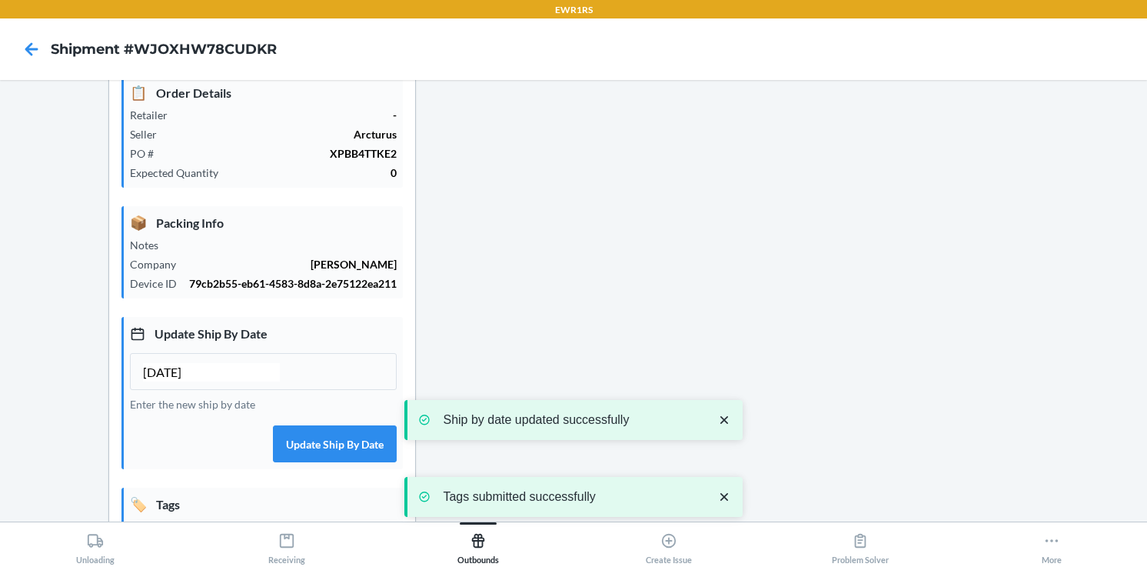
scroll to position [0, 0]
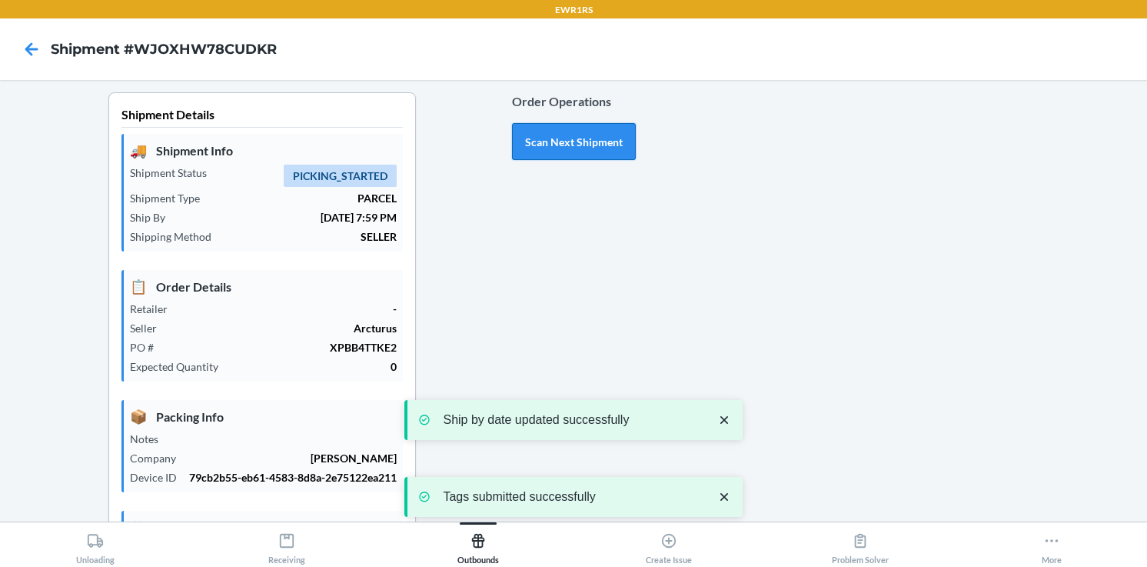
click at [578, 144] on button "Scan Next Shipment" at bounding box center [574, 141] width 124 height 37
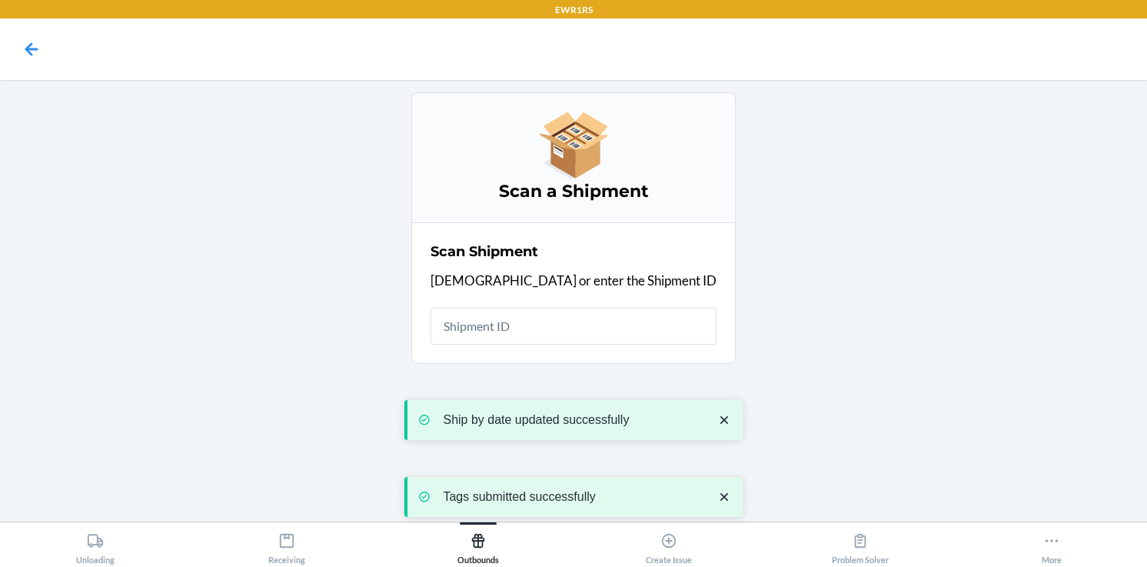
click at [550, 314] on input "text" at bounding box center [574, 326] width 286 height 37
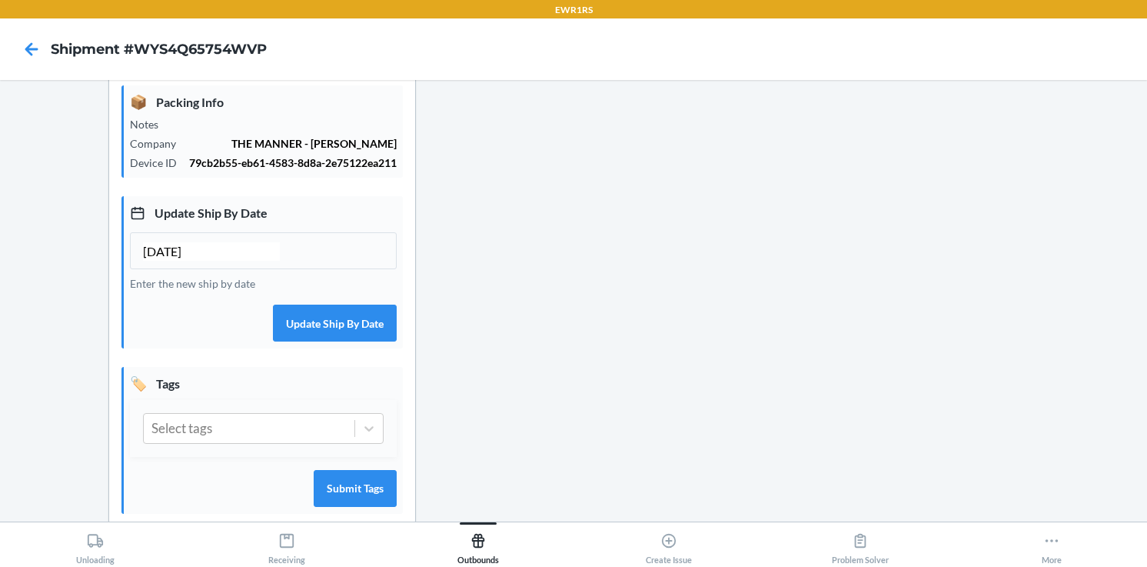
scroll to position [316, 0]
drag, startPoint x: 155, startPoint y: 264, endPoint x: 106, endPoint y: 260, distance: 48.6
click at [108, 260] on section "Shipment Details 🚚 Shipment Info Shipment Status PICKING_STARTED Shipment Type …" at bounding box center [262, 150] width 308 height 749
type input "10/05/2025"
click at [340, 340] on button "Update Ship By Date" at bounding box center [335, 321] width 124 height 37
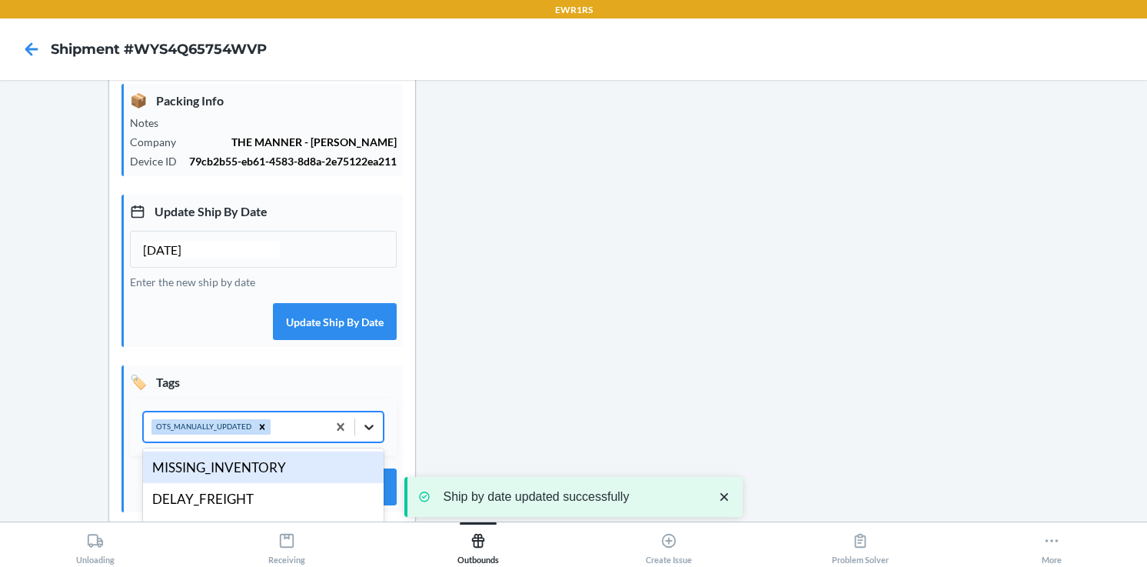
click at [370, 434] on icon at bounding box center [368, 426] width 15 height 15
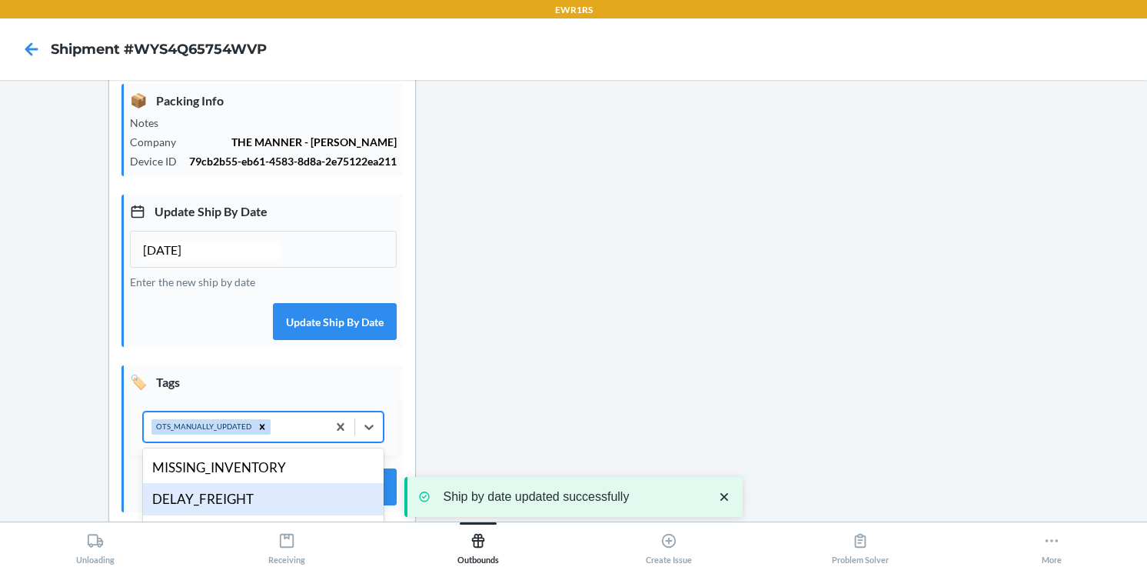
click at [285, 507] on div "DELAY_FREIGHT" at bounding box center [263, 499] width 241 height 32
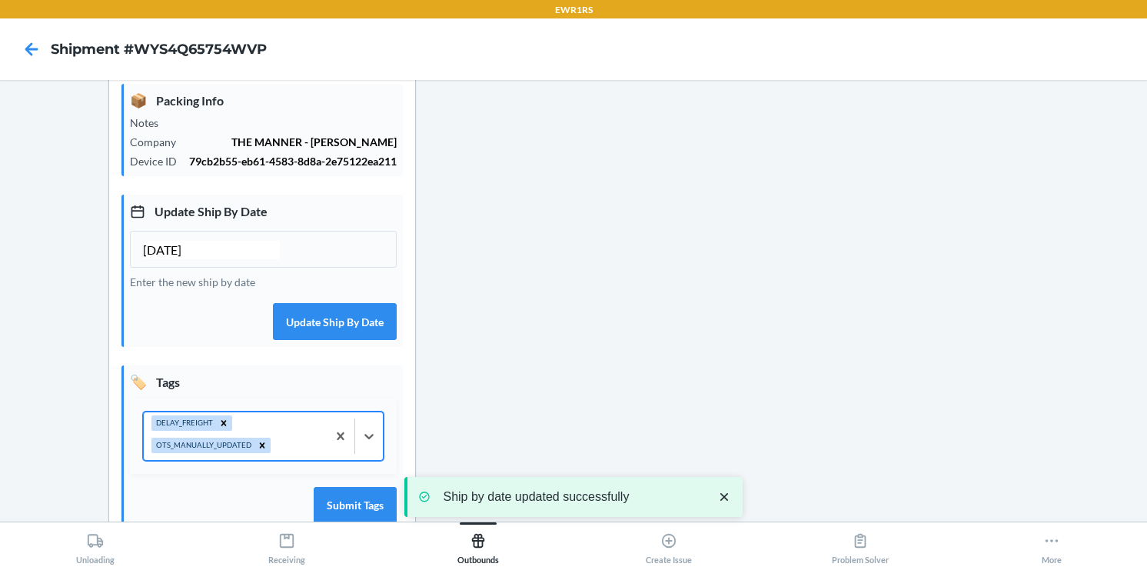
click at [341, 502] on div "Submit Tags" at bounding box center [263, 505] width 267 height 38
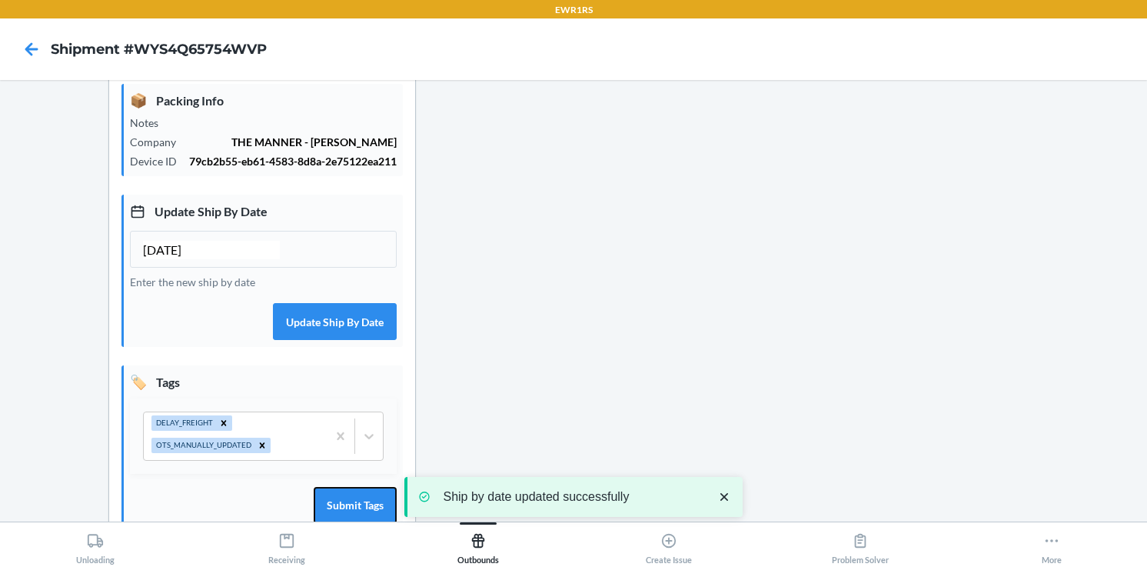
click at [346, 508] on button "Submit Tags" at bounding box center [355, 505] width 83 height 37
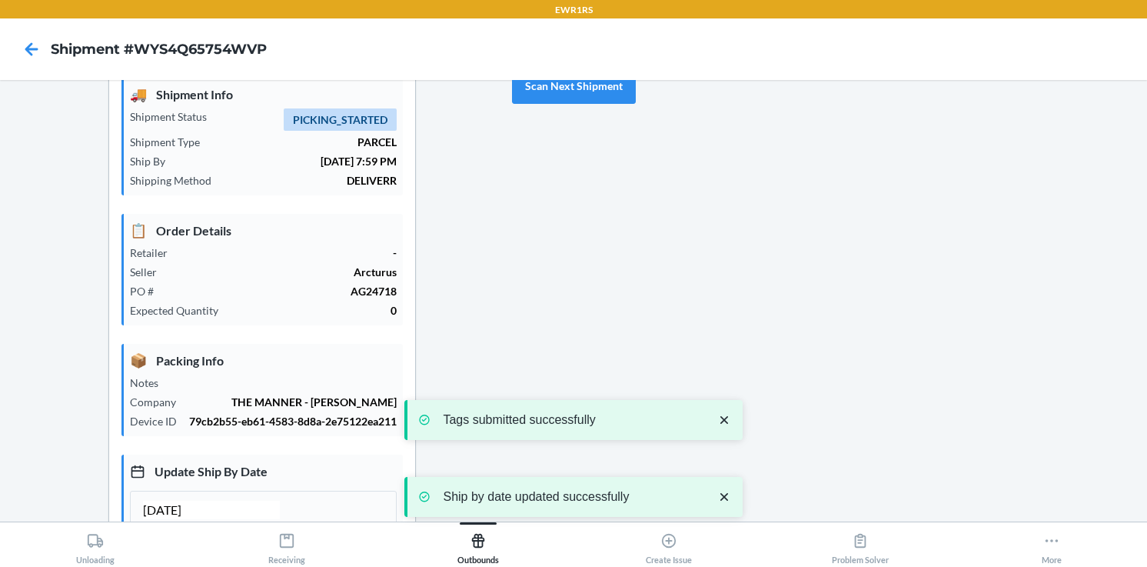
scroll to position [0, 0]
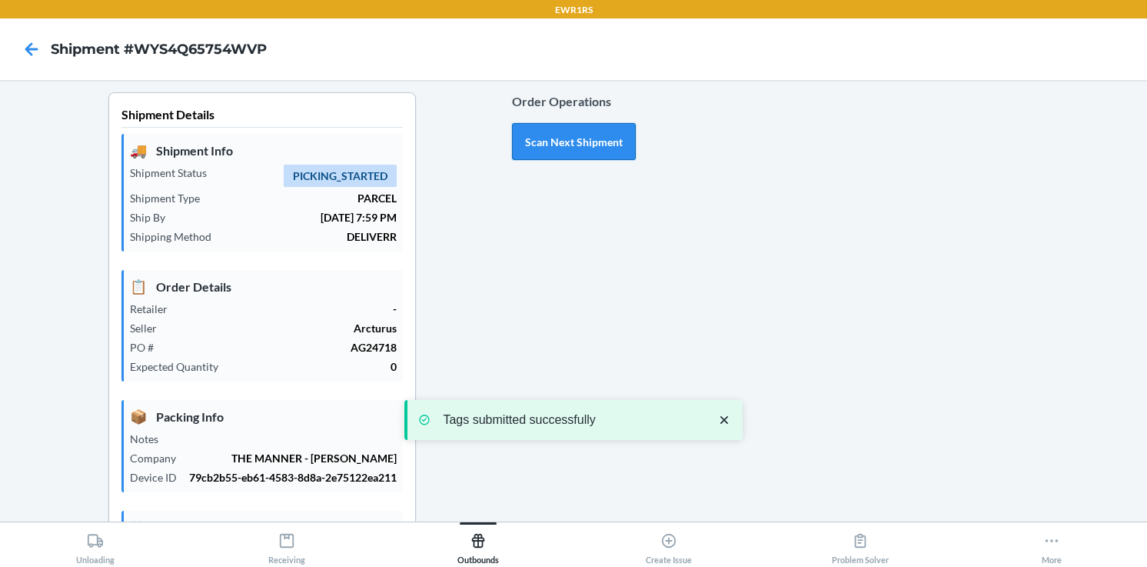
click at [541, 145] on button "Scan Next Shipment" at bounding box center [574, 141] width 124 height 37
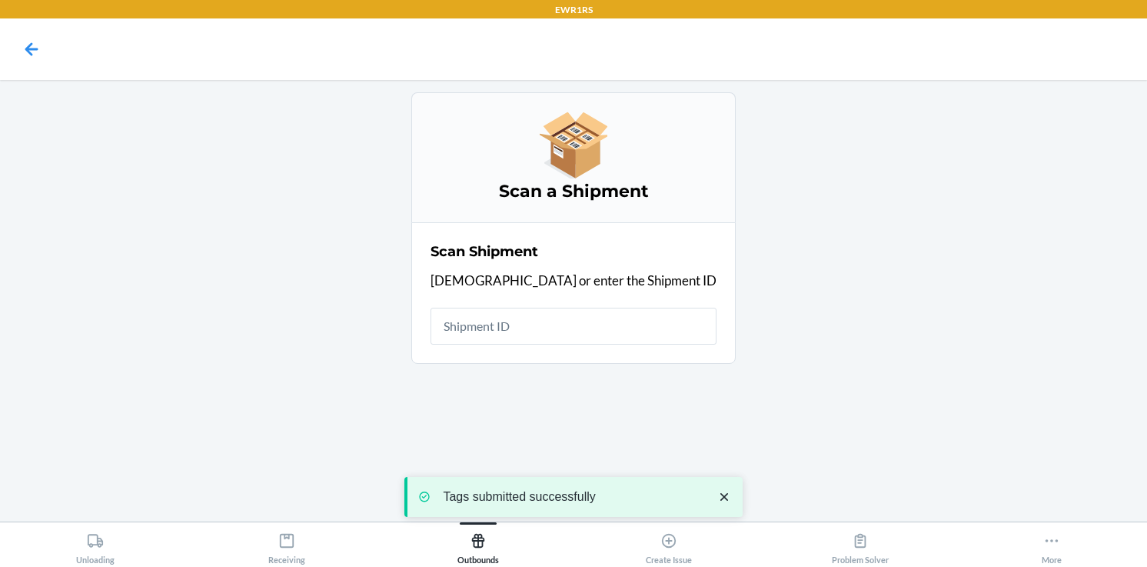
click at [524, 321] on input "text" at bounding box center [574, 326] width 286 height 37
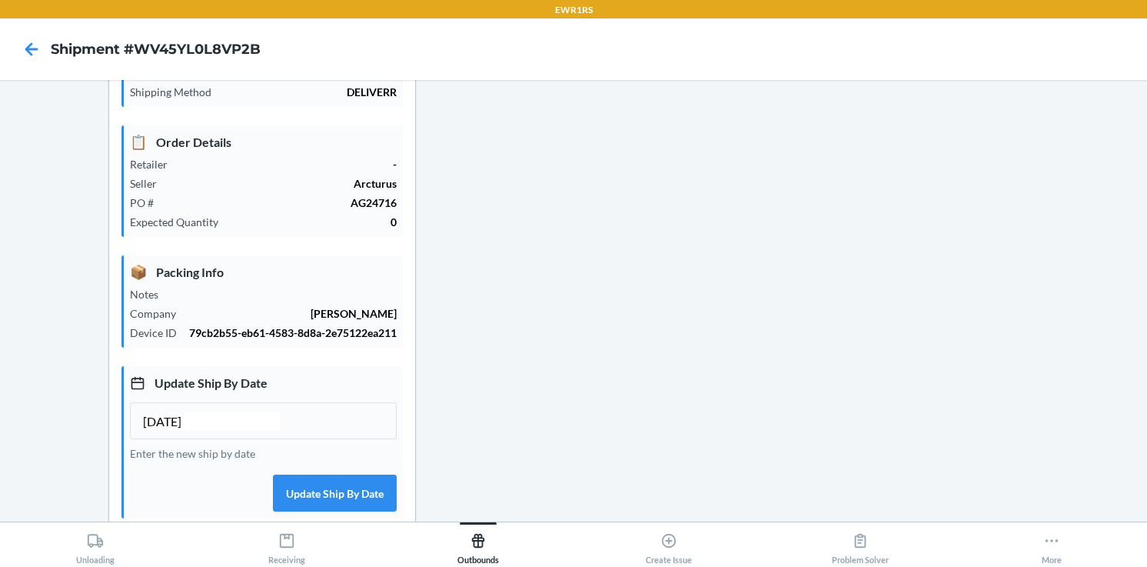
scroll to position [360, 0]
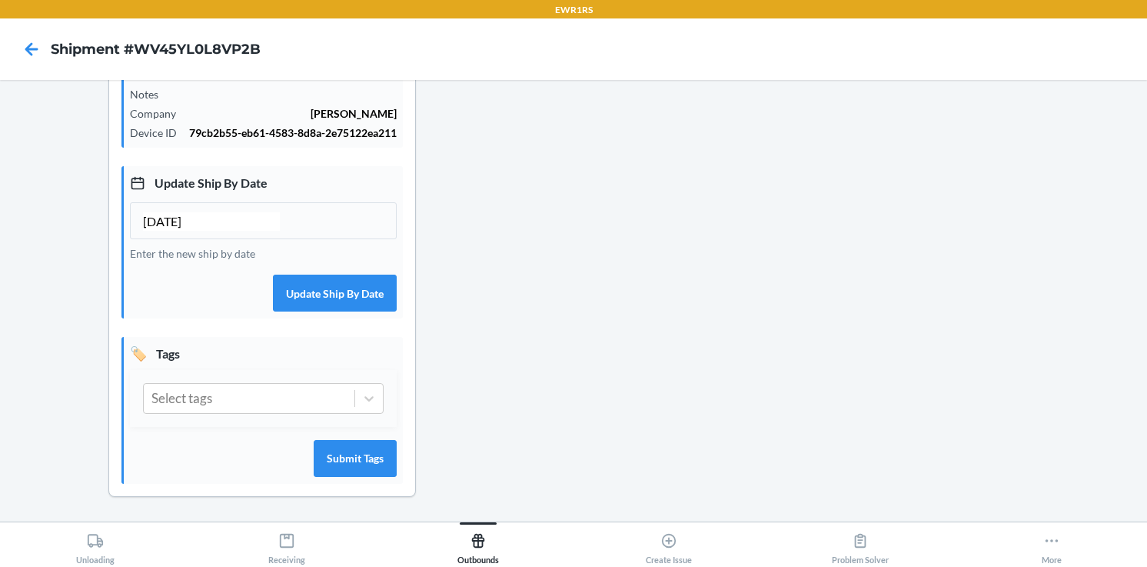
click at [155, 215] on input "[DATE]" at bounding box center [211, 221] width 137 height 18
type input "10/05/2025"
click at [321, 296] on button "Update Ship By Date" at bounding box center [335, 293] width 124 height 37
click at [367, 394] on icon at bounding box center [368, 398] width 15 height 15
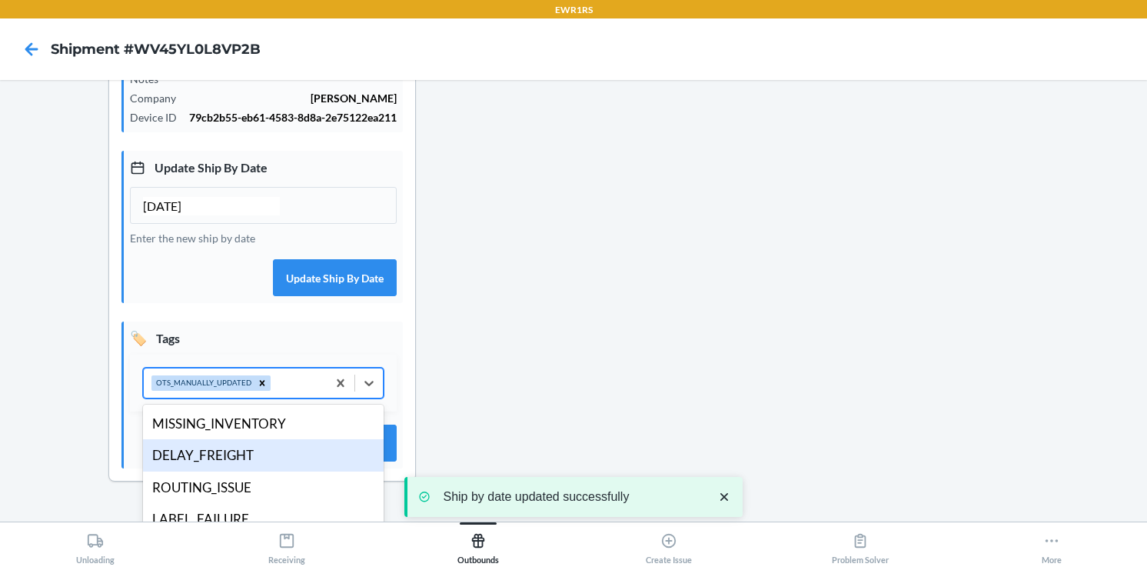
click at [251, 471] on div "DELAY_FREIGHT" at bounding box center [263, 455] width 241 height 32
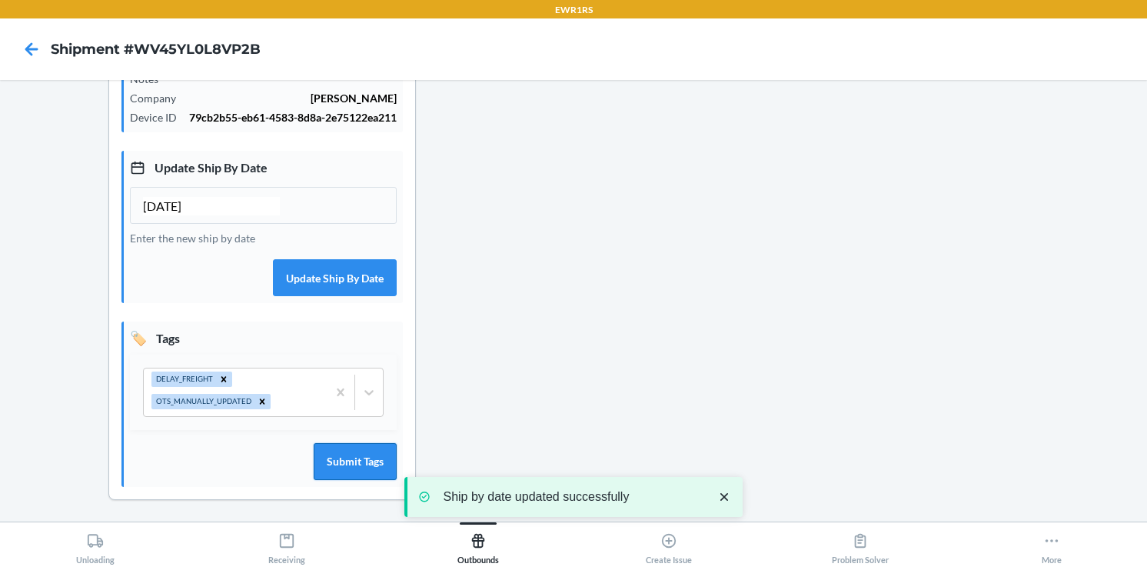
click at [356, 464] on button "Submit Tags" at bounding box center [355, 461] width 83 height 37
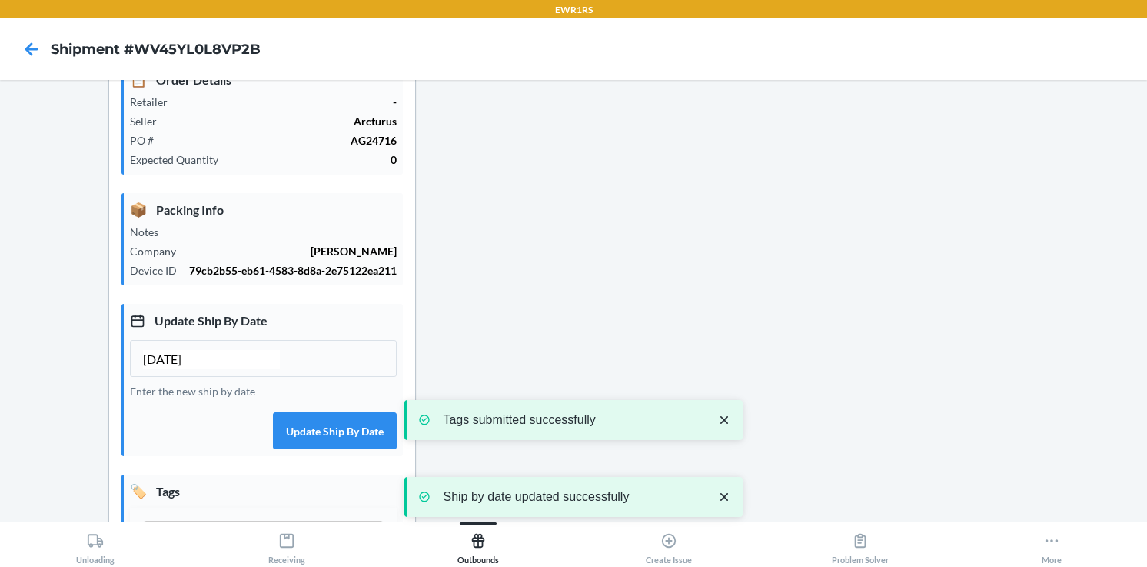
scroll to position [0, 0]
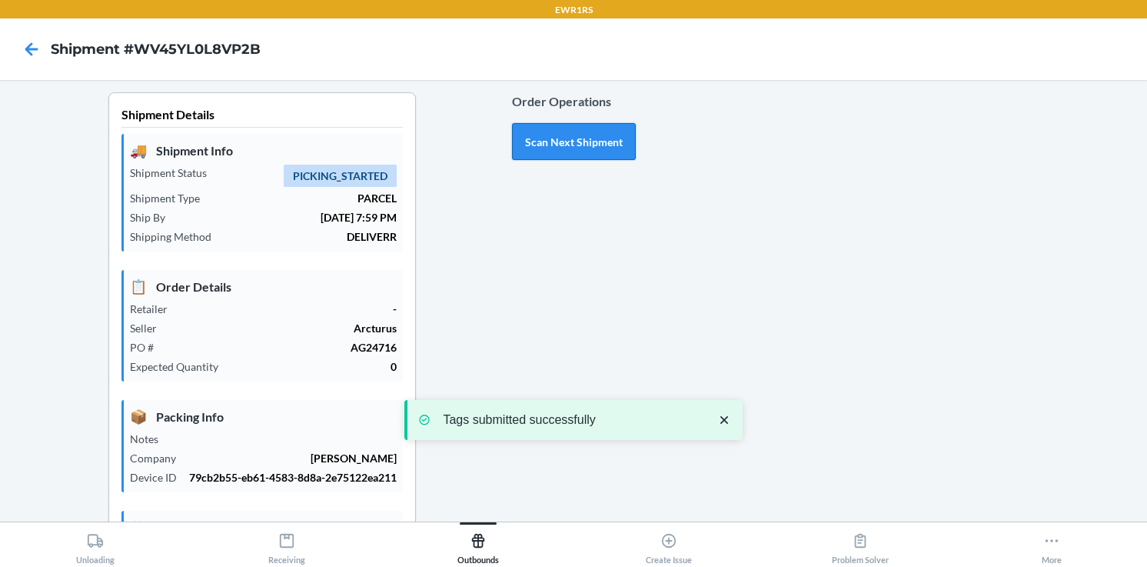
click at [577, 137] on button "Scan Next Shipment" at bounding box center [574, 141] width 124 height 37
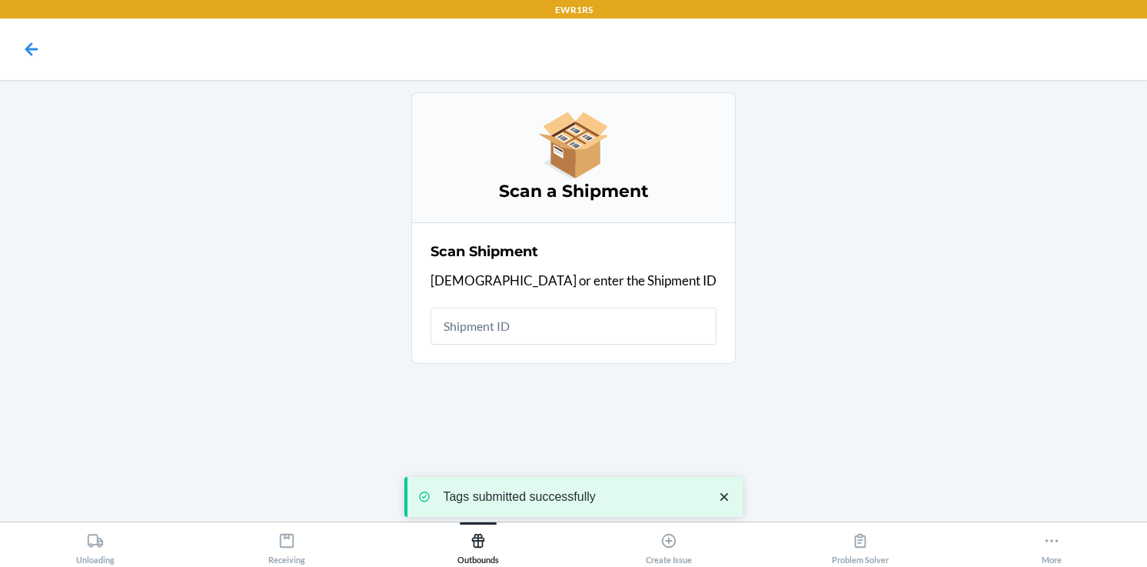
click at [543, 327] on input "text" at bounding box center [574, 326] width 286 height 37
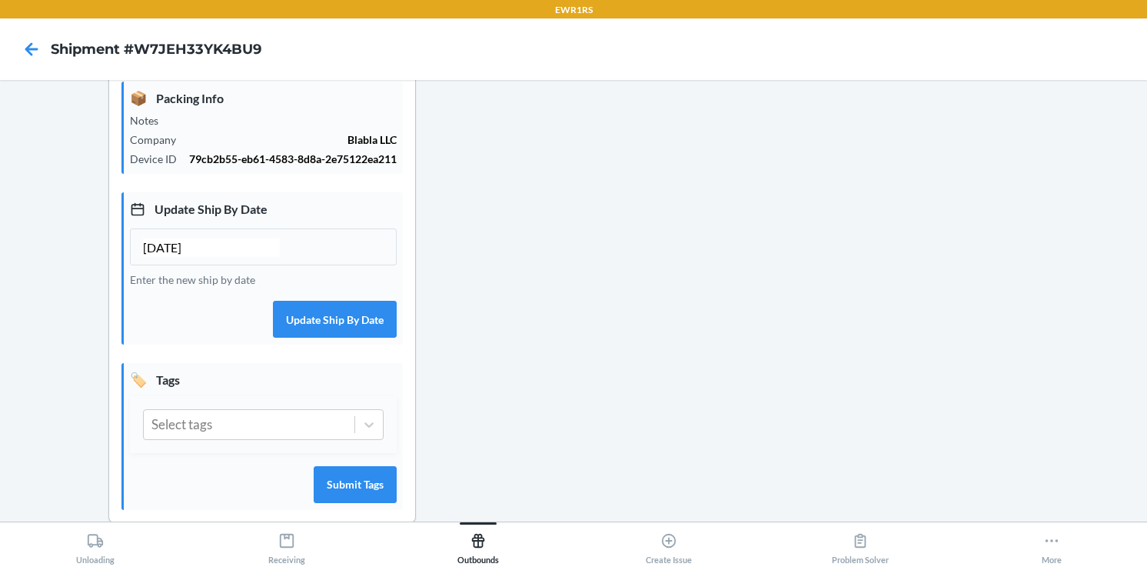
scroll to position [360, 0]
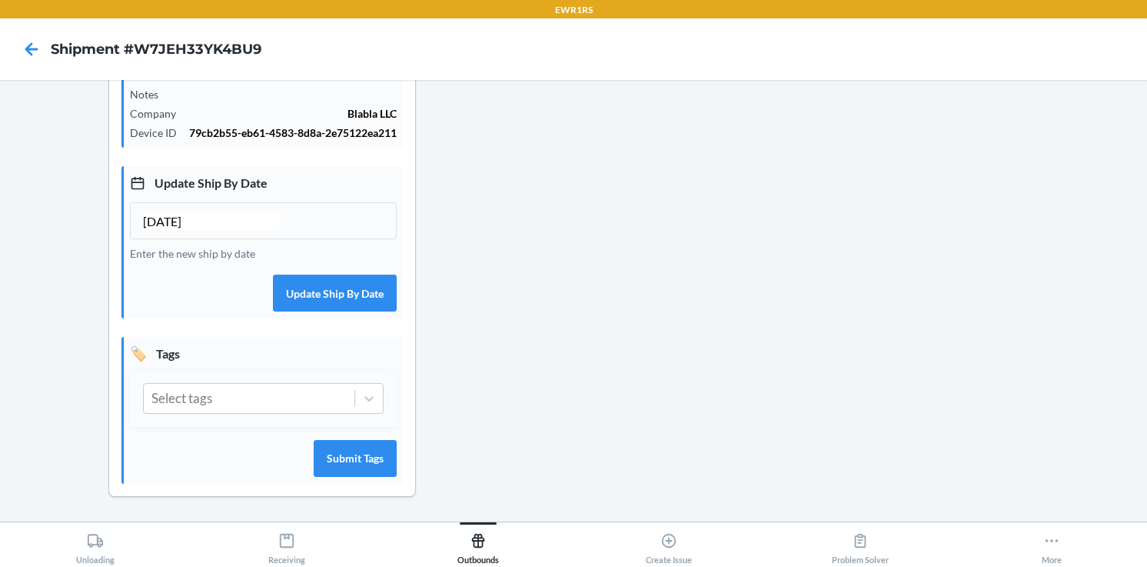
click at [151, 218] on input "[DATE]" at bounding box center [211, 221] width 137 height 18
type input "10/05/2025"
click at [295, 291] on button "Update Ship By Date" at bounding box center [335, 293] width 124 height 37
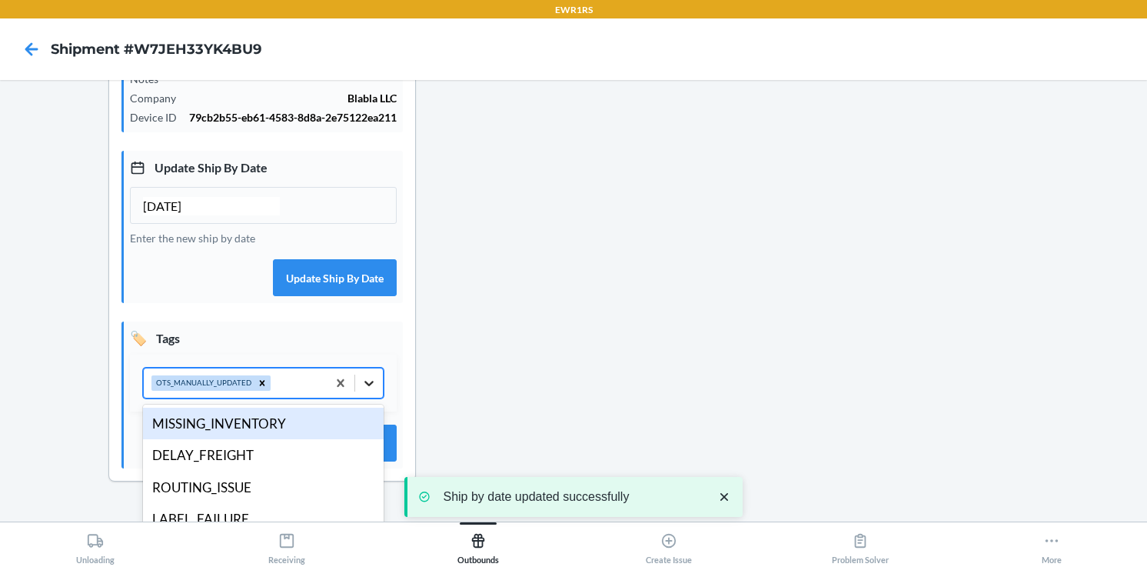
click at [361, 391] on icon at bounding box center [368, 382] width 15 height 15
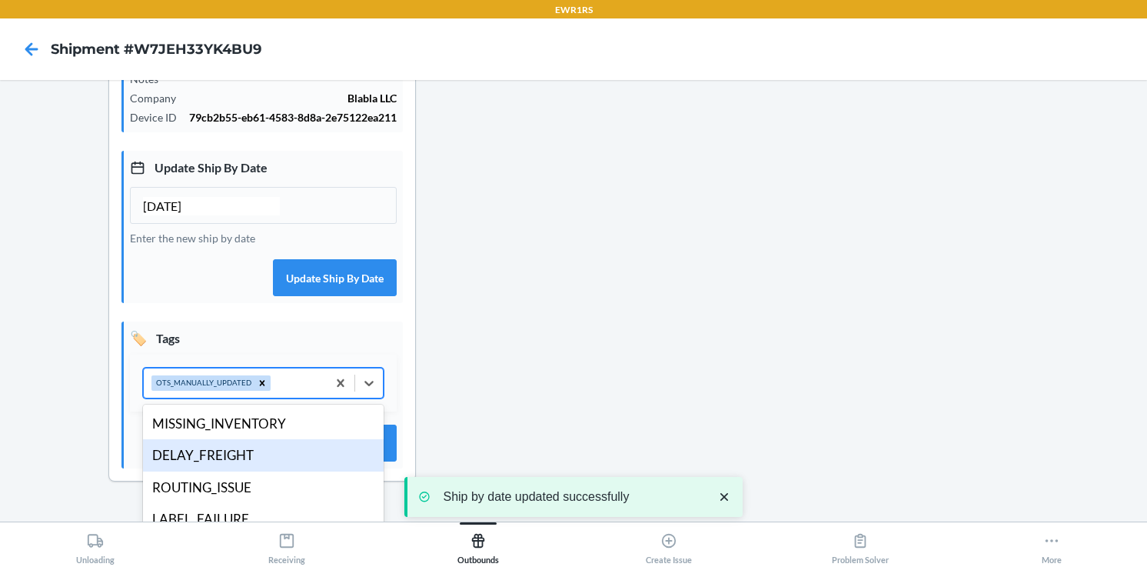
click at [245, 467] on div "DELAY_FREIGHT" at bounding box center [263, 455] width 241 height 32
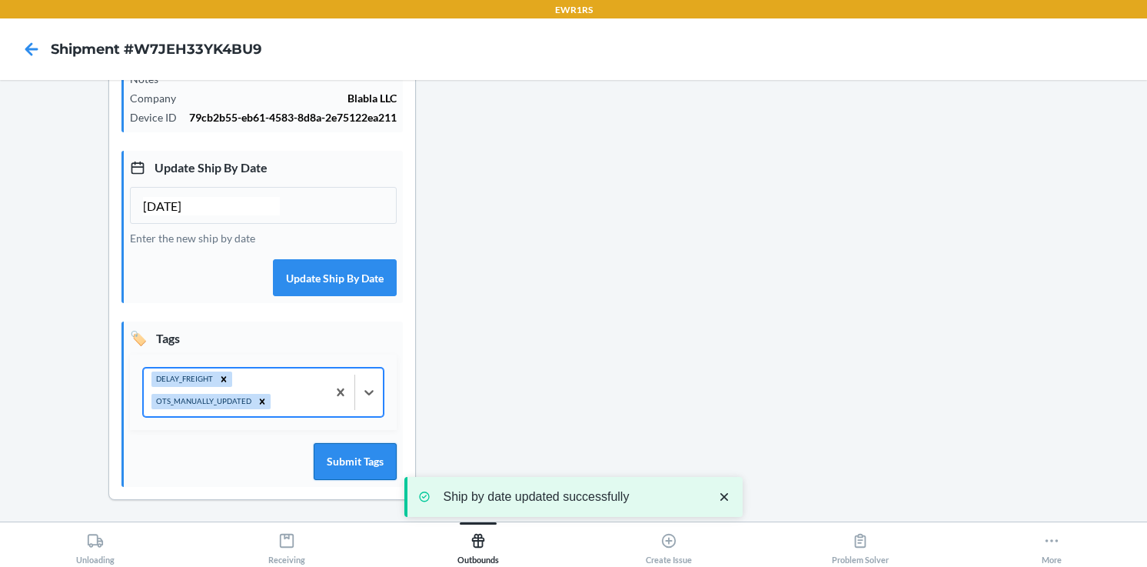
click at [322, 470] on button "Submit Tags" at bounding box center [355, 461] width 83 height 37
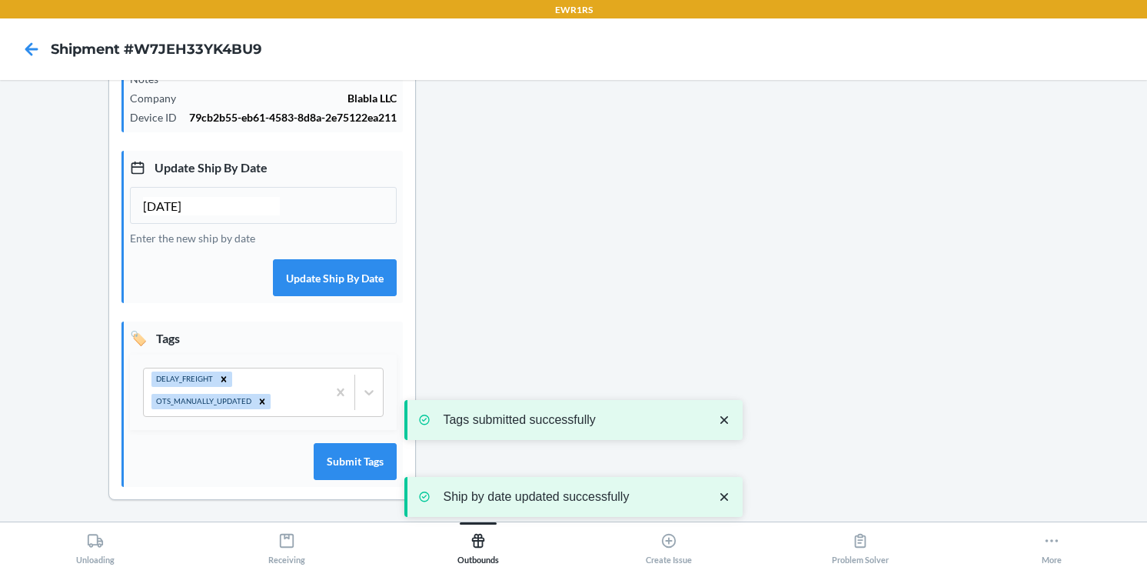
click at [467, 321] on div "Shipment Details 🚚 Shipment Info Shipment Status PICKING_STARTED Shipment Type …" at bounding box center [262, 128] width 500 height 792
click at [367, 395] on icon at bounding box center [369, 392] width 9 height 5
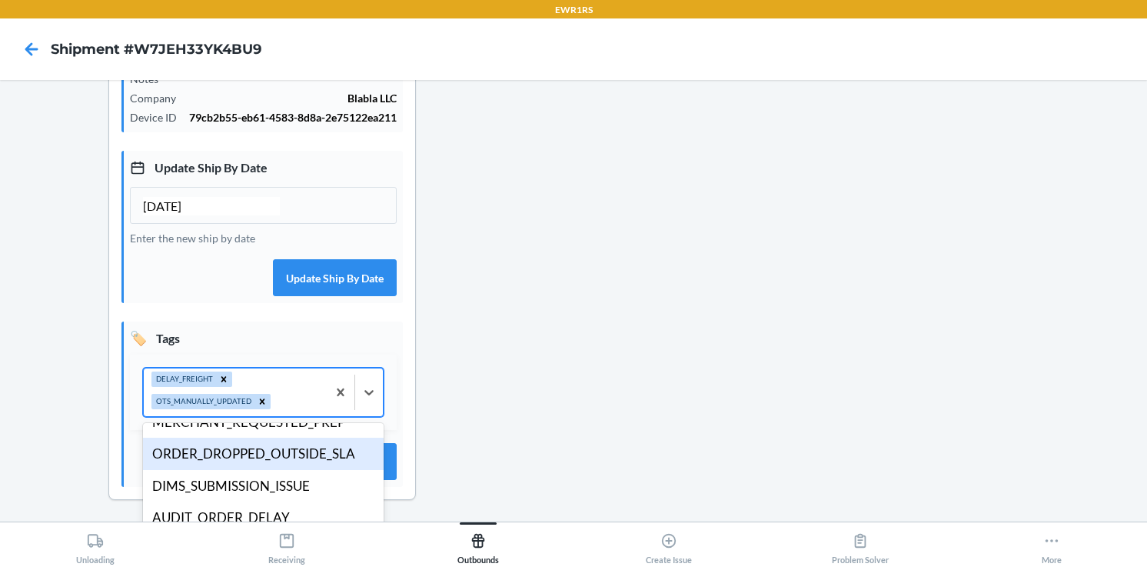
scroll to position [211, 0]
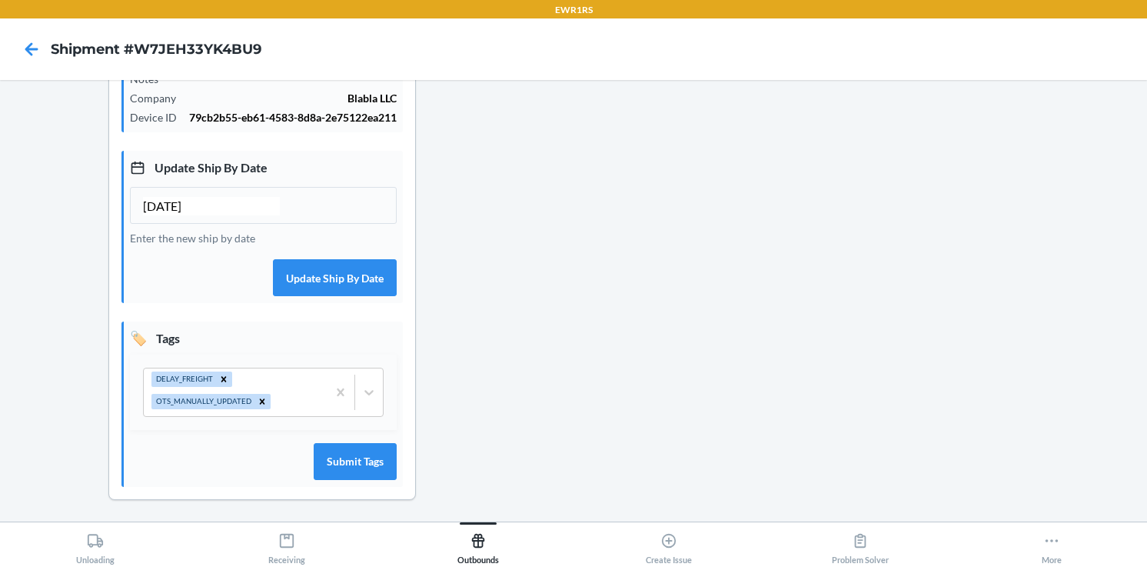
click at [643, 371] on div at bounding box center [886, 128] width 500 height 792
click at [475, 544] on icon at bounding box center [478, 540] width 17 height 17
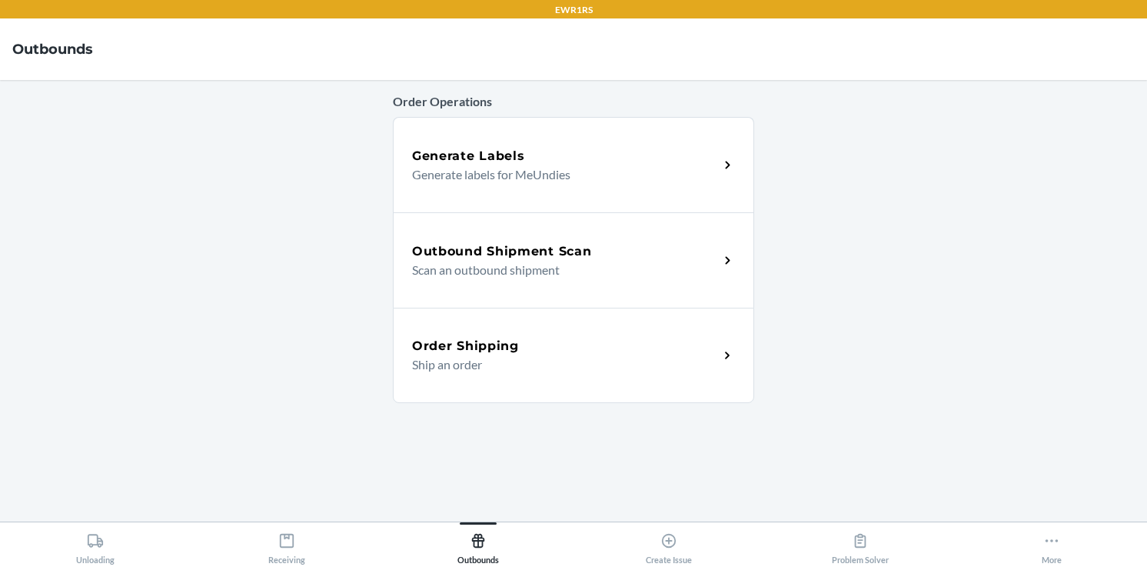
click at [517, 256] on h5 "Outbound Shipment Scan" at bounding box center [501, 251] width 179 height 18
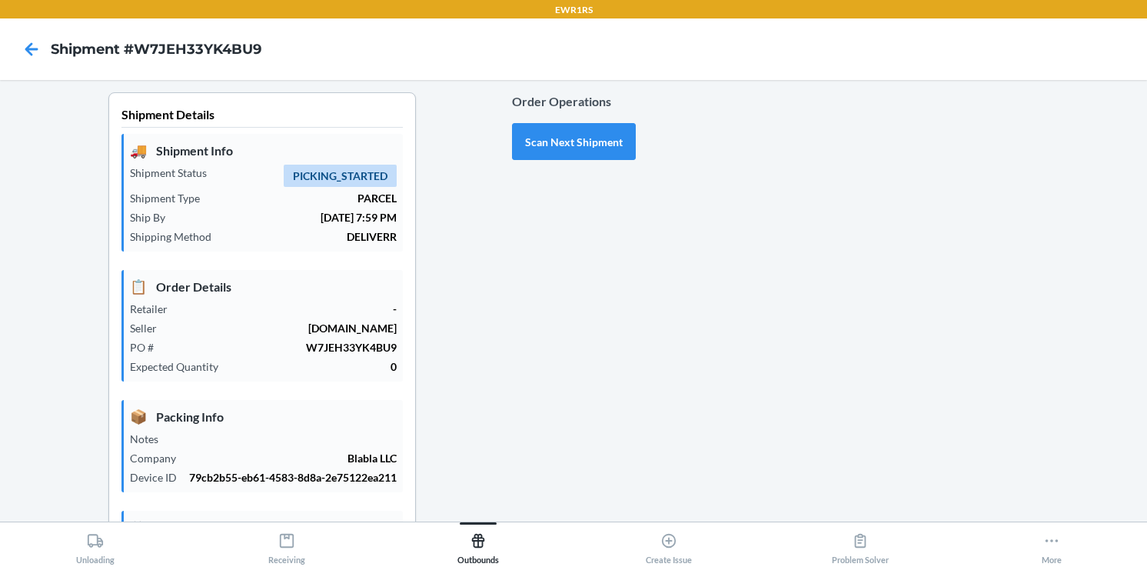
type input "10/05/2025"
click at [583, 145] on button "Scan Next Shipment" at bounding box center [574, 141] width 124 height 37
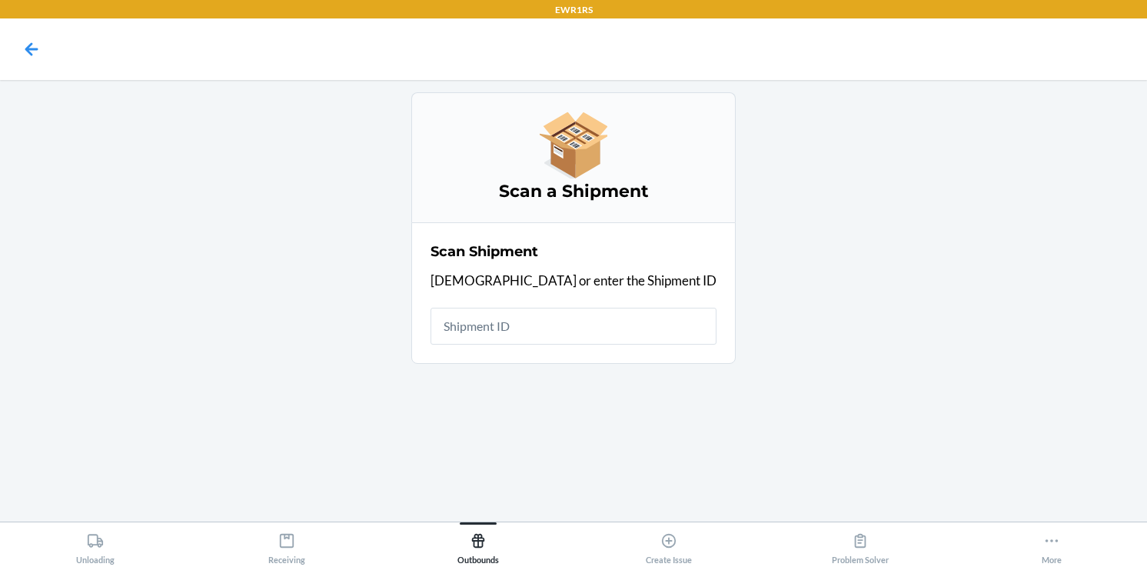
click at [534, 322] on input "text" at bounding box center [574, 326] width 286 height 37
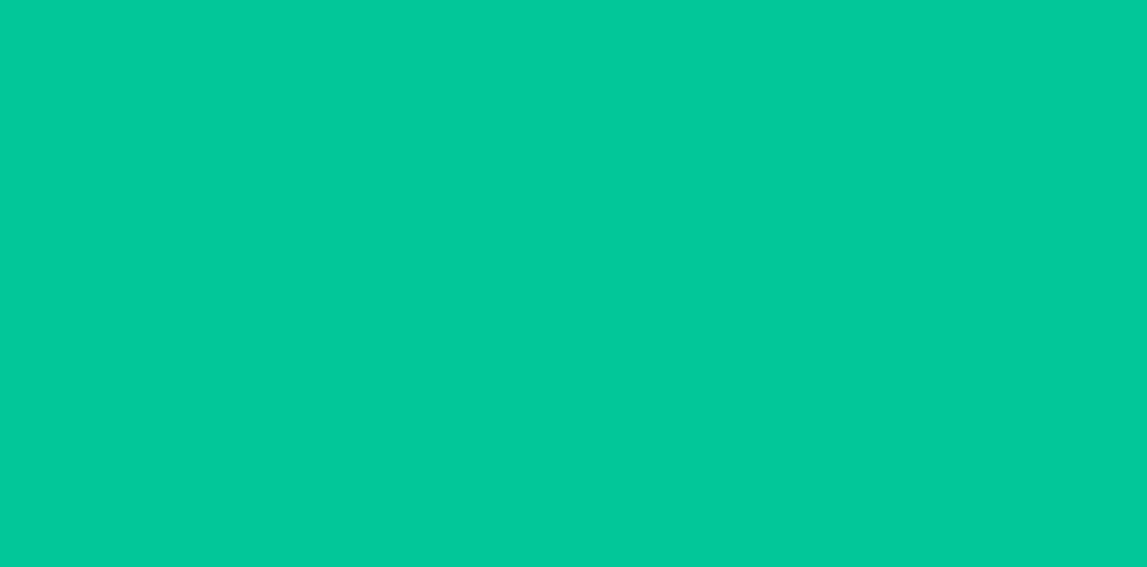
type input "[DATE]"
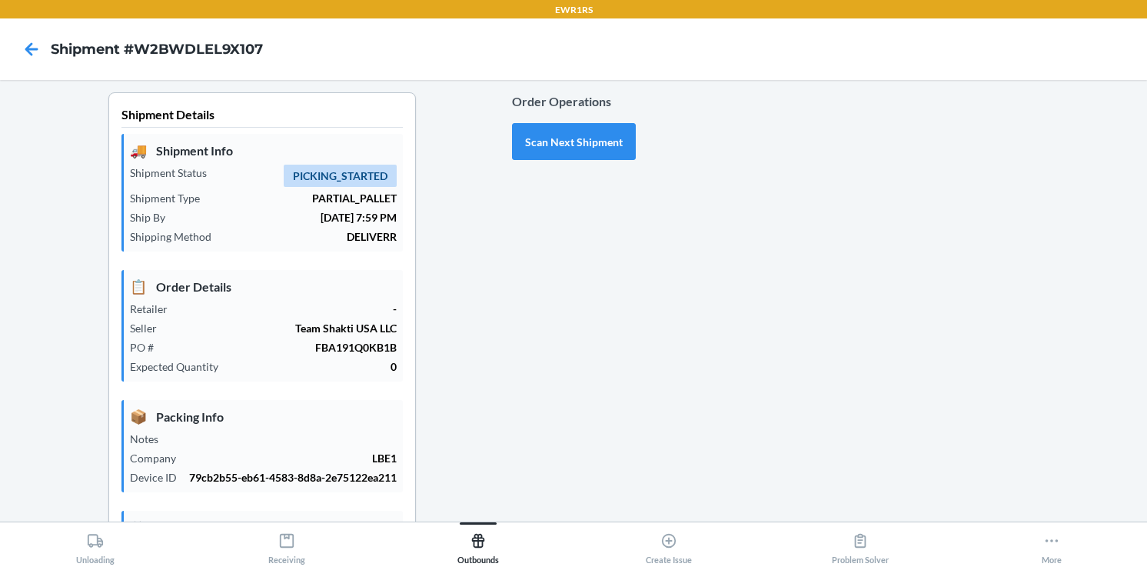
click at [717, 382] on div at bounding box center [886, 479] width 500 height 774
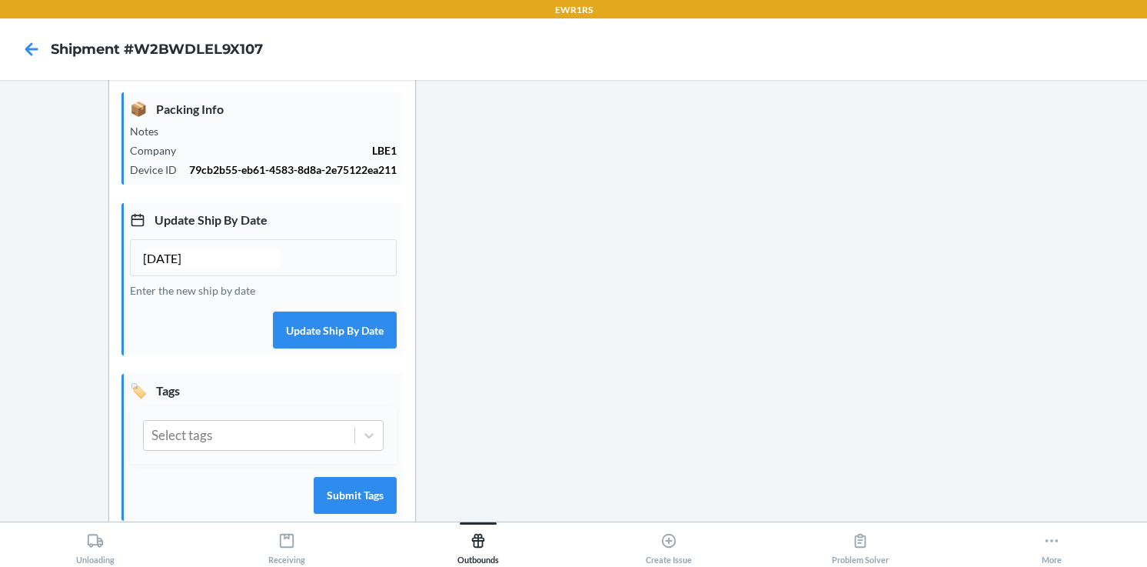
scroll to position [338, 0]
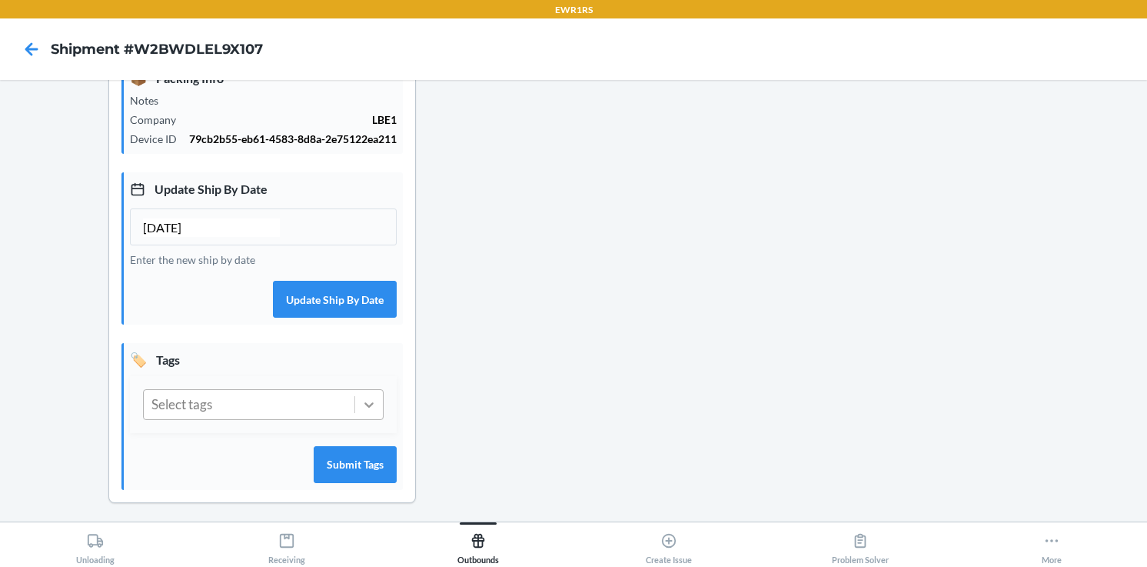
click at [368, 412] on icon at bounding box center [368, 404] width 15 height 15
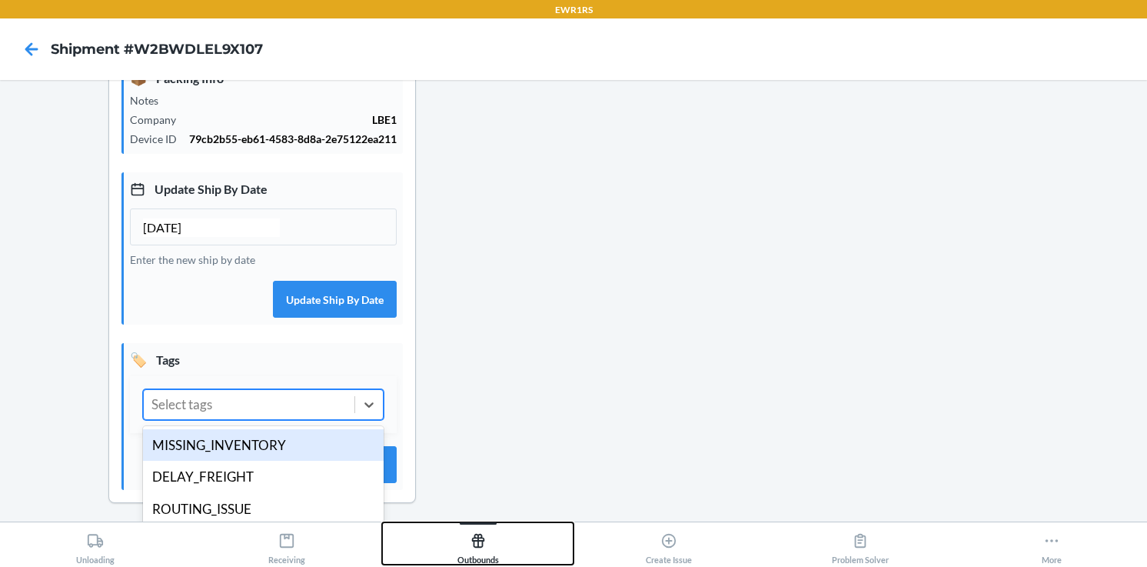
click at [475, 551] on div "Outbounds" at bounding box center [479, 545] width 42 height 38
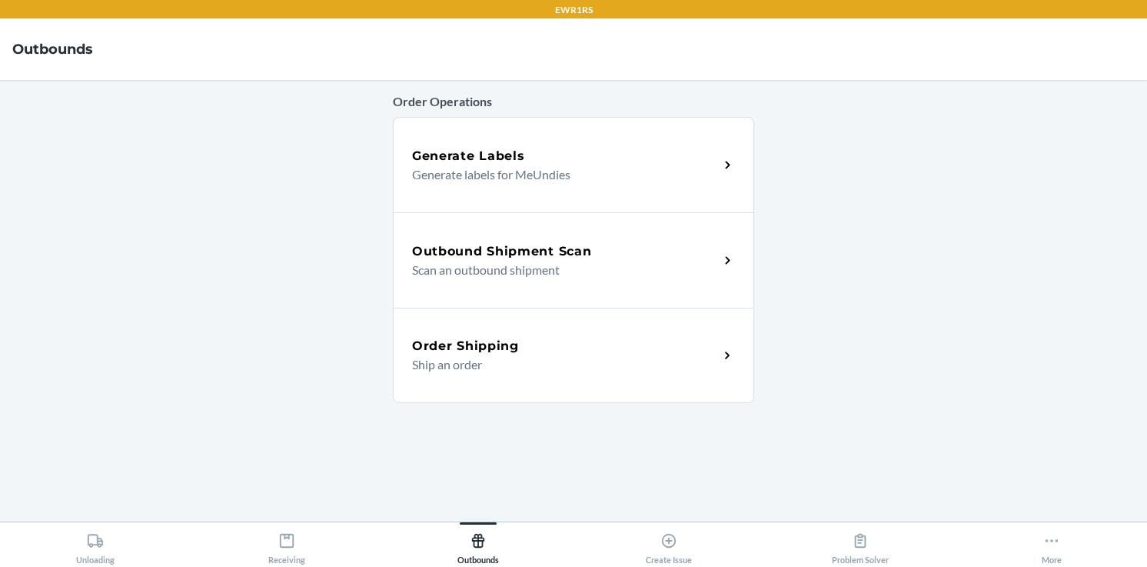
click at [551, 258] on h5 "Outbound Shipment Scan" at bounding box center [501, 251] width 179 height 18
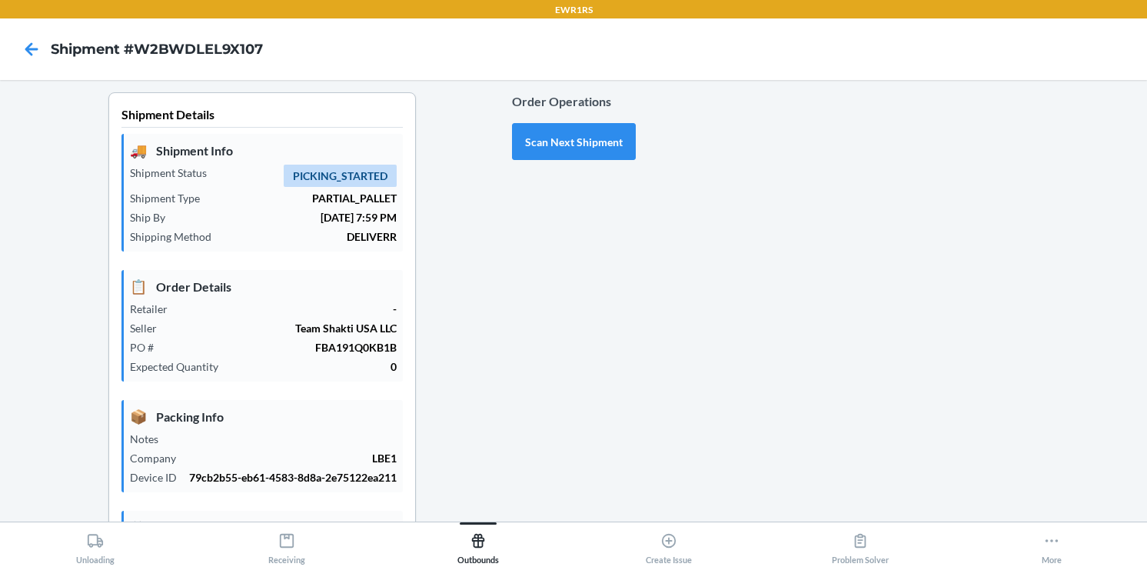
type input "[DATE]"
click at [591, 141] on button "Scan Next Shipment" at bounding box center [574, 141] width 124 height 37
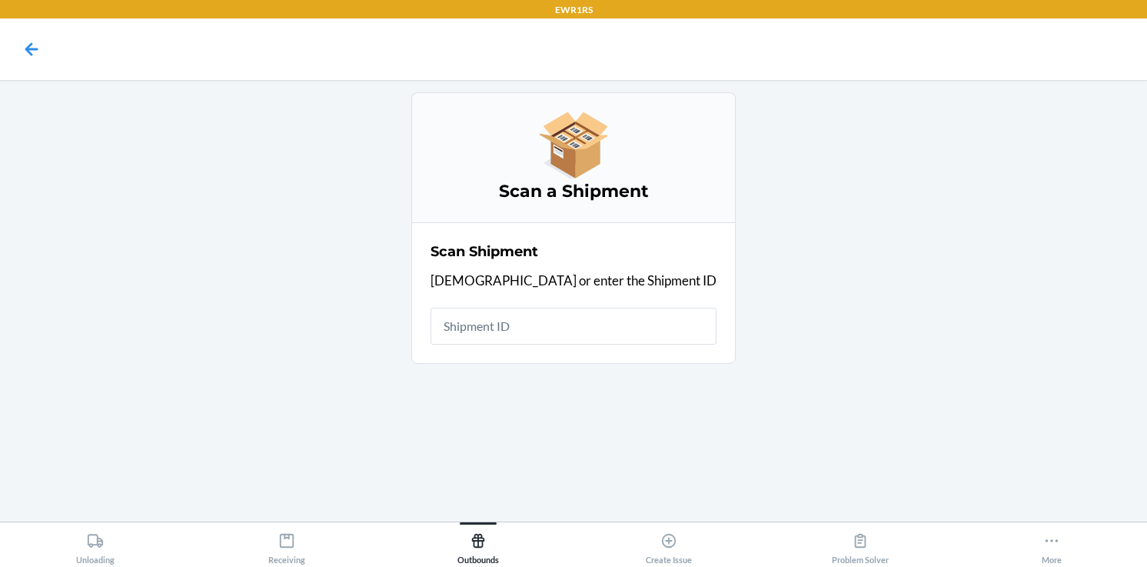
click at [511, 329] on input "text" at bounding box center [574, 326] width 286 height 37
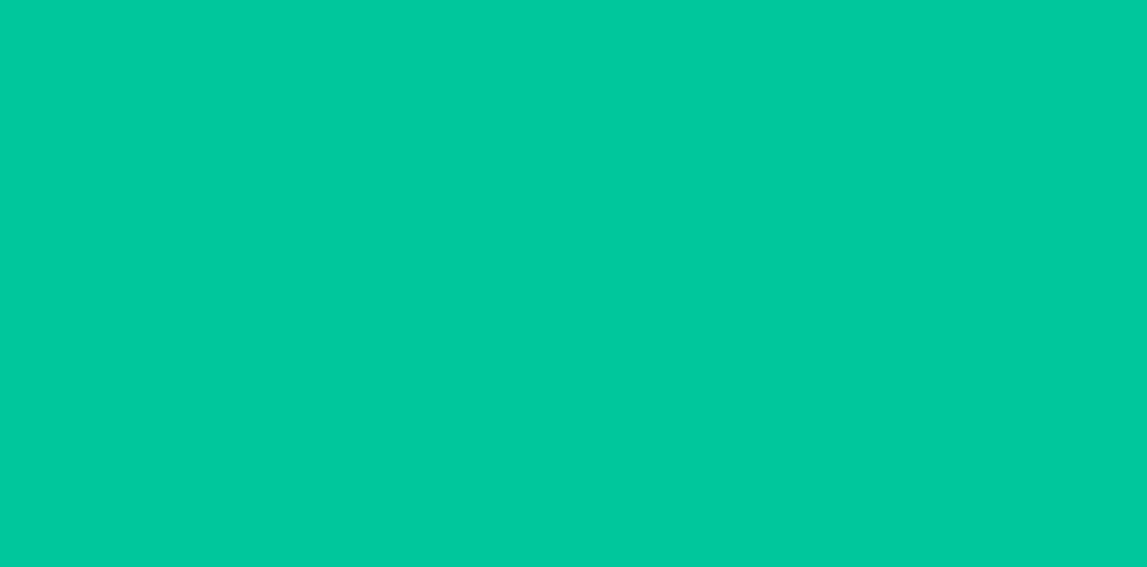
type input "[DATE]"
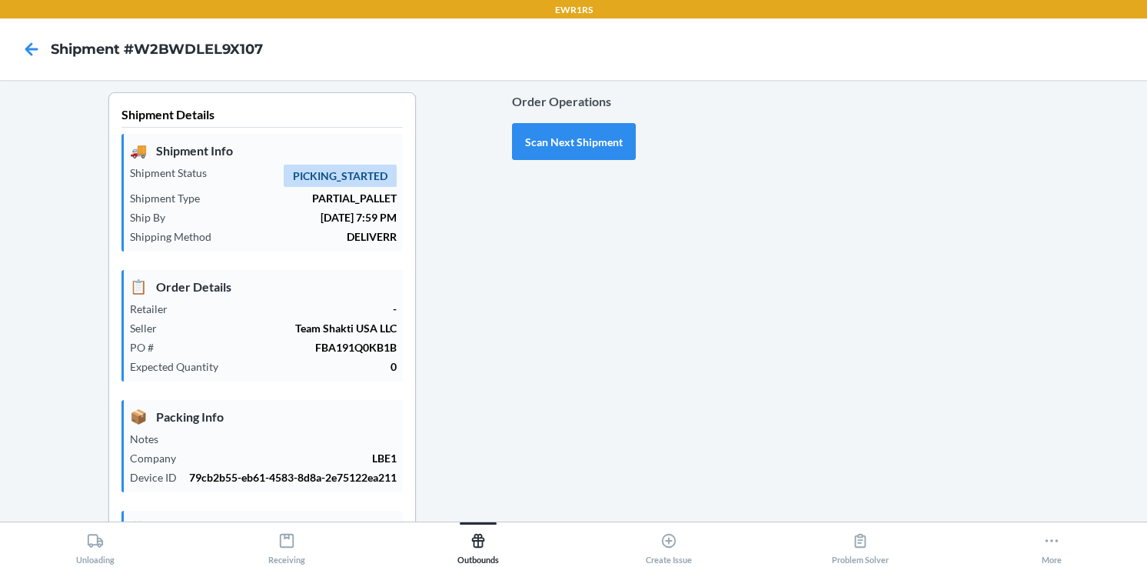
click at [806, 352] on div at bounding box center [886, 479] width 500 height 774
click at [481, 535] on icon at bounding box center [477, 541] width 13 height 14
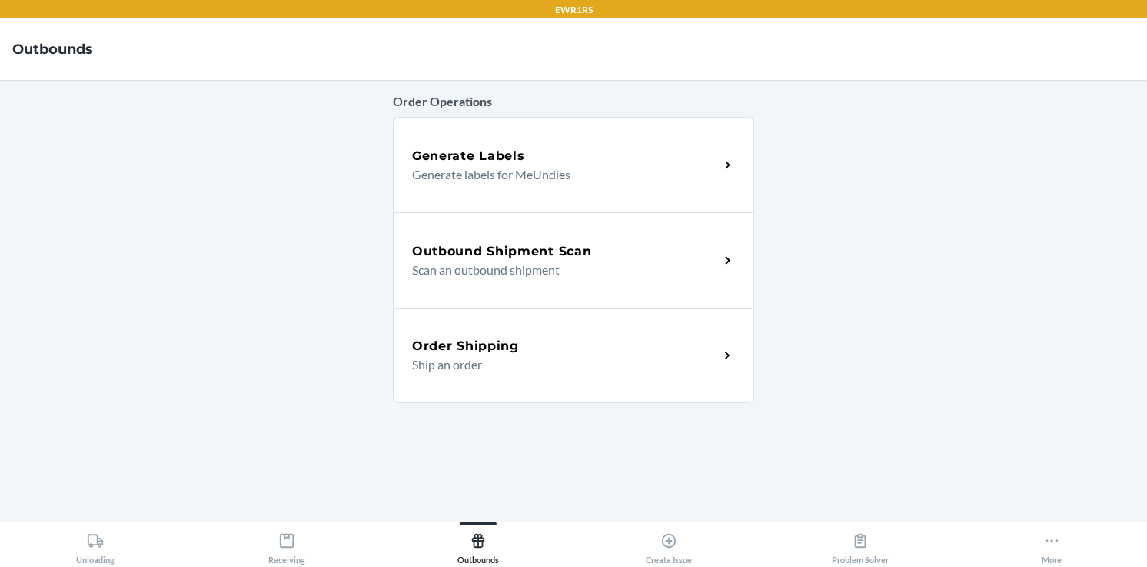
click at [562, 231] on div "Outbound Shipment Scan Scan an outbound shipment" at bounding box center [573, 259] width 361 height 95
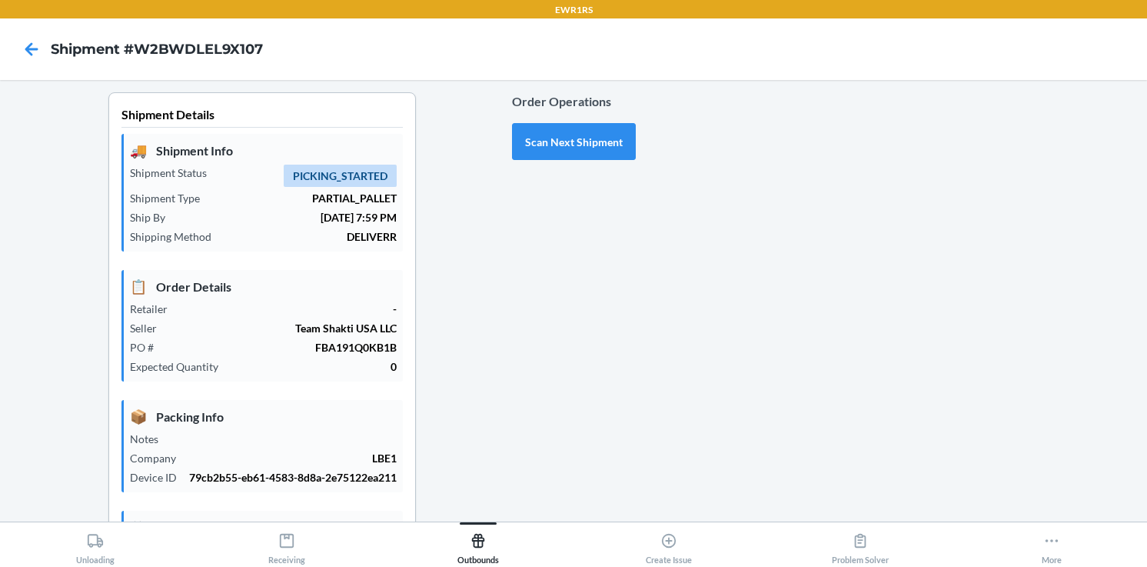
type input "[DATE]"
click at [843, 364] on div at bounding box center [886, 479] width 500 height 774
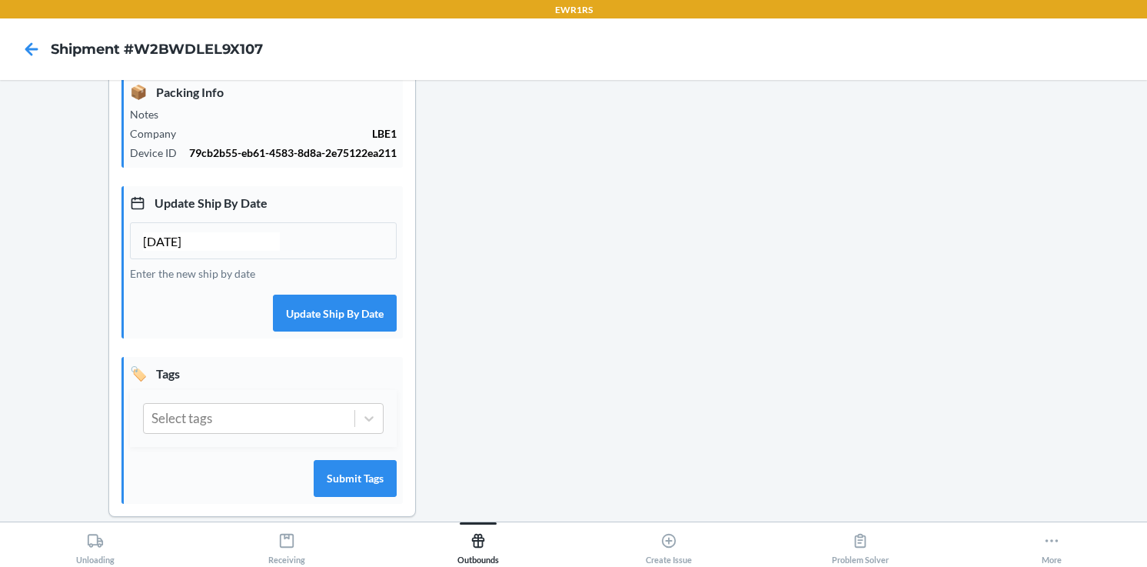
scroll to position [360, 0]
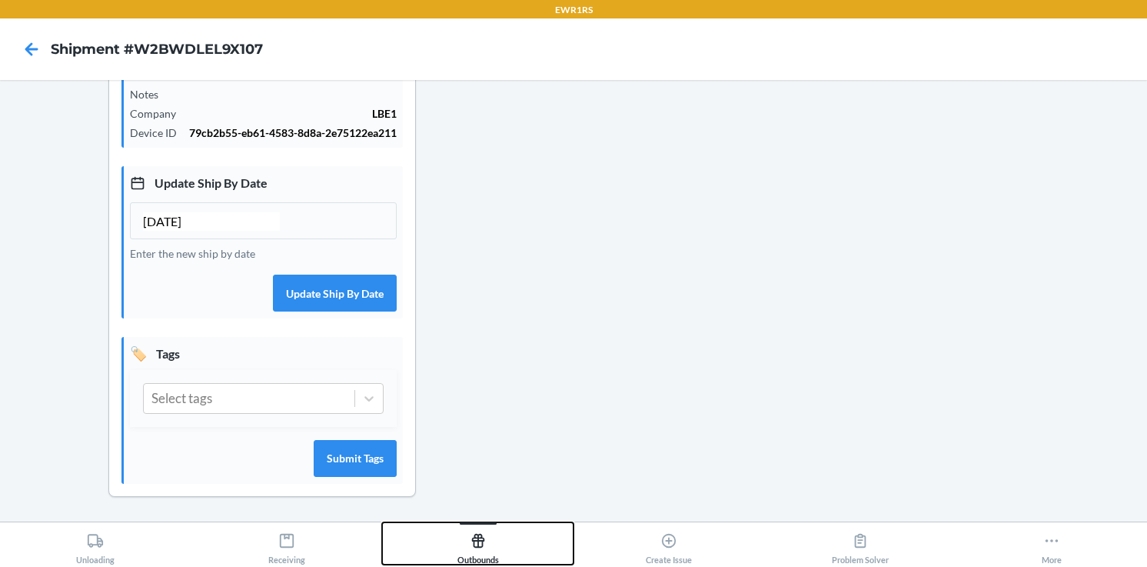
click at [480, 543] on icon at bounding box center [478, 540] width 17 height 17
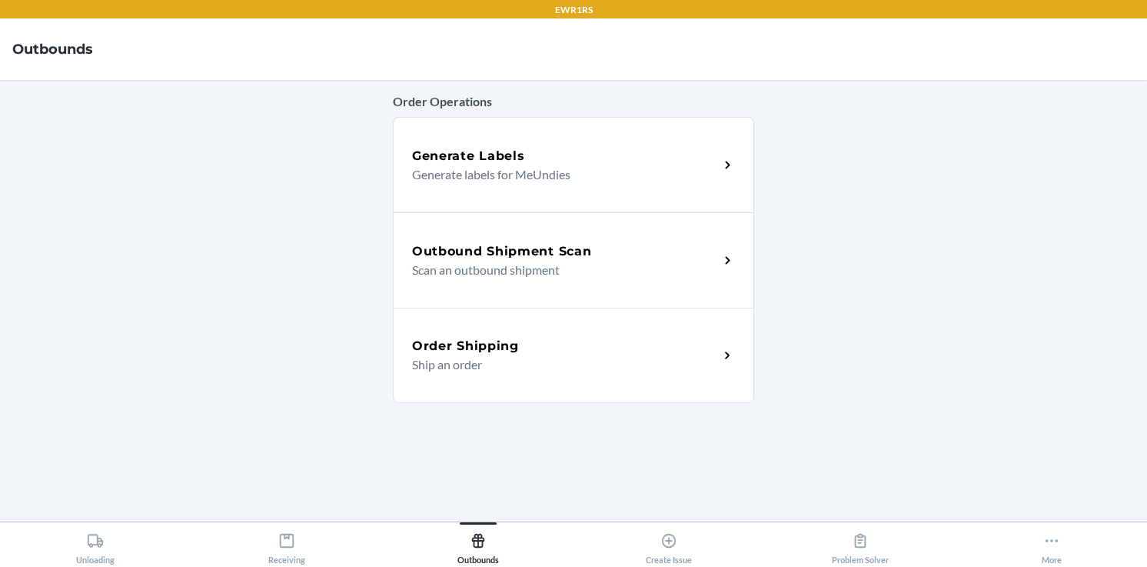
click at [568, 245] on h5 "Outbound Shipment Scan" at bounding box center [501, 251] width 179 height 18
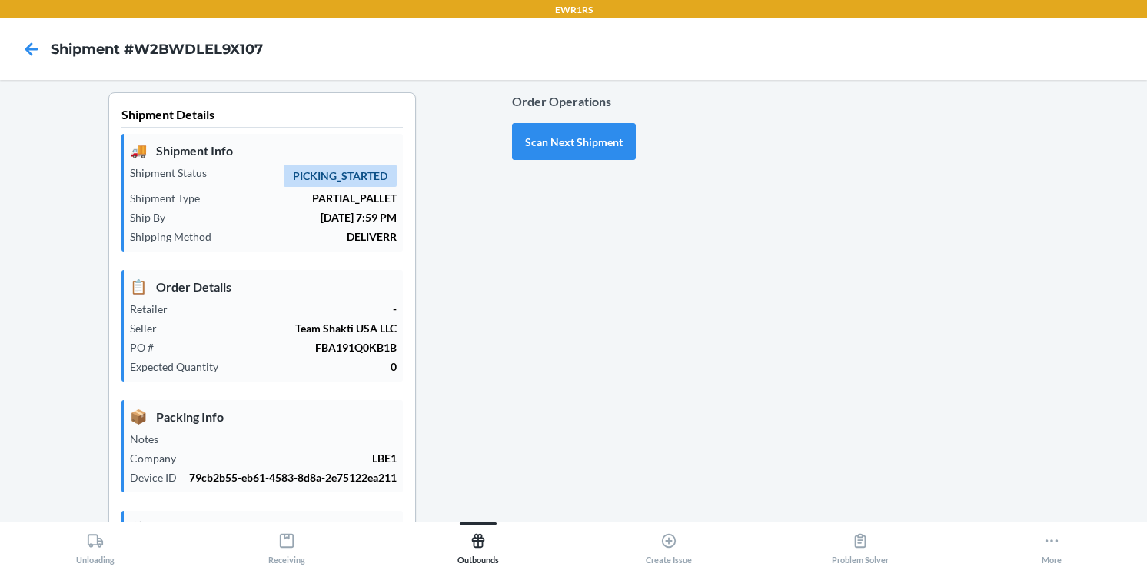
type input "[DATE]"
click at [551, 145] on button "Scan Next Shipment" at bounding box center [574, 141] width 124 height 37
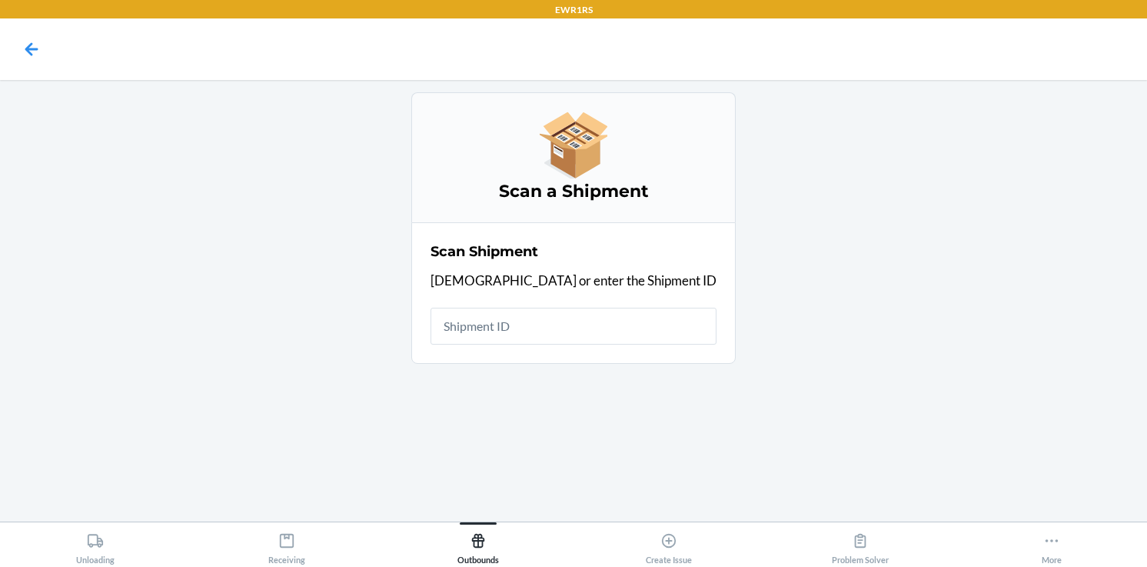
click at [523, 321] on input "text" at bounding box center [574, 326] width 286 height 37
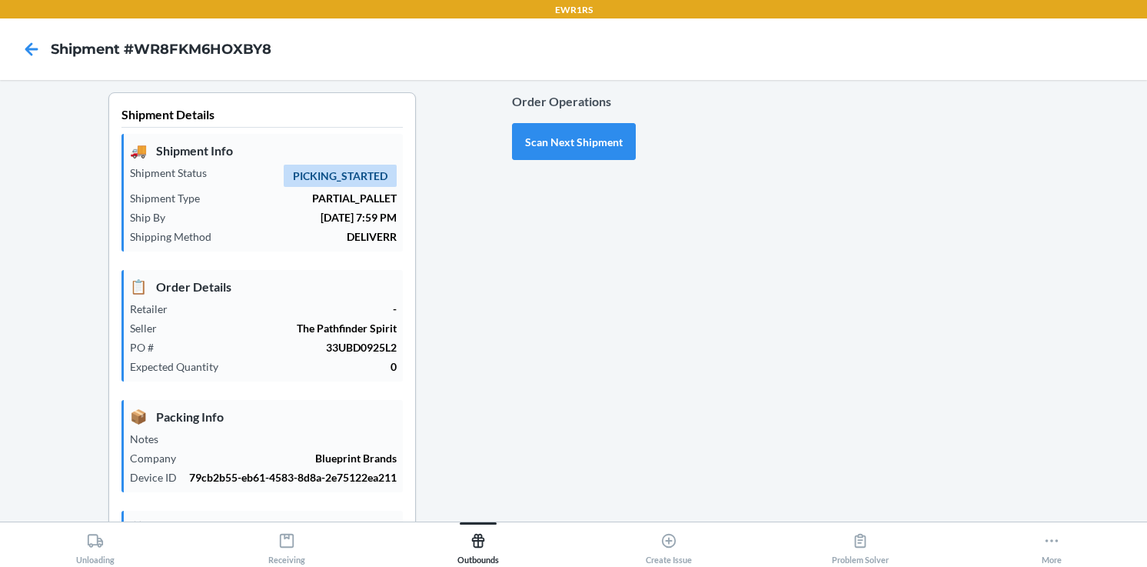
click at [526, 384] on div "Order Operations Scan Next Shipment" at bounding box center [574, 488] width 124 height 792
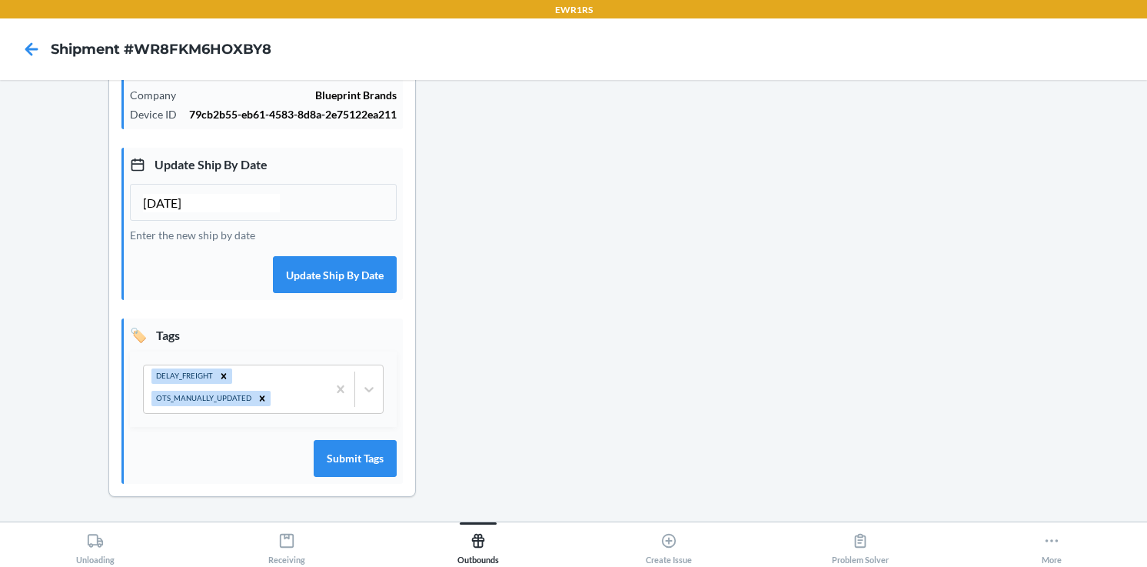
scroll to position [379, 0]
